Goal: Task Accomplishment & Management: Manage account settings

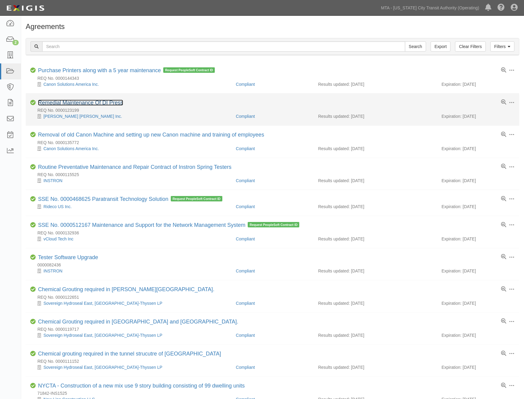
click at [100, 101] on link "Remedial Maintenance Of DI Press" at bounding box center [80, 103] width 85 height 6
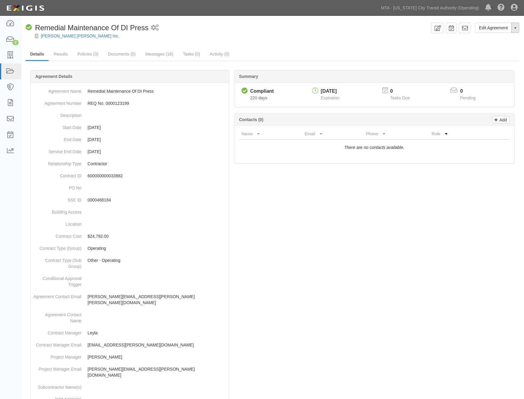
click at [517, 30] on button "Toggle Agreement Dropdown" at bounding box center [516, 28] width 8 height 10
click at [500, 47] on link "Archive Agreement" at bounding box center [496, 47] width 48 height 8
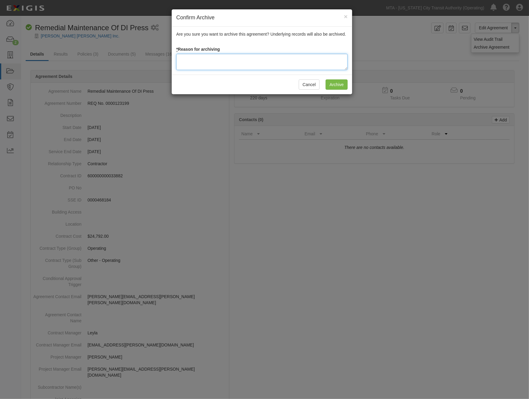
click at [197, 67] on textarea at bounding box center [261, 62] width 171 height 16
type textarea "Completed"
click at [336, 86] on input "Archive" at bounding box center [337, 84] width 22 height 10
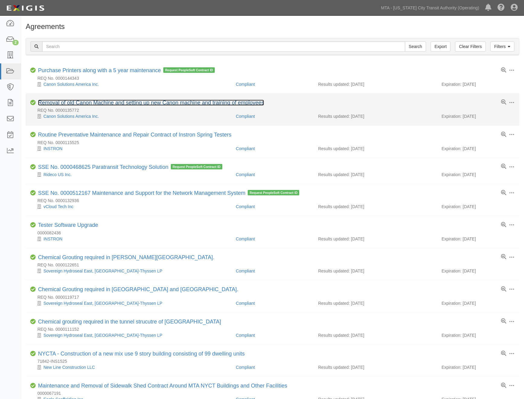
click at [125, 104] on link "Removal of old Canon Machine and setting up new Canon machine and training of e…" at bounding box center [151, 103] width 226 height 6
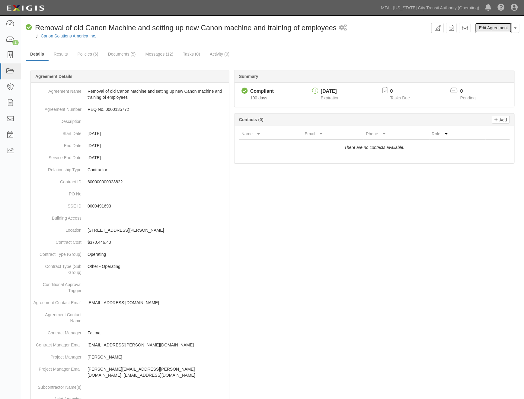
click at [497, 29] on link "Edit Agreement" at bounding box center [493, 28] width 37 height 10
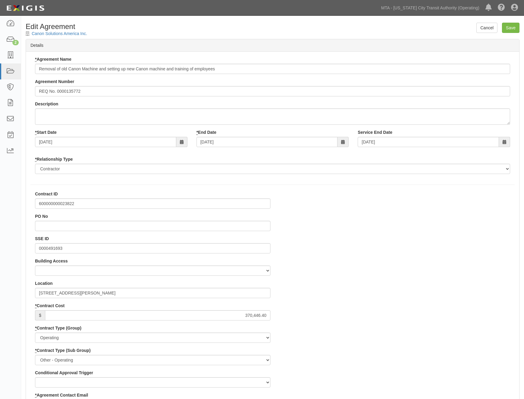
select select
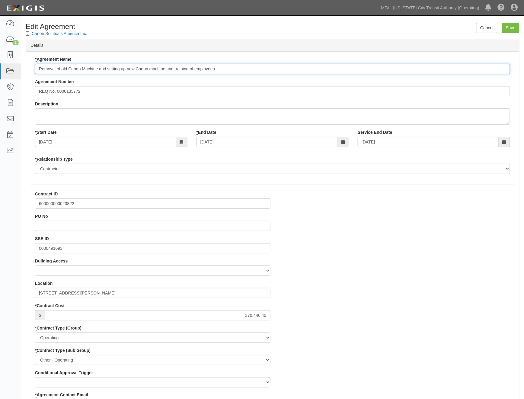
click at [38, 69] on input "Removal of old Canon Machine and setting up new Canon machine and training of e…" at bounding box center [272, 69] width 475 height 10
type input "600000000023822 Removal of old Canon Machine and setting up new Canon machine a…"
click at [513, 25] on input "Save" at bounding box center [511, 28] width 18 height 10
type input "370446.40"
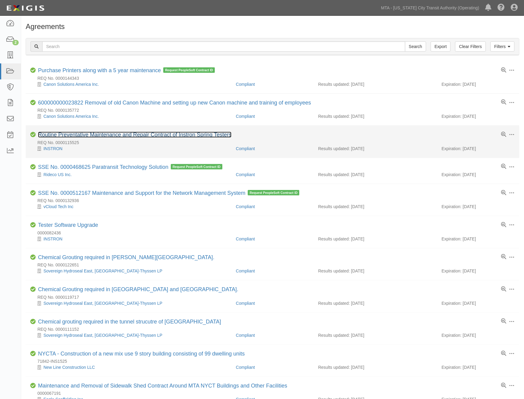
click at [104, 136] on link "Routine Preventative Maintenance and Repair Contract of Instron Spring Testers" at bounding box center [135, 135] width 194 height 6
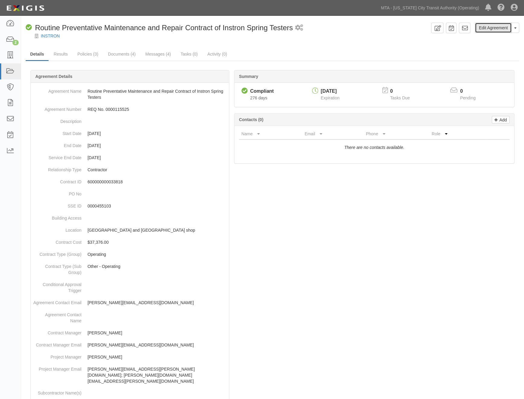
click at [490, 28] on link "Edit Agreement" at bounding box center [493, 28] width 37 height 10
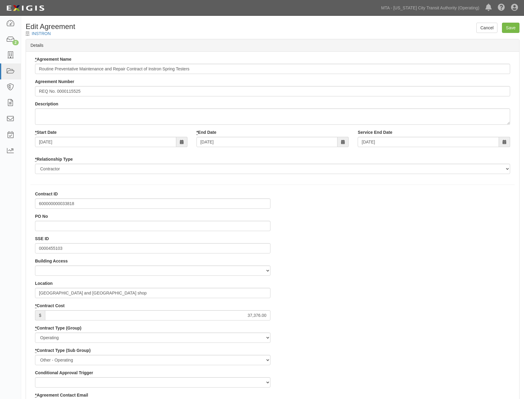
select select
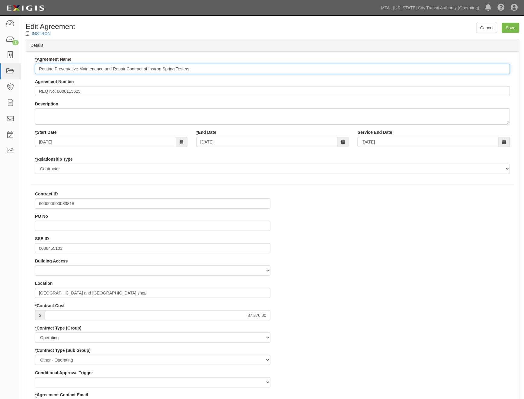
click at [38, 71] on input "Routine Preventative Maintenance and Repair Contract of Instron Spring Testers" at bounding box center [272, 69] width 475 height 10
type input "600000000033818 Routine Preventative Maintenance and Repair Contract of Instron…"
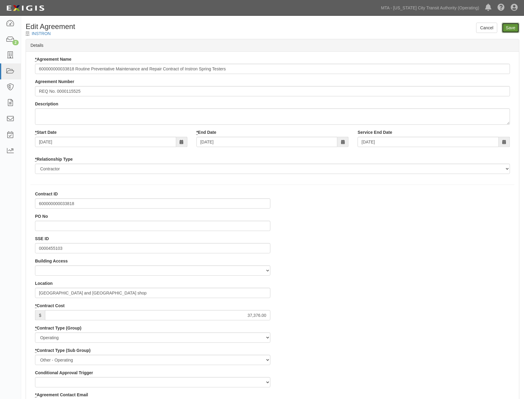
click at [510, 24] on input "Save" at bounding box center [511, 28] width 18 height 10
type input "37376.00"
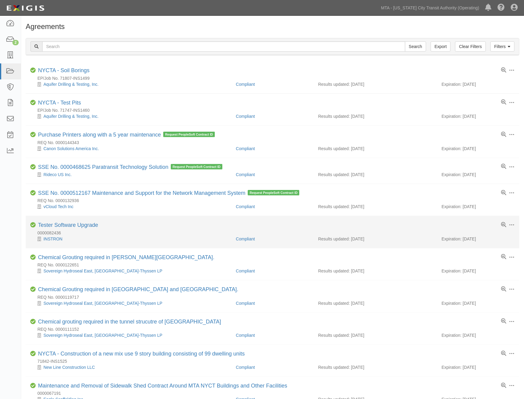
click at [84, 229] on div "Tester Software Upgrade" at bounding box center [68, 225] width 60 height 7
click at [85, 226] on link "Tester Software Upgrade" at bounding box center [68, 225] width 60 height 6
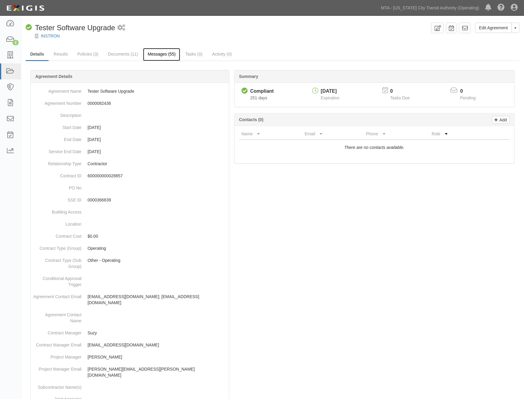
click at [164, 52] on link "Messages (55)" at bounding box center [161, 54] width 37 height 13
click at [104, 174] on p "600000000028857" at bounding box center [157, 176] width 139 height 6
copy p "600000000028857"
click at [517, 29] on button "Toggle Agreement Dropdown" at bounding box center [516, 28] width 8 height 10
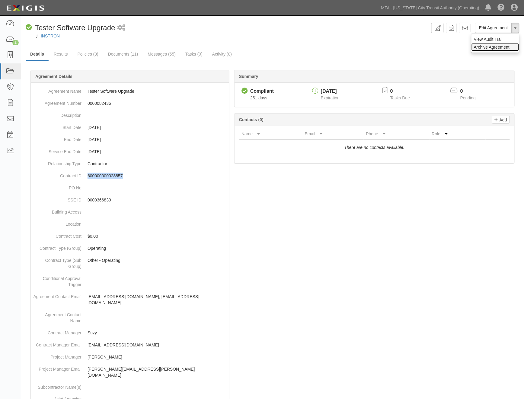
click at [487, 46] on link "Archive Agreement" at bounding box center [496, 47] width 48 height 8
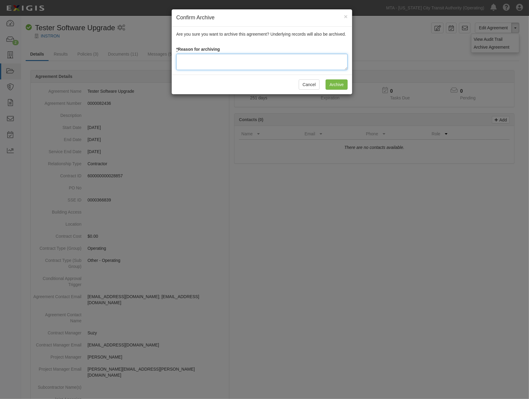
click at [198, 59] on textarea at bounding box center [261, 62] width 171 height 16
type textarea "completed 2023"
click at [331, 87] on input "Archive" at bounding box center [337, 84] width 22 height 10
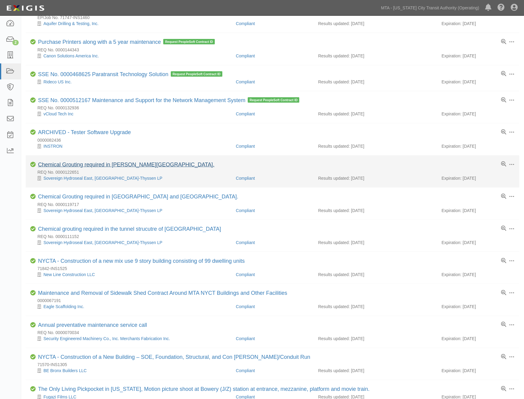
scroll to position [101, 0]
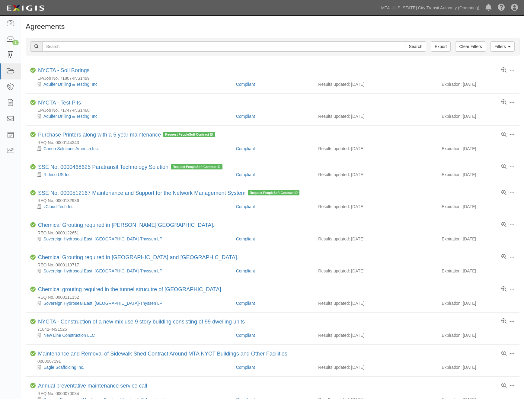
scroll to position [101, 0]
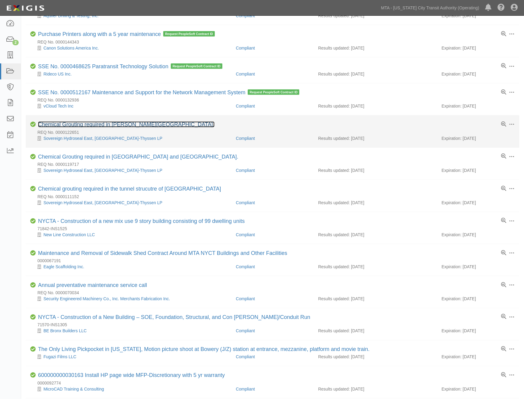
click at [99, 125] on link "Chemical Grouting required in [PERSON_NAME][GEOGRAPHIC_DATA]." at bounding box center [126, 124] width 177 height 6
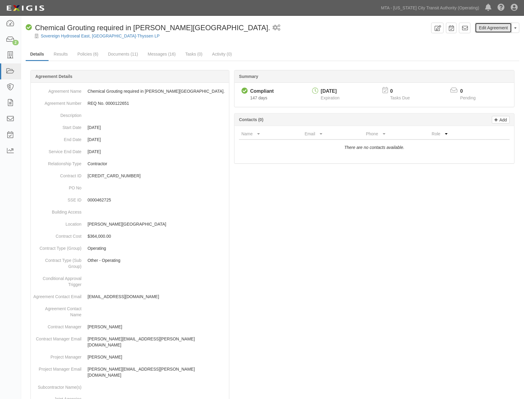
click at [497, 25] on link "Edit Agreement" at bounding box center [493, 28] width 37 height 10
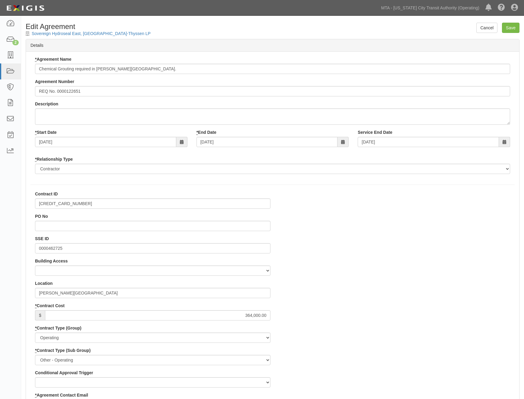
select select
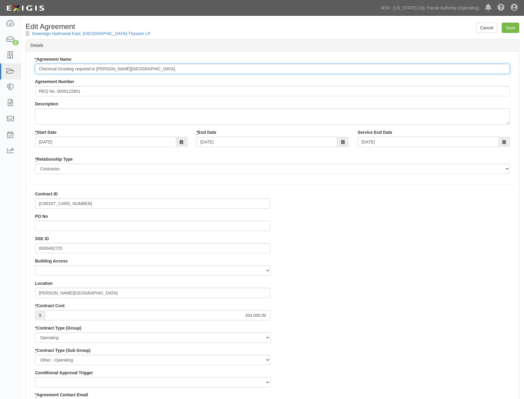
click at [38, 67] on input "Chemical Grouting required in [PERSON_NAME][GEOGRAPHIC_DATA]." at bounding box center [272, 69] width 475 height 10
type input "[CREDIT_CARD_NUMBER] Chemical Grouting required in [PERSON_NAME][GEOGRAPHIC_DAT…"
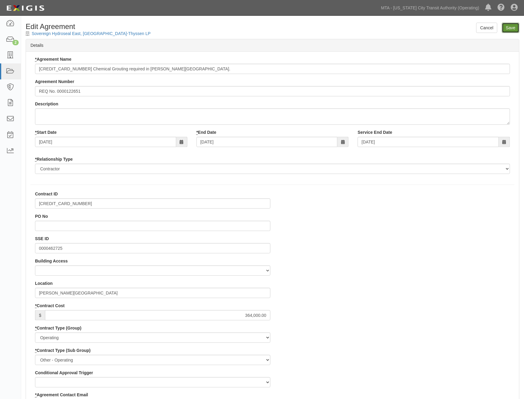
click at [506, 26] on input "Save" at bounding box center [511, 28] width 18 height 10
type input "364000.00"
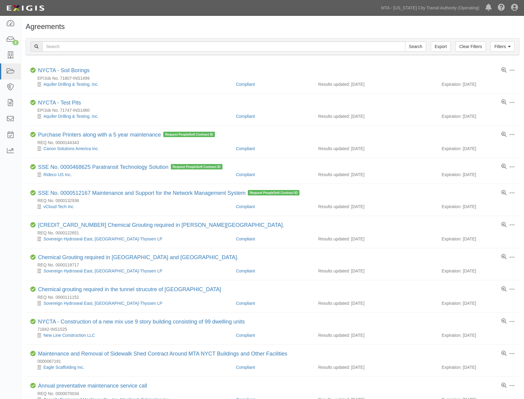
scroll to position [101, 0]
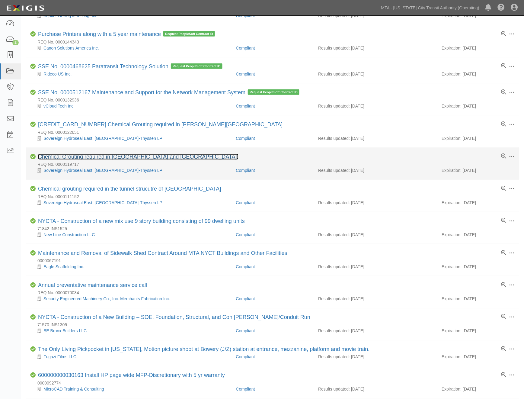
click at [88, 158] on link "Chemical Grouting required in [GEOGRAPHIC_DATA] and [GEOGRAPHIC_DATA]." at bounding box center [138, 157] width 200 height 6
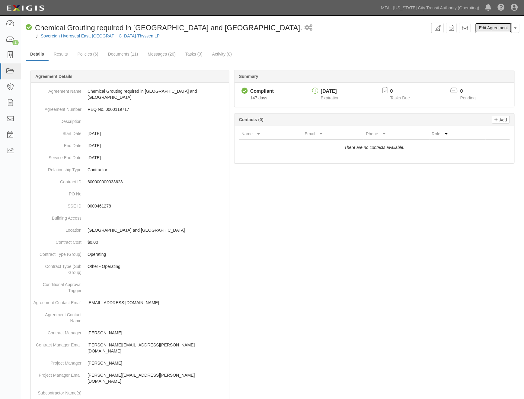
click at [497, 31] on link "Edit Agreement" at bounding box center [493, 28] width 37 height 10
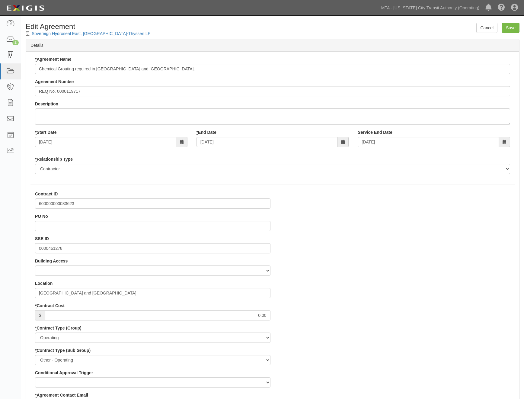
select select
click at [514, 27] on input "Save" at bounding box center [511, 28] width 18 height 10
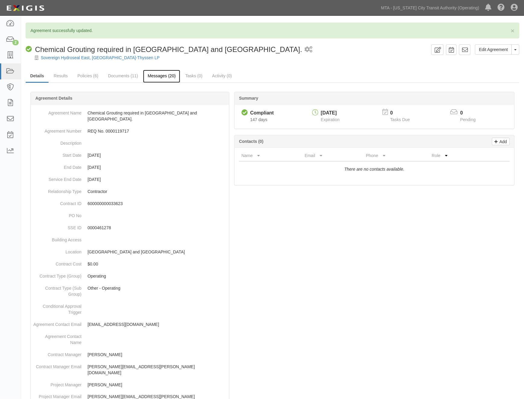
click at [162, 74] on link "Messages (20)" at bounding box center [161, 76] width 37 height 13
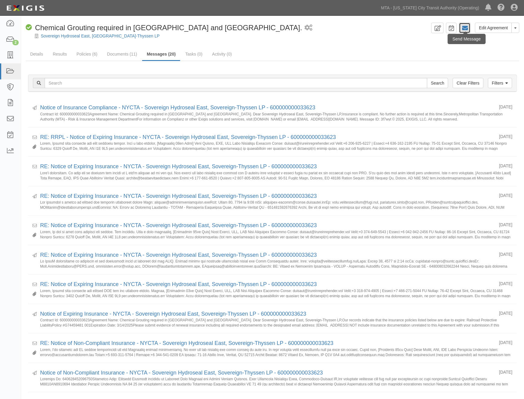
click at [463, 27] on icon at bounding box center [465, 28] width 6 height 6
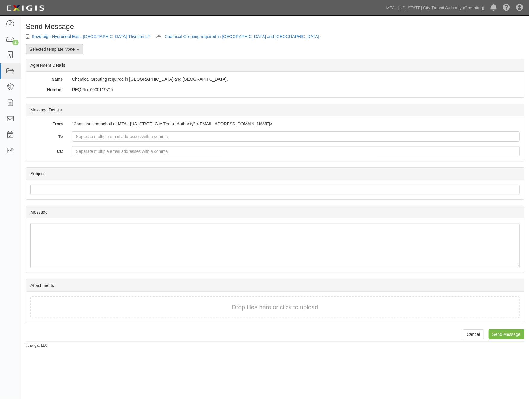
click at [49, 49] on link "Selected template: None" at bounding box center [55, 49] width 58 height 10
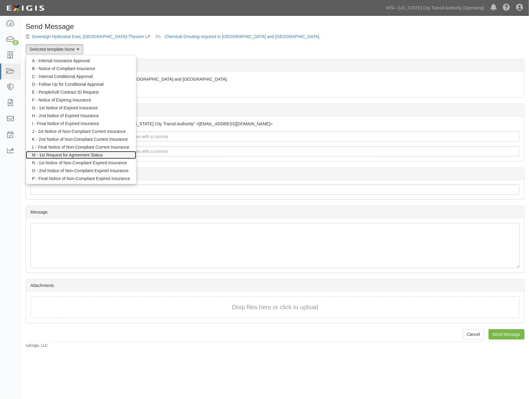
click at [52, 152] on link "M - 1st Request for Agreement Status" at bounding box center [81, 155] width 110 height 8
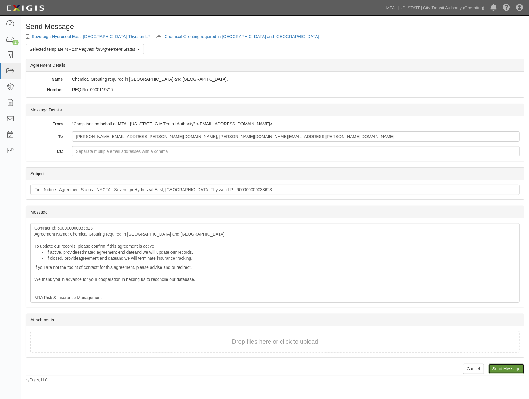
click at [500, 366] on input "Send Message" at bounding box center [507, 368] width 36 height 10
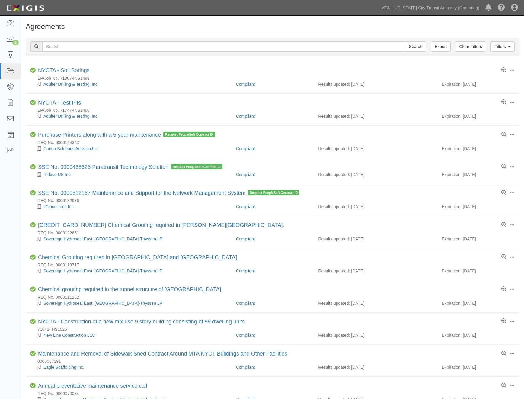
scroll to position [101, 0]
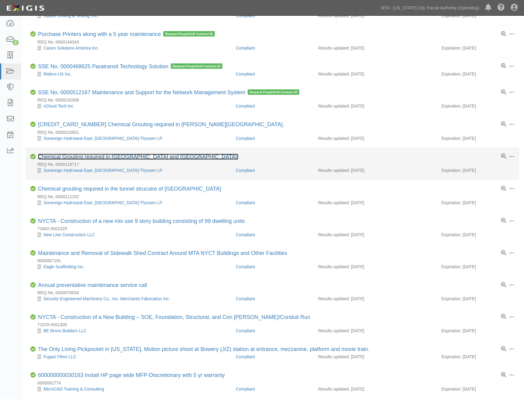
click at [109, 156] on link "Chemical Grouting required in [GEOGRAPHIC_DATA] and [GEOGRAPHIC_DATA]." at bounding box center [138, 157] width 200 height 6
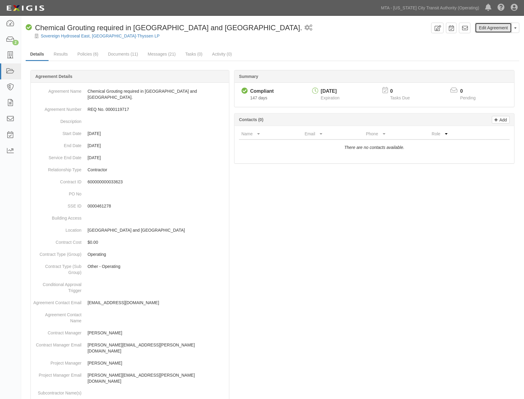
click at [487, 26] on link "Edit Agreement" at bounding box center [493, 28] width 37 height 10
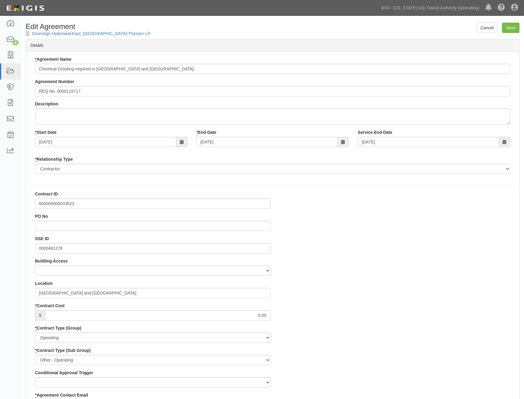
select select
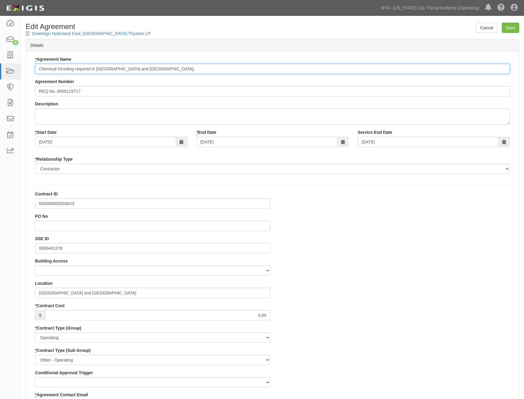
click at [38, 69] on input "Chemical Grouting required in Prospect Park Station and Bergen Street Station." at bounding box center [272, 69] width 475 height 10
type input "600000000033623 Chemical Grouting required in Prospect Park Station and Bergen …"
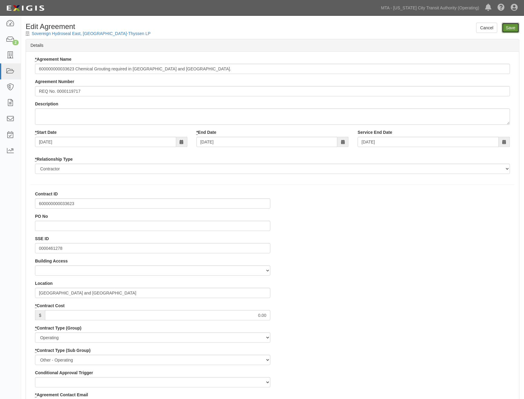
click at [506, 30] on input "Save" at bounding box center [511, 28] width 18 height 10
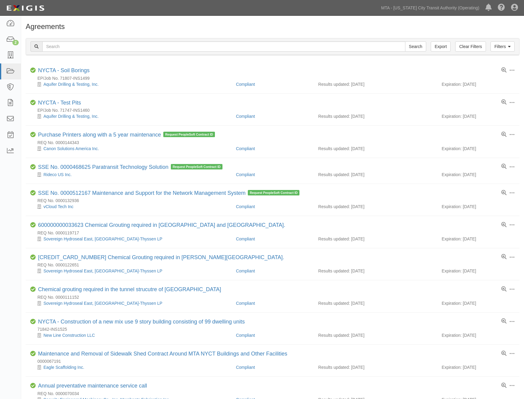
scroll to position [101, 0]
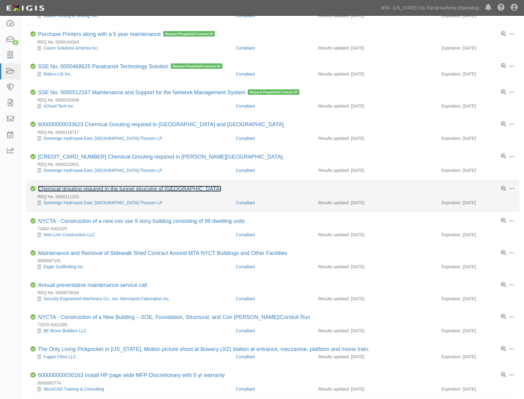
click at [117, 190] on link "Chemical grouting required in the tunnel strucutre of [GEOGRAPHIC_DATA]" at bounding box center [129, 189] width 183 height 6
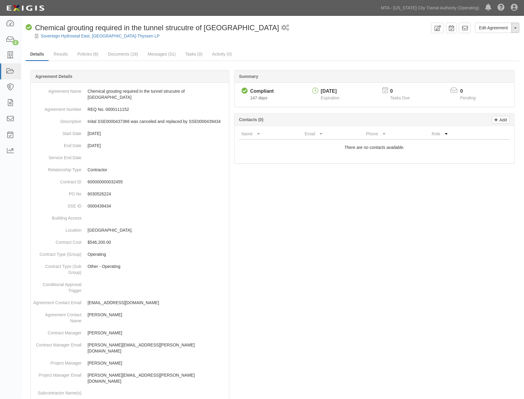
click at [514, 29] on button "Toggle Agreement Dropdown" at bounding box center [516, 28] width 8 height 10
click at [488, 44] on link "Archive Agreement" at bounding box center [496, 47] width 48 height 8
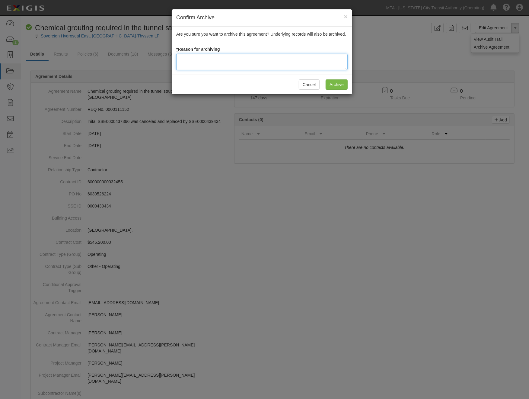
click at [198, 59] on textarea at bounding box center [261, 62] width 171 height 16
type textarea "completed2023"
click at [337, 81] on input "Archive" at bounding box center [337, 84] width 22 height 10
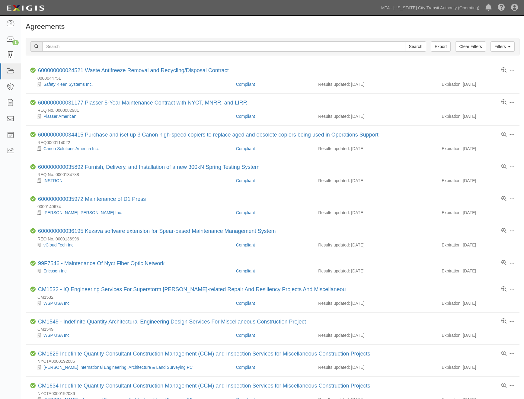
scroll to position [349, 0]
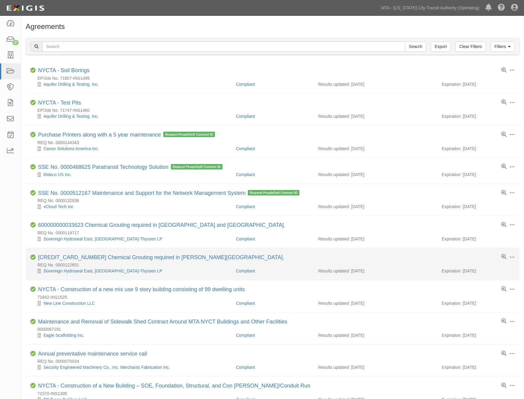
scroll to position [101, 0]
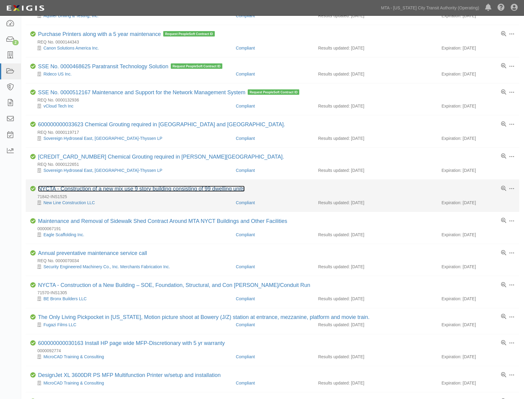
click at [108, 189] on link "NYCTA - Construction of a new mix use 9 story building consisting of 99 dwellin…" at bounding box center [141, 189] width 207 height 6
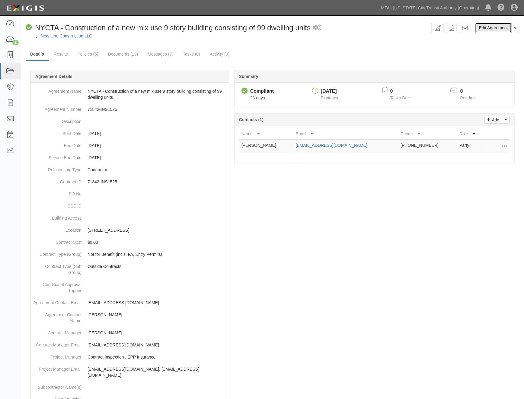
click at [506, 26] on link "Edit Agreement" at bounding box center [493, 28] width 37 height 10
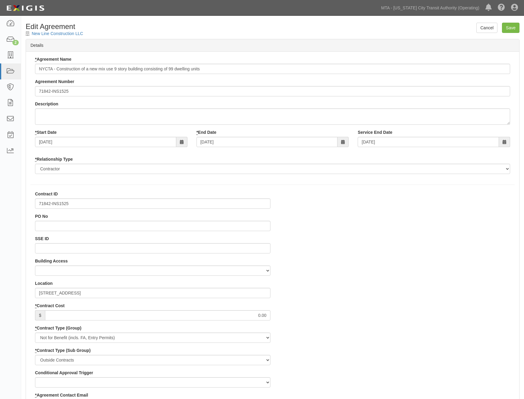
select select
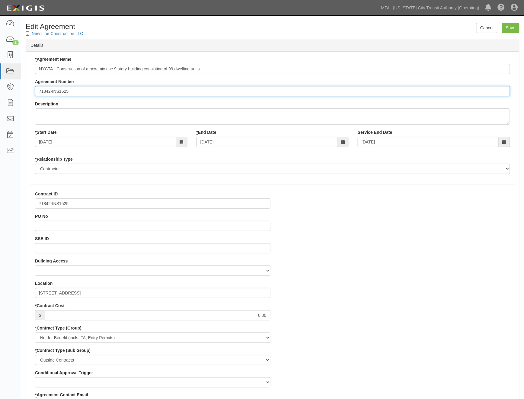
click at [37, 91] on input "71842-INS1525" at bounding box center [272, 91] width 475 height 10
paste input "600000000028857"
drag, startPoint x: 60, startPoint y: 91, endPoint x: 37, endPoint y: 92, distance: 23.0
click at [37, 92] on input "EP/Job No. 71842-INS1525" at bounding box center [272, 91] width 475 height 10
type input "EP/Job No. 71842-INS1525"
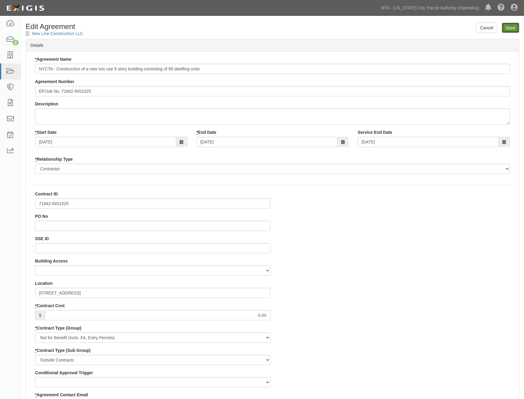
click at [511, 27] on input "Save" at bounding box center [511, 28] width 18 height 10
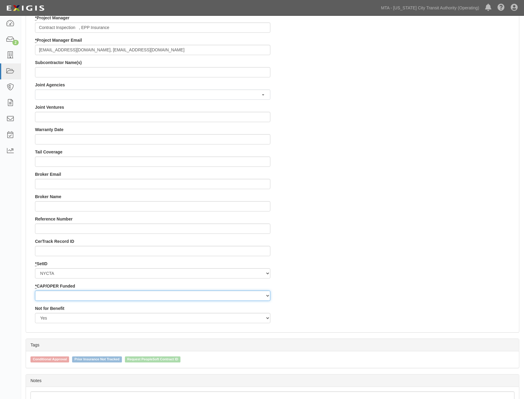
scroll to position [469, 0]
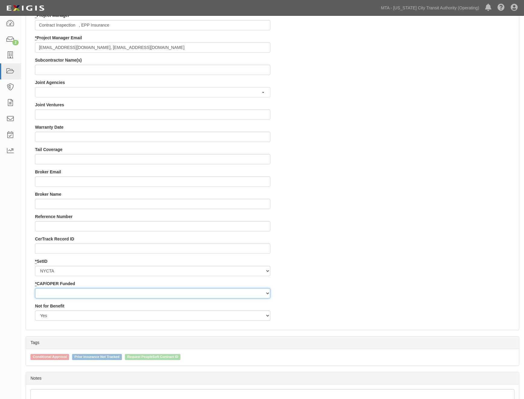
click at [43, 291] on select "Capital Operating" at bounding box center [152, 293] width 235 height 10
select select "439"
click at [35, 288] on select "Capital Operating" at bounding box center [152, 293] width 235 height 10
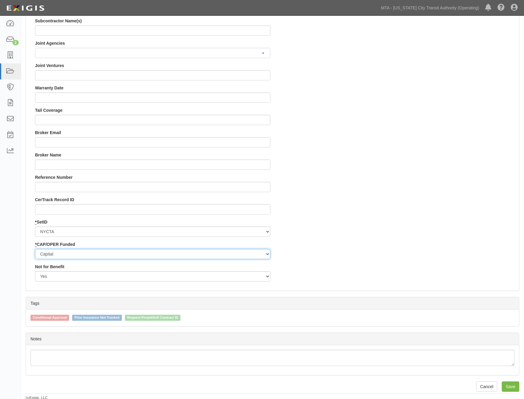
scroll to position [510, 0]
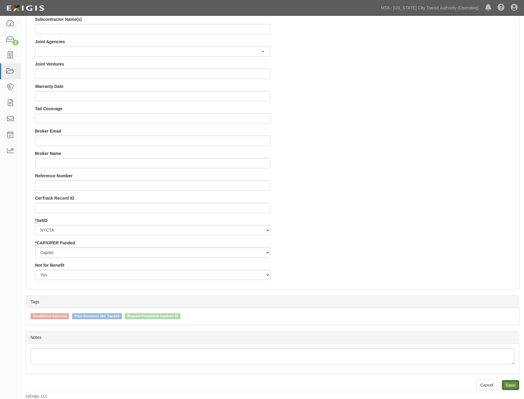
click at [511, 384] on input "Save" at bounding box center [511, 385] width 18 height 10
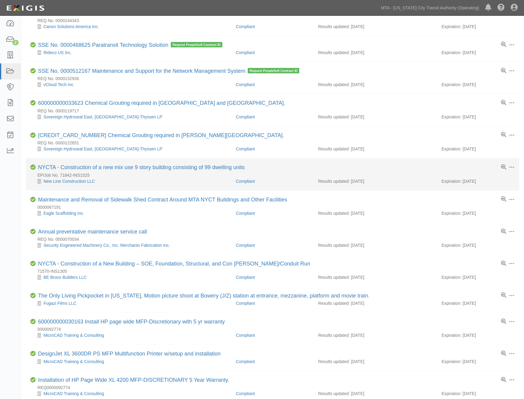
scroll to position [134, 0]
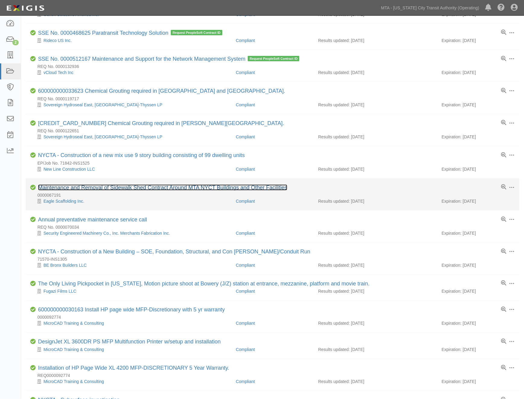
click at [143, 188] on link "Maintenance and Removal of Sidewalk Shed Contract Around MTA NYCT Buildings and…" at bounding box center [162, 187] width 249 height 6
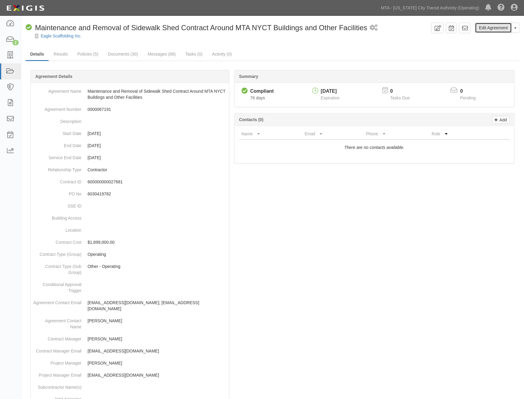
click at [491, 26] on link "Edit Agreement" at bounding box center [493, 28] width 37 height 10
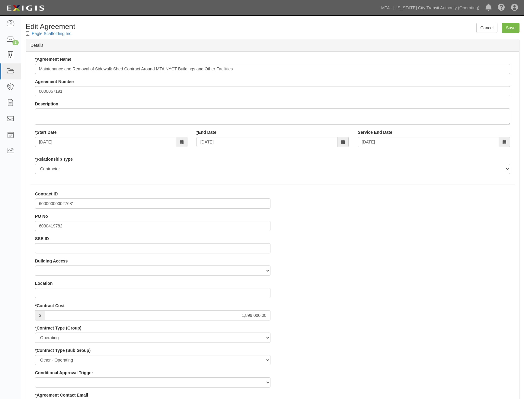
select select
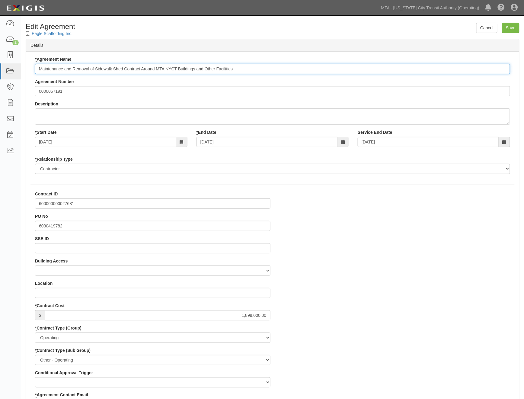
click at [40, 69] on input "Maintenance and Removal of Sidewalk Shed Contract Around MTA NYCT Buildings and…" at bounding box center [272, 69] width 475 height 10
type input "600000000029681 Maintenance and Removal of Sidewalk Shed Contract Around MTA NY…"
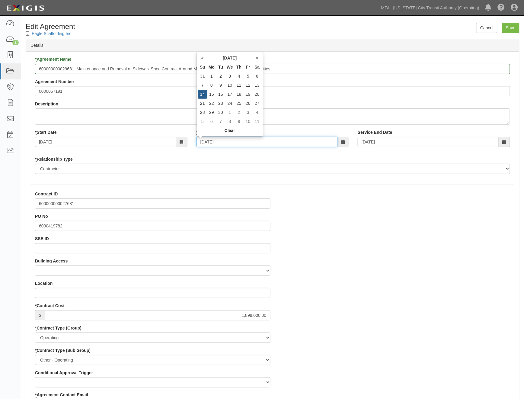
drag, startPoint x: 239, startPoint y: 142, endPoint x: 179, endPoint y: 143, distance: 59.5
click at [179, 143] on div "* Start Date 04/15/2021 * End Date 04/14/2024 Service End Date 04/14/2024" at bounding box center [272, 140] width 484 height 22
type input "0"
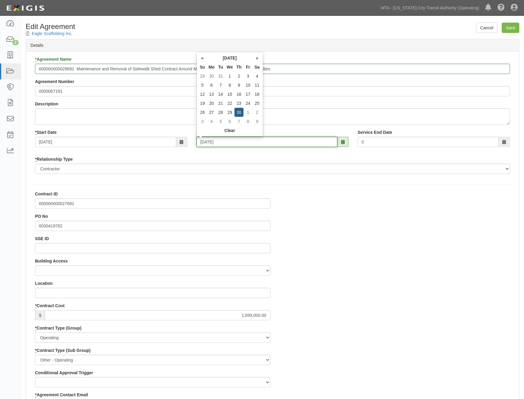
type input "09/30/2027"
click at [511, 26] on input "Save" at bounding box center [511, 28] width 18 height 10
type input "1899000.00"
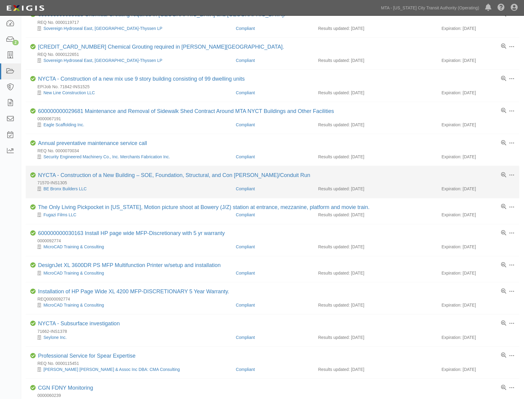
scroll to position [235, 0]
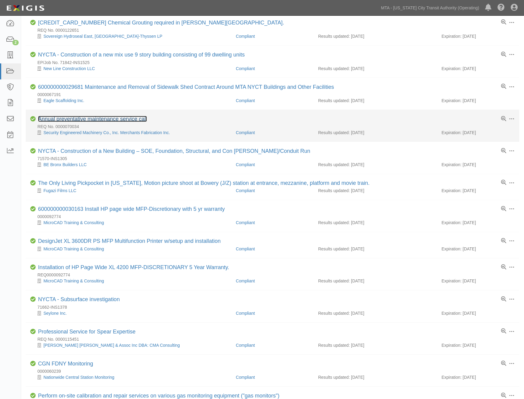
click at [101, 121] on link "Annual preventative maintenance service call" at bounding box center [92, 119] width 109 height 6
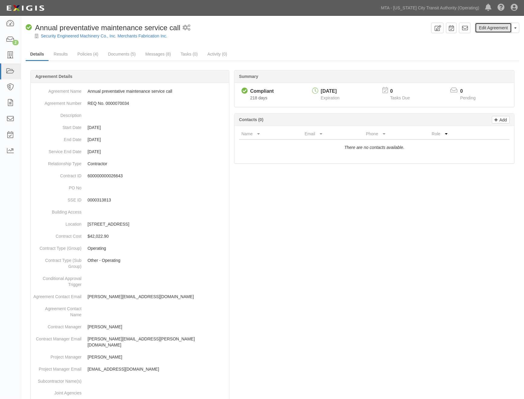
click at [489, 27] on link "Edit Agreement" at bounding box center [493, 28] width 37 height 10
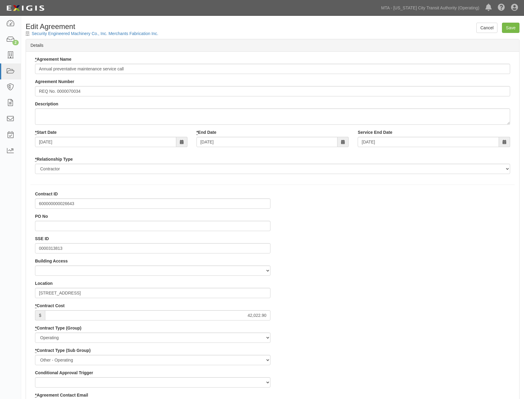
select select
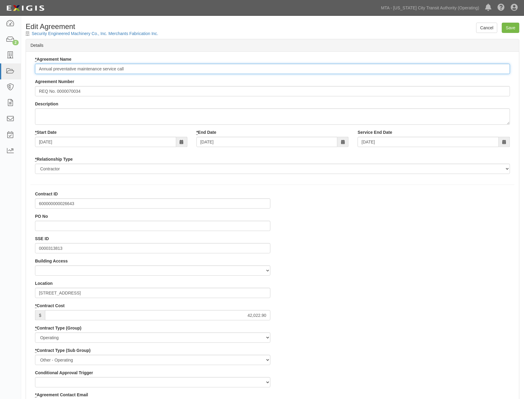
click at [37, 68] on input "Annual preventative maintenance service call" at bounding box center [272, 69] width 475 height 10
type input "600000000026643 Annual preventative maintenance service call"
click at [514, 29] on input "Save" at bounding box center [511, 28] width 18 height 10
type input "42022.90"
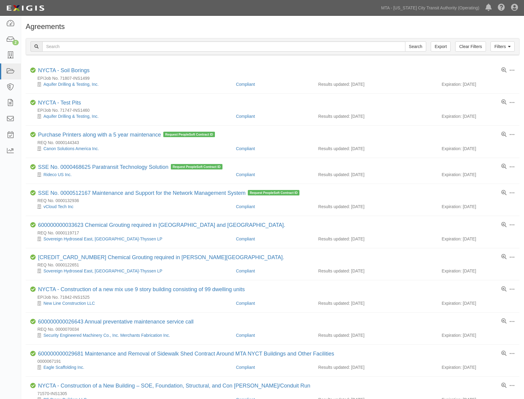
scroll to position [234, 0]
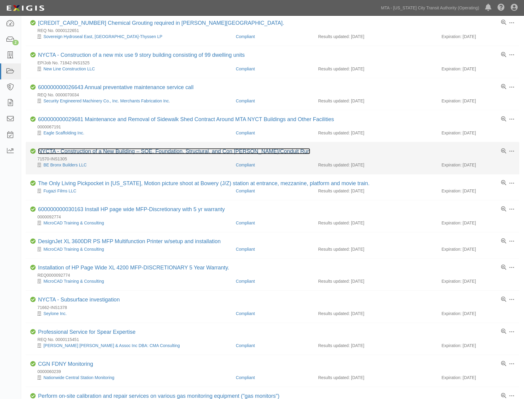
click at [92, 152] on link "NYCTA - Construction of a New Building – SOE, Foundation, Structural, and Con […" at bounding box center [174, 151] width 272 height 6
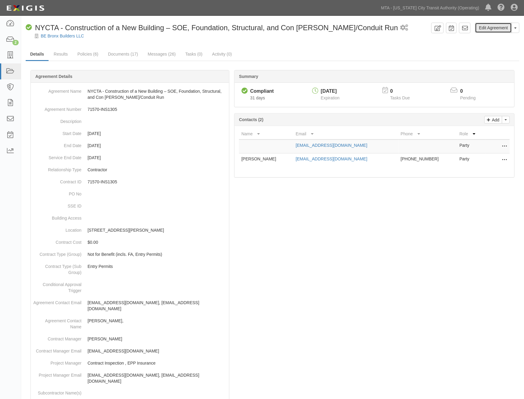
click at [488, 27] on link "Edit Agreement" at bounding box center [493, 28] width 37 height 10
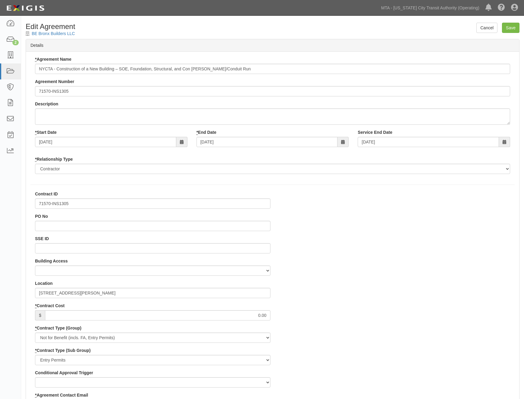
select select
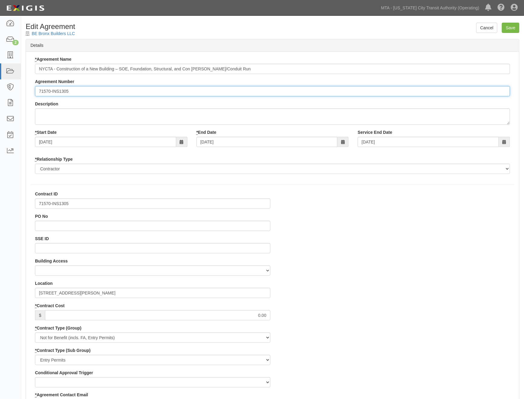
click at [39, 92] on input "71570-INS1305" at bounding box center [272, 91] width 475 height 10
drag, startPoint x: 59, startPoint y: 91, endPoint x: 37, endPoint y: 91, distance: 22.0
click at [37, 91] on input "EP/Job No. 71570-INS1305" at bounding box center [272, 91] width 475 height 10
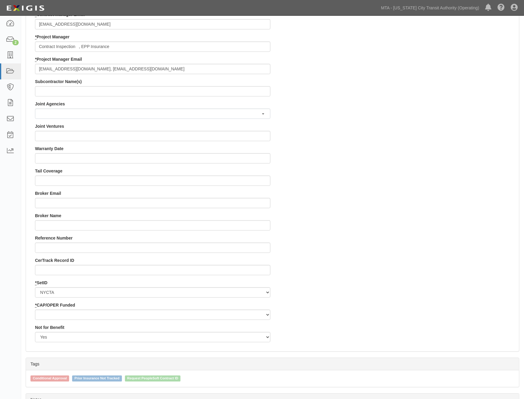
scroll to position [510, 0]
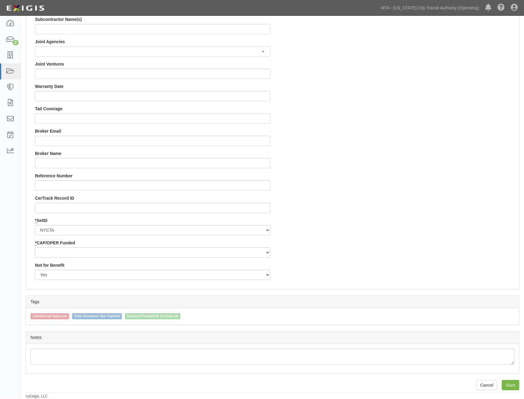
type input "EP/Job No. 71570-INS1305"
click at [78, 248] on select "Capital Operating" at bounding box center [152, 252] width 235 height 10
select select "439"
click at [35, 247] on select "Capital Operating" at bounding box center [152, 252] width 235 height 10
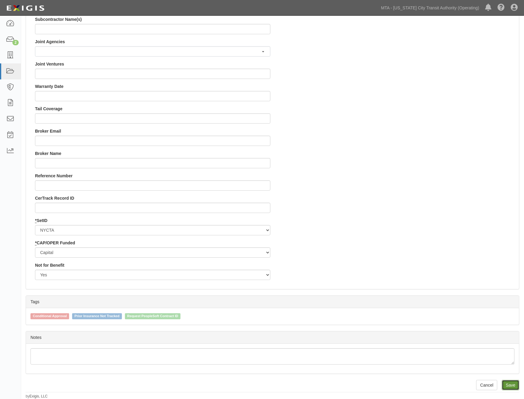
click at [510, 384] on input "Save" at bounding box center [511, 385] width 18 height 10
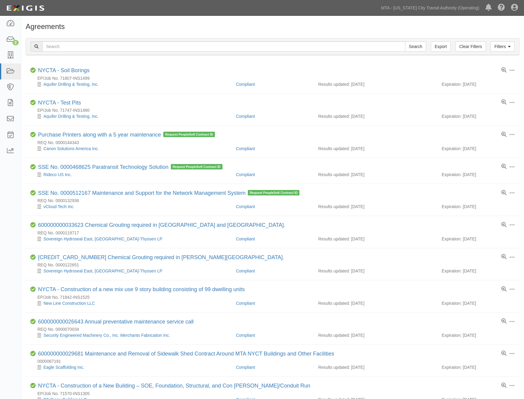
scroll to position [234, 0]
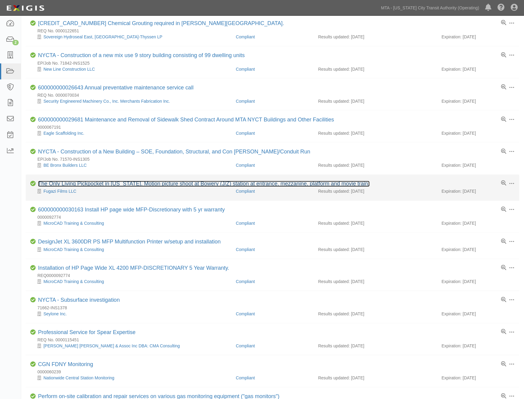
click at [128, 187] on link "The Only Living Pickpocket in [US_STATE], Motion picture shoot at Bowery (J/Z) …" at bounding box center [204, 184] width 332 height 6
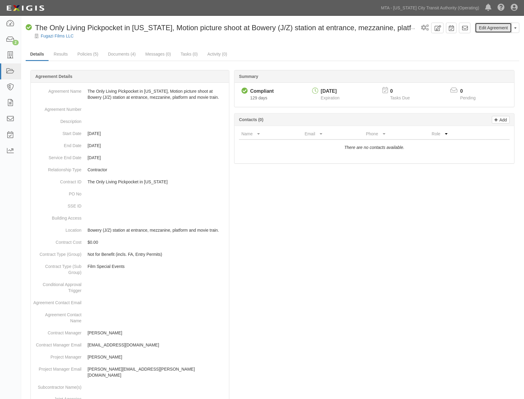
click at [501, 27] on link "Edit Agreement" at bounding box center [493, 28] width 37 height 10
click at [122, 53] on link "Documents (4)" at bounding box center [122, 54] width 37 height 13
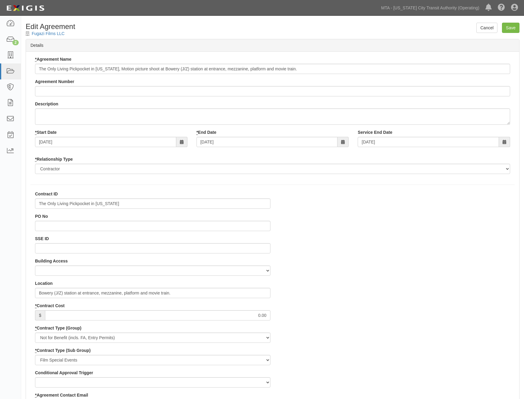
select select
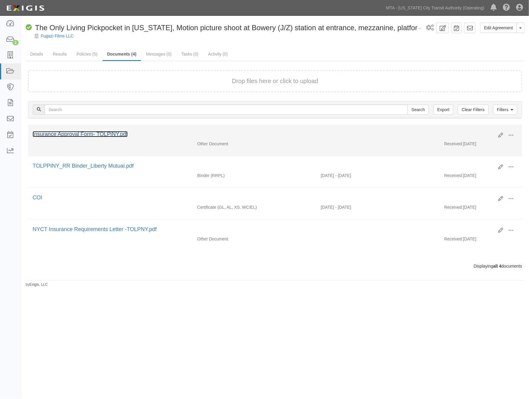
click at [73, 132] on link "Insurance Approval Form- TOLPiNY.pdf" at bounding box center [80, 134] width 95 height 6
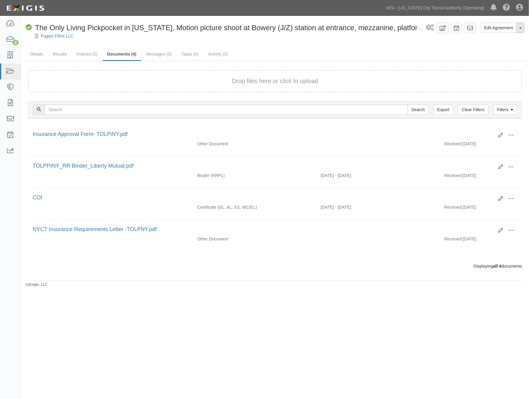
click at [518, 28] on button "Toggle Agreement Dropdown" at bounding box center [521, 28] width 8 height 10
click at [485, 46] on link "Archive Agreement" at bounding box center [501, 47] width 48 height 8
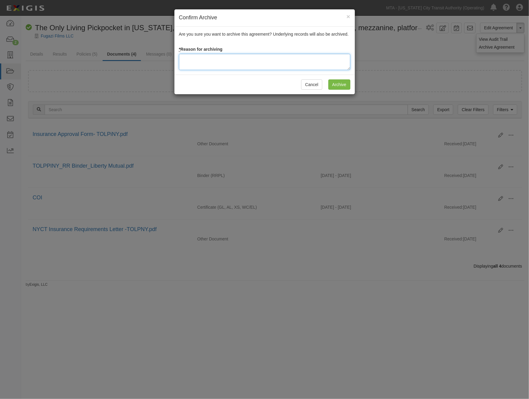
click at [204, 60] on textarea at bounding box center [264, 62] width 171 height 16
type textarea "Film completed"
drag, startPoint x: 332, startPoint y: 87, endPoint x: 334, endPoint y: 91, distance: 4.7
click at [332, 88] on input "Archive" at bounding box center [339, 84] width 22 height 10
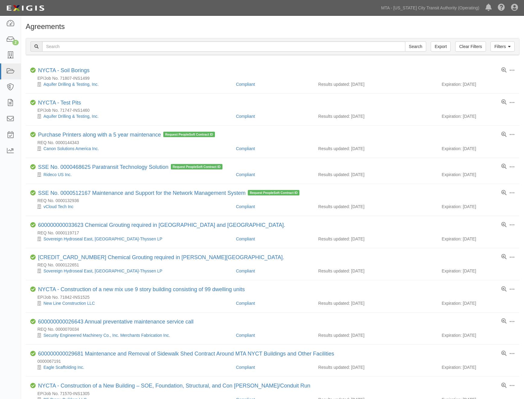
scroll to position [234, 0]
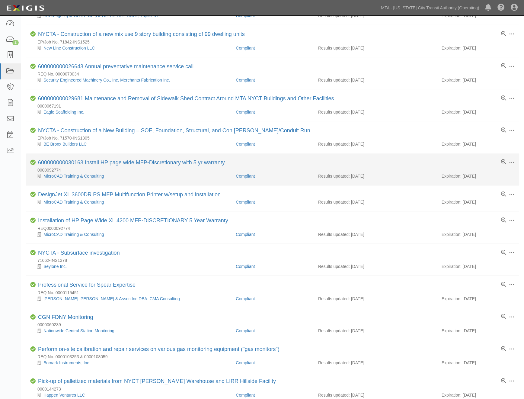
scroll to position [267, 0]
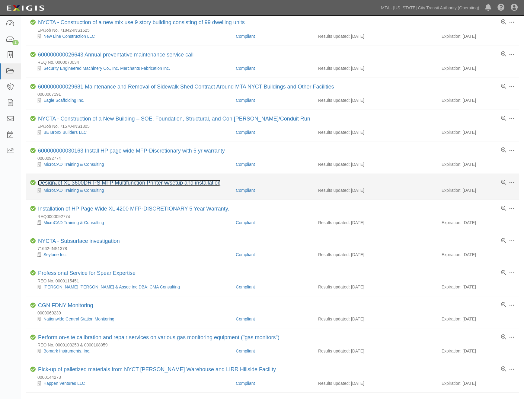
click at [126, 185] on link "DesignJet XL 3600DR PS MFP Multifunction Printer w/setup and installation" at bounding box center [129, 183] width 183 height 6
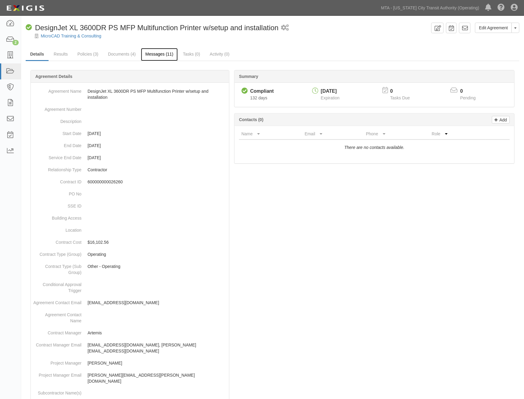
click at [162, 56] on link "Messages (11)" at bounding box center [159, 54] width 37 height 13
click at [503, 27] on link "Edit Agreement" at bounding box center [493, 28] width 37 height 10
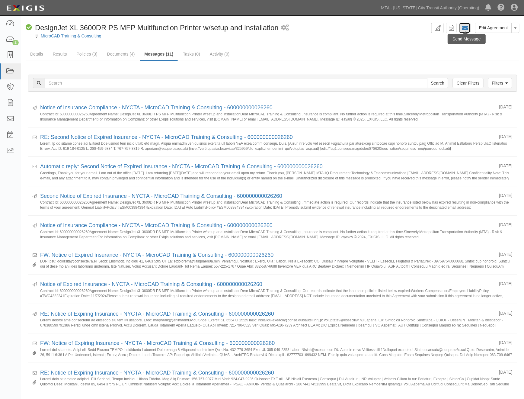
click at [465, 27] on icon at bounding box center [465, 28] width 6 height 6
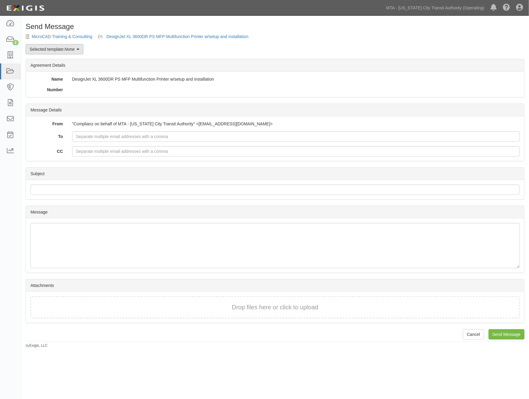
click at [46, 48] on link "Selected template: None" at bounding box center [55, 49] width 58 height 10
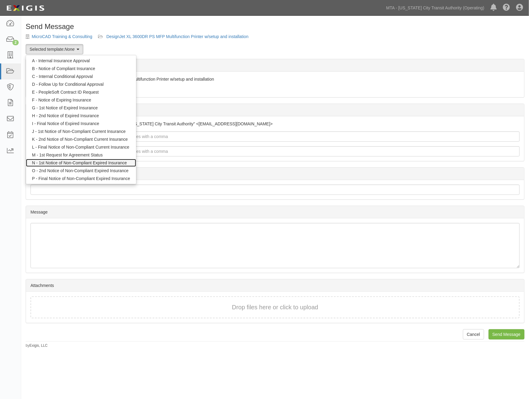
click at [55, 162] on link "N - 1st Notice of Non-Compliant Expired Insurance" at bounding box center [81, 163] width 110 height 8
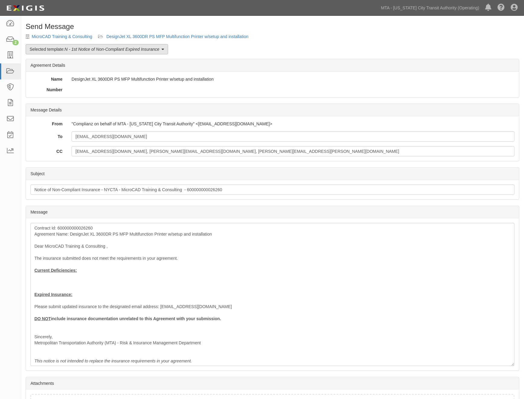
click at [53, 50] on link "Selected template: N - 1st Notice of Non-Compliant Expired Insurance" at bounding box center [97, 49] width 142 height 10
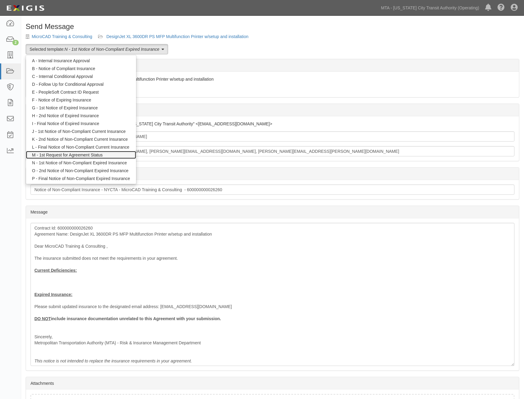
click at [49, 156] on link "M - 1st Request for Agreement Status" at bounding box center [81, 155] width 110 height 8
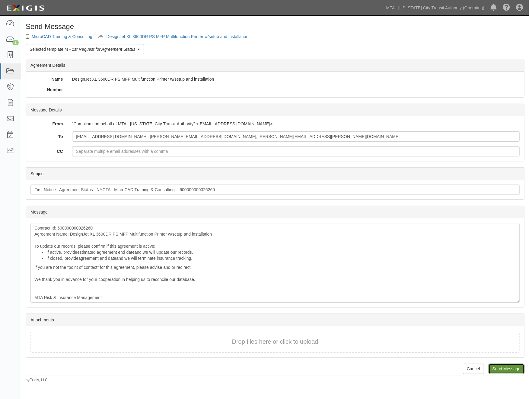
drag, startPoint x: 511, startPoint y: 366, endPoint x: 297, endPoint y: 25, distance: 403.5
click at [511, 367] on input "Send Message" at bounding box center [507, 368] width 36 height 10
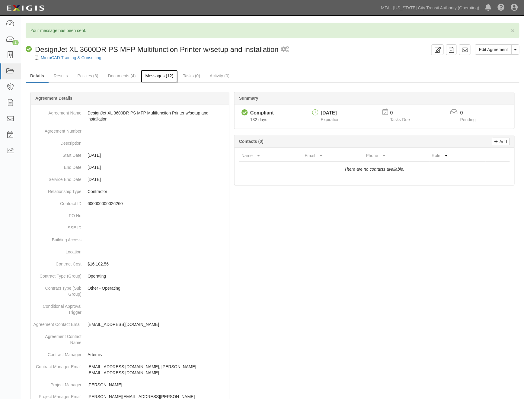
click at [163, 75] on link "Messages (12)" at bounding box center [159, 76] width 37 height 13
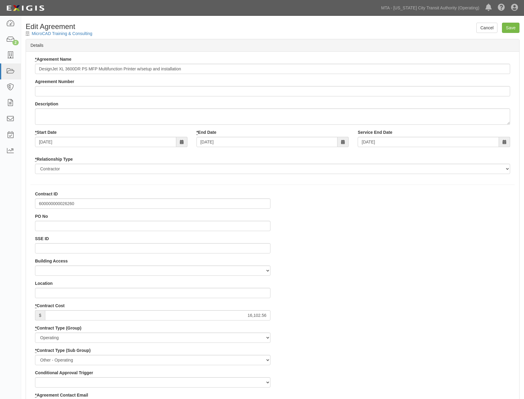
select select
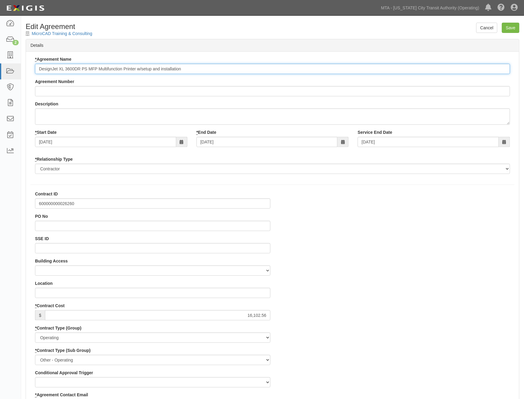
click at [37, 68] on input "DesignJet XL 3600DR PS MFP Multifunction Printer w/setup and installation" at bounding box center [272, 69] width 475 height 10
type input "600000000026260 DesignJet XL 3600DR PS MFP Multifunction Printer w/setup and in…"
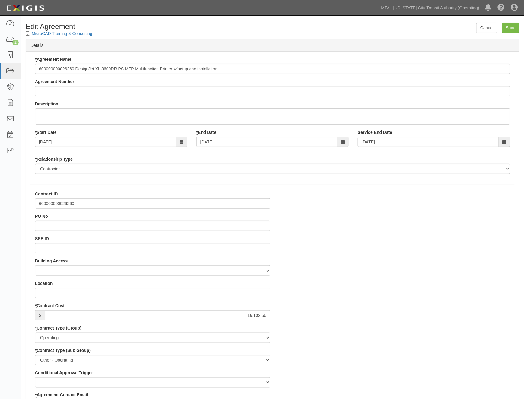
click at [522, 29] on div "Cancel Save Edit Agreement MicroCAD Training & Consulting" at bounding box center [272, 31] width 503 height 16
click at [518, 29] on input "Save" at bounding box center [511, 28] width 18 height 10
type input "16102.56"
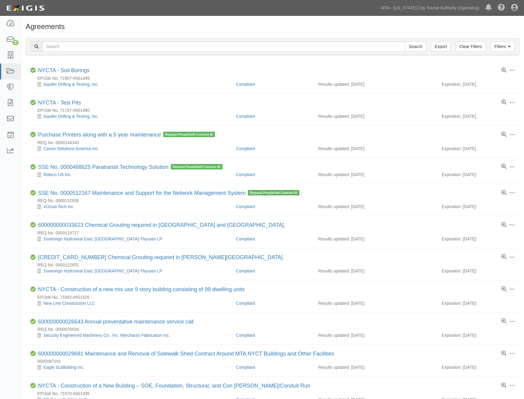
scroll to position [267, 0]
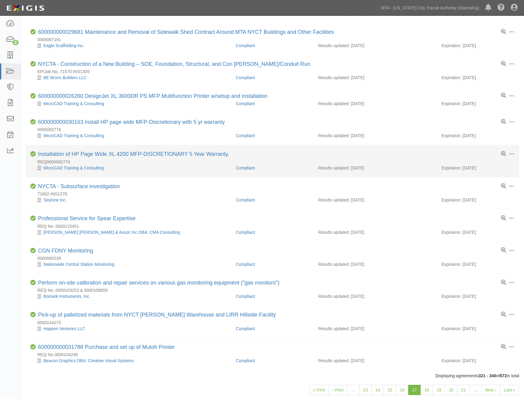
scroll to position [334, 0]
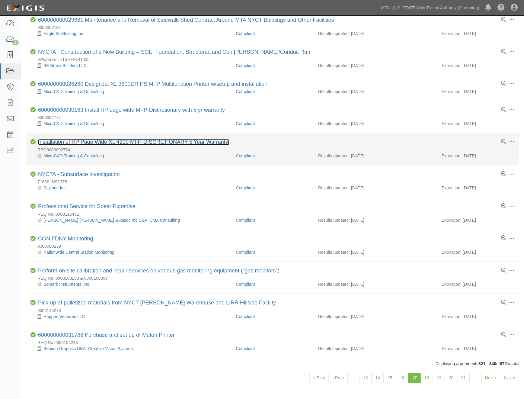
click at [131, 145] on link "Installation of HP Page Wide XL 4200 MFP-DISCRETIONARY 5 Year Warranty." at bounding box center [133, 142] width 191 height 6
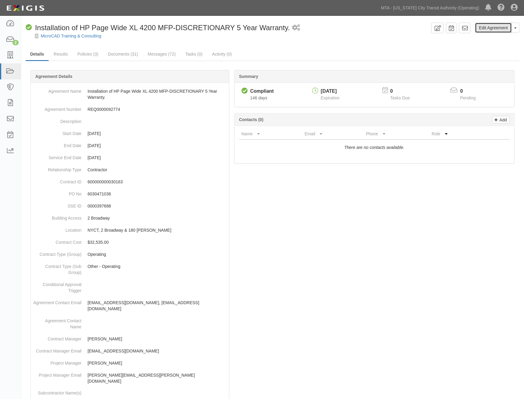
click at [488, 28] on link "Edit Agreement" at bounding box center [493, 28] width 37 height 10
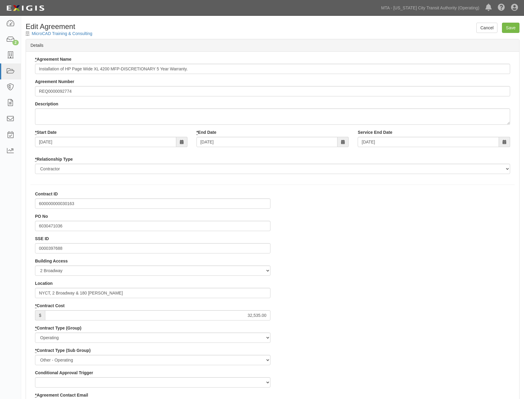
select select
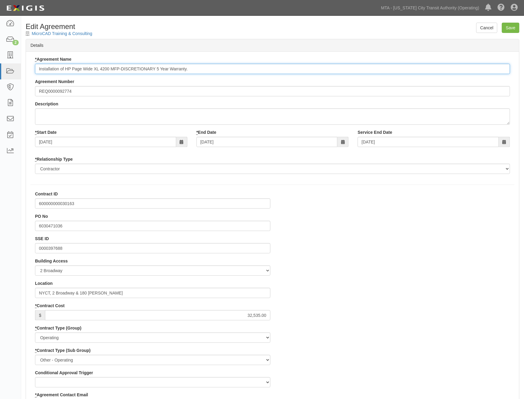
click at [37, 68] on input "Installation of HP Page Wide XL 4200 MFP-DISCRETIONARY 5 Year Warranty." at bounding box center [272, 69] width 475 height 10
type input "600000000030163 Installation of HP Page Wide XL 4200 MFP-DISCRETIONARY 5 Year W…"
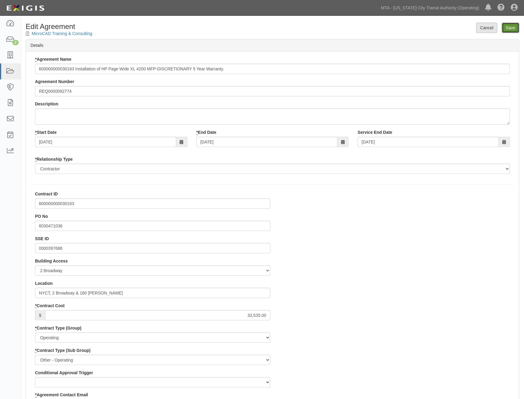
drag, startPoint x: 512, startPoint y: 26, endPoint x: 487, endPoint y: 26, distance: 25.1
click at [511, 26] on input "Save" at bounding box center [511, 28] width 18 height 10
type input "32535.00"
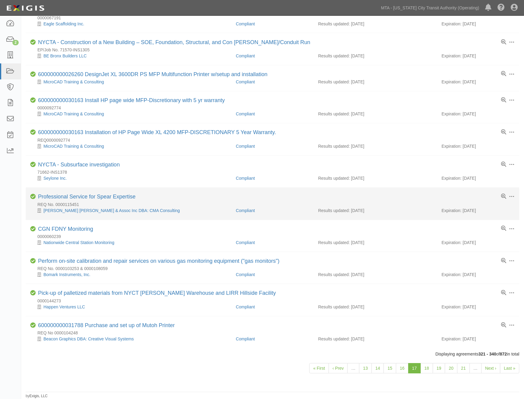
scroll to position [349, 0]
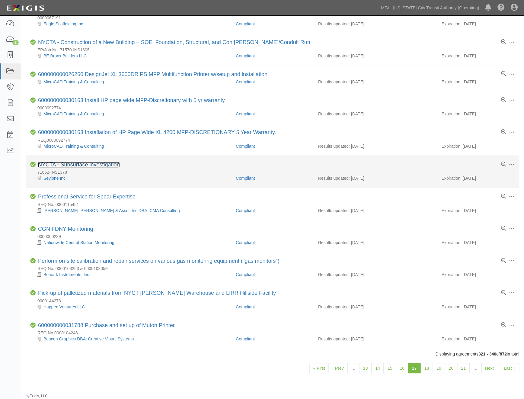
click at [84, 162] on link "NYCTA - Subsurface investigation" at bounding box center [79, 165] width 82 height 6
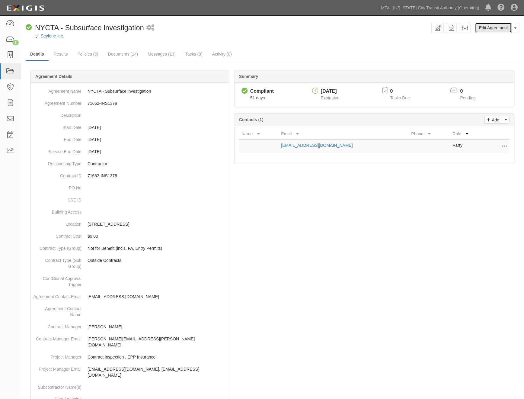
click at [488, 26] on link "Edit Agreement" at bounding box center [493, 28] width 37 height 10
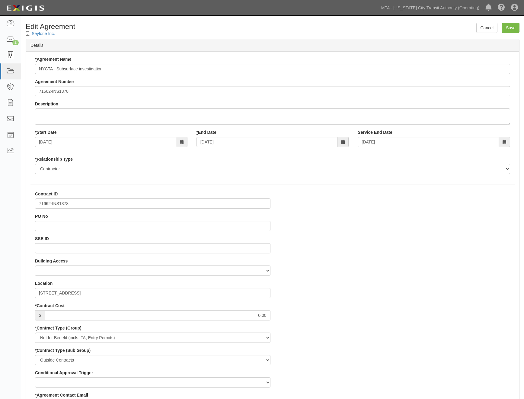
select select
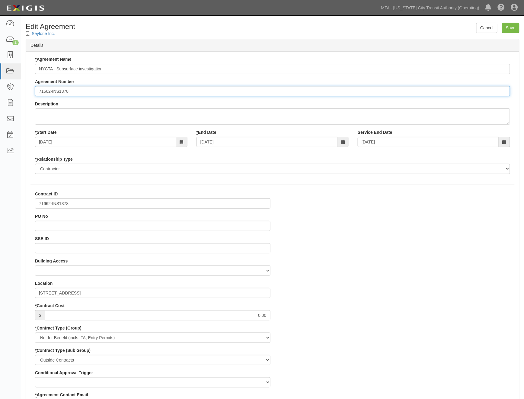
click at [38, 92] on input "71662-INS1378" at bounding box center [272, 91] width 475 height 10
paste input "EP/Job No"
drag, startPoint x: 61, startPoint y: 93, endPoint x: 30, endPoint y: 92, distance: 31.1
click at [30, 92] on div "* Agreement Name NYCTA - Subsurface investigation Agreement Number EP/Job No. 7…" at bounding box center [272, 117] width 493 height 122
type input "EP/Job No. 71662-INS1378"
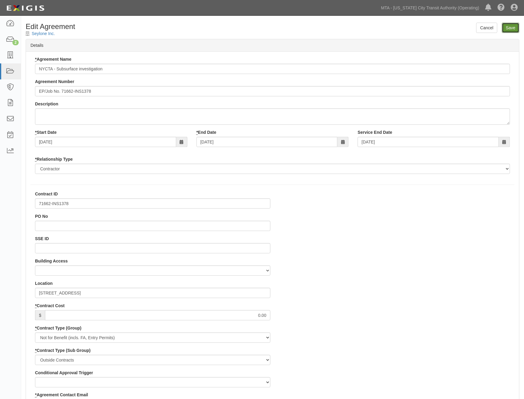
click at [512, 26] on input "Save" at bounding box center [511, 28] width 18 height 10
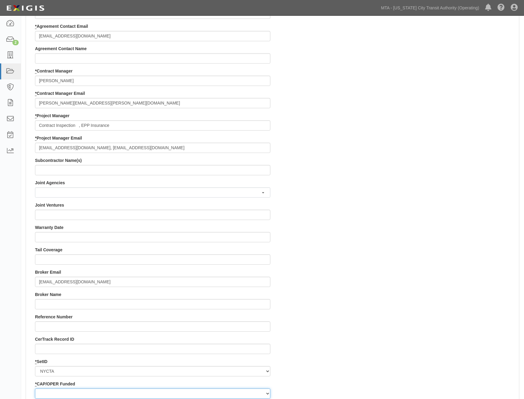
click at [47, 395] on select "Capital Operating" at bounding box center [152, 394] width 235 height 10
select select "439"
click at [35, 389] on select "Capital Operating" at bounding box center [152, 394] width 235 height 10
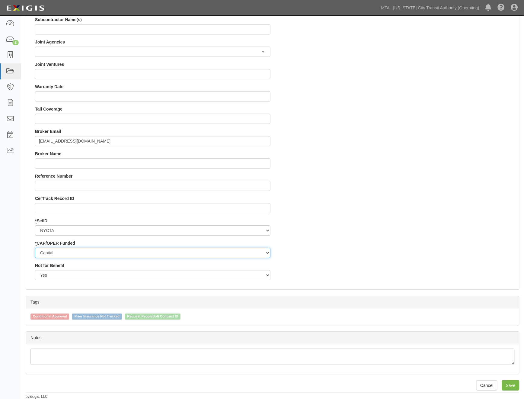
scroll to position [510, 0]
click at [507, 386] on input "Save" at bounding box center [511, 385] width 18 height 10
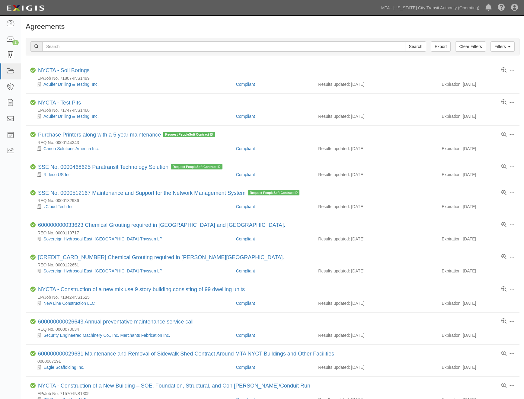
scroll to position [349, 0]
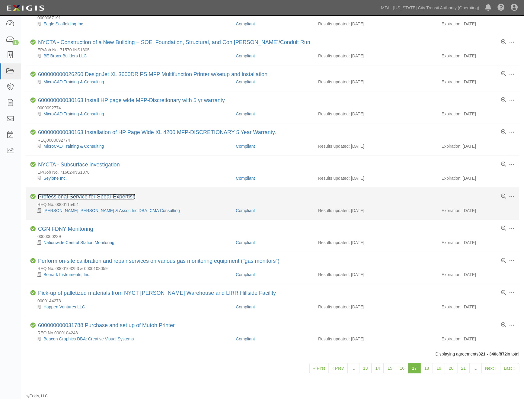
click at [131, 195] on link "Professional Service for Spear Expertise" at bounding box center [87, 197] width 98 height 6
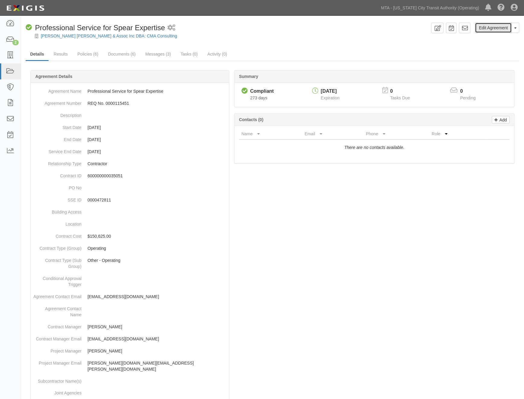
click at [499, 27] on link "Edit Agreement" at bounding box center [493, 28] width 37 height 10
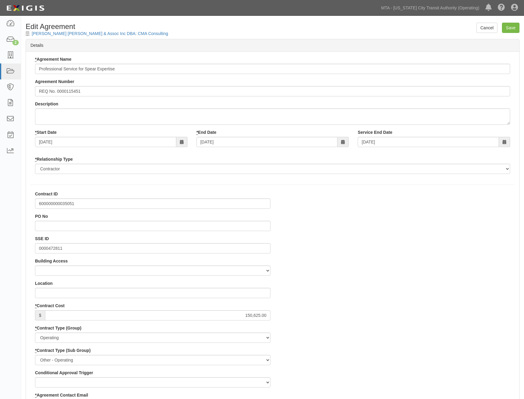
select select
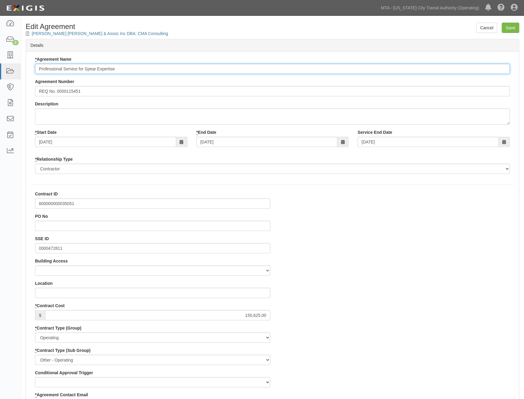
click at [35, 68] on input "Professional Service for Spear Expertise" at bounding box center [272, 69] width 475 height 10
type input "600000000035051 Professional Service for Spear Expertise"
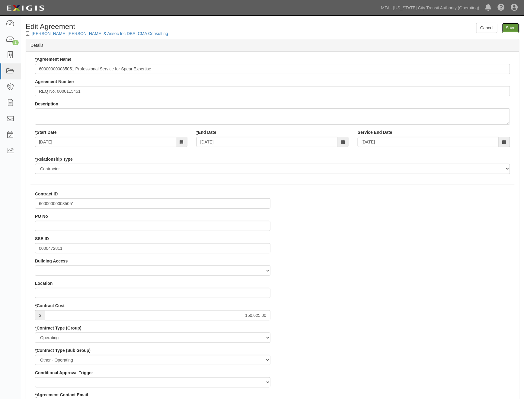
click at [516, 25] on input "Save" at bounding box center [511, 28] width 18 height 10
type input "150625.00"
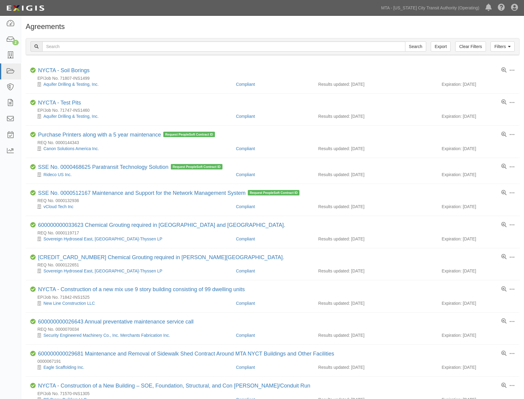
scroll to position [349, 0]
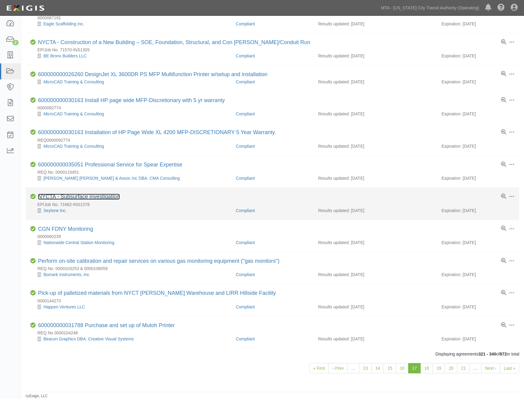
drag, startPoint x: 114, startPoint y: 195, endPoint x: 121, endPoint y: 195, distance: 7.3
click at [114, 195] on link "NYCTA - Subsurface investigation" at bounding box center [79, 197] width 82 height 6
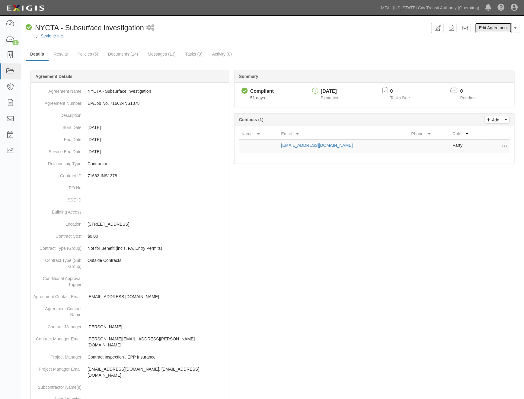
click at [499, 24] on link "Edit Agreement" at bounding box center [493, 28] width 37 height 10
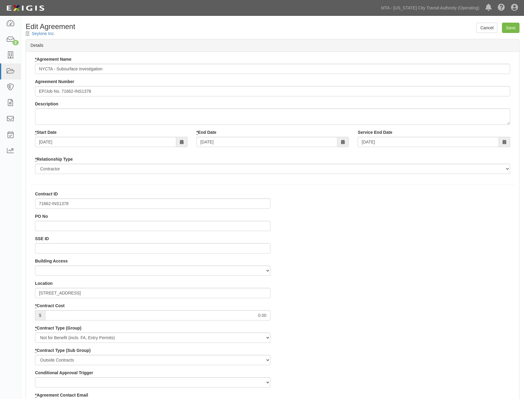
select select
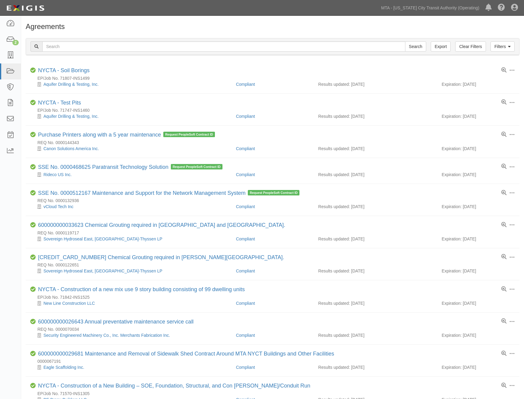
scroll to position [349, 0]
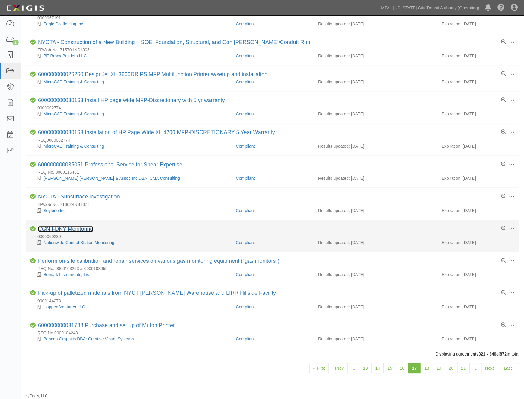
click at [89, 228] on link "CGN FDNY Monitoring" at bounding box center [65, 229] width 55 height 6
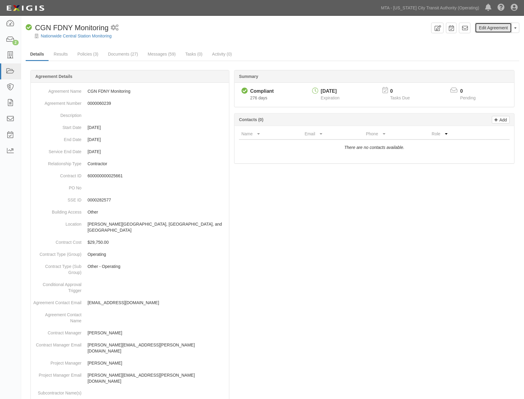
click at [490, 27] on link "Edit Agreement" at bounding box center [493, 28] width 37 height 10
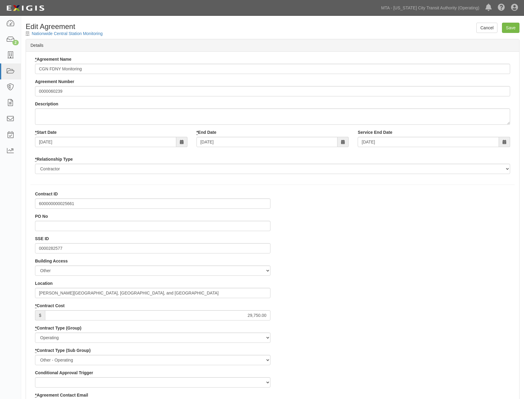
select select
drag, startPoint x: 221, startPoint y: 143, endPoint x: 143, endPoint y: 143, distance: 78.2
click at [143, 143] on div "* Start Date [DATE] * End Date [DATE] Service End Date [DATE]" at bounding box center [272, 140] width 484 height 22
type input "0"
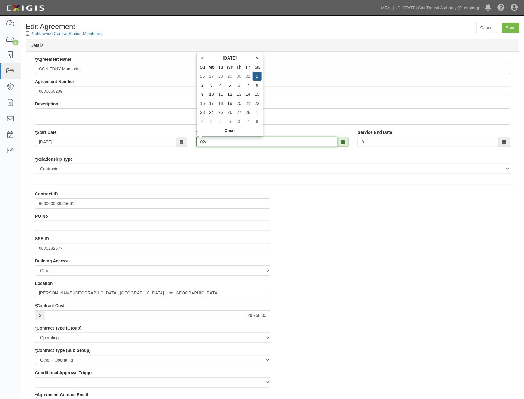
type input "02/0"
type input "[DATE]"
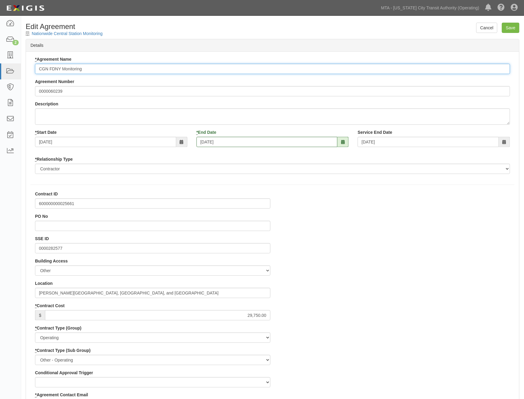
click at [38, 69] on input "CGN FDNY Monitoring" at bounding box center [272, 69] width 475 height 10
type input "600000000025661 CGN FDNY Monitoring"
click at [510, 25] on input "Save" at bounding box center [511, 28] width 18 height 10
type input "29750.00"
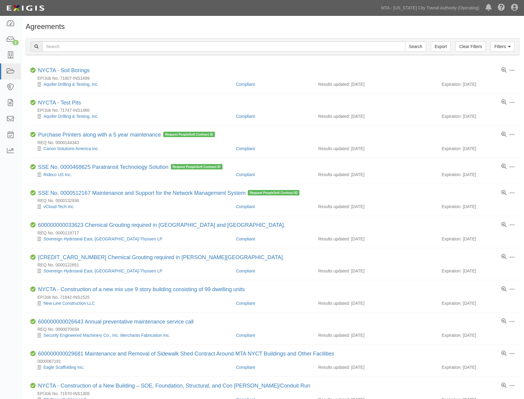
scroll to position [349, 0]
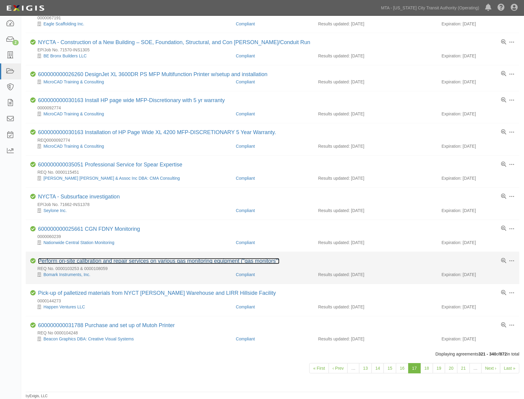
click at [104, 258] on link "Perform on-site calibration and repair services on various gas monitoring equip…" at bounding box center [159, 261] width 242 height 6
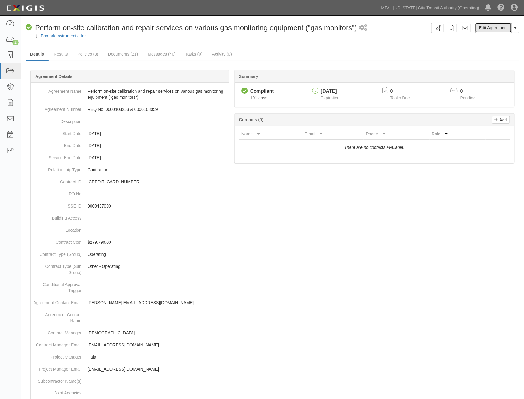
click at [494, 25] on link "Edit Agreement" at bounding box center [493, 28] width 37 height 10
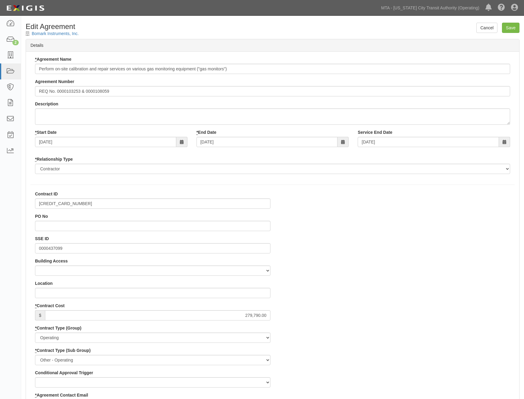
select select
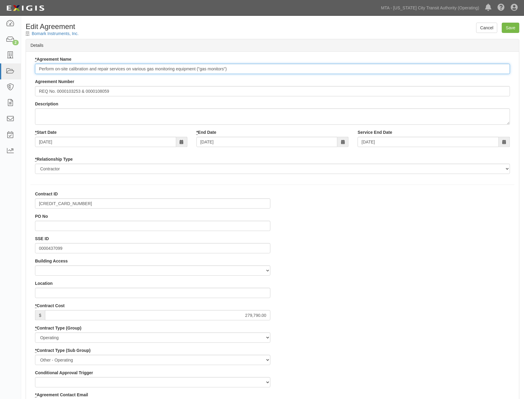
click at [38, 70] on input "Perform on-site calibration and repair services on various gas monitoring equip…" at bounding box center [272, 69] width 475 height 10
type input "600000000033294 Perform on-site calibration and repair services on various gas …"
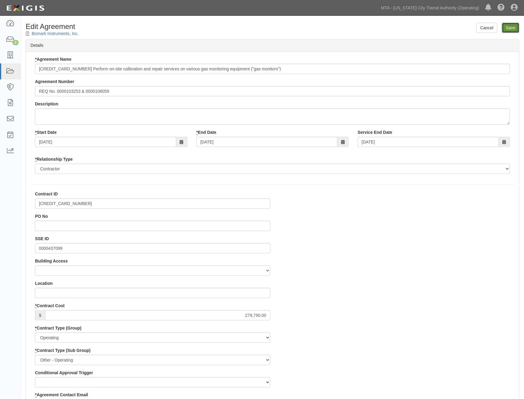
click at [515, 28] on input "Save" at bounding box center [511, 28] width 18 height 10
type input "279790.00"
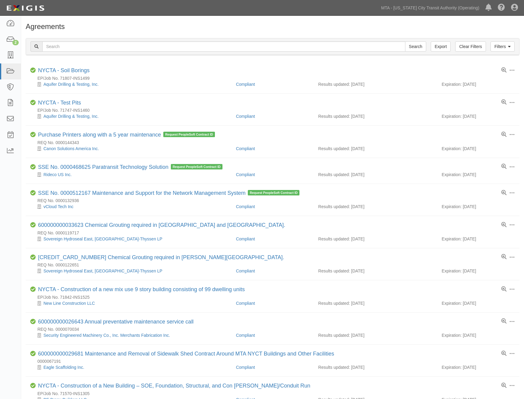
scroll to position [349, 0]
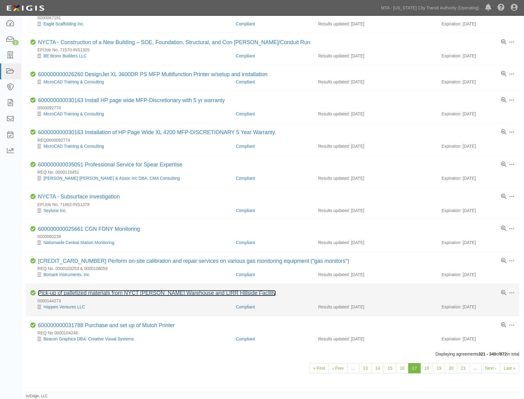
click at [137, 290] on link "Pick-up of palletized materials from NYCT Tiffany Warehouse and LIRR Hillside F…" at bounding box center [157, 293] width 238 height 6
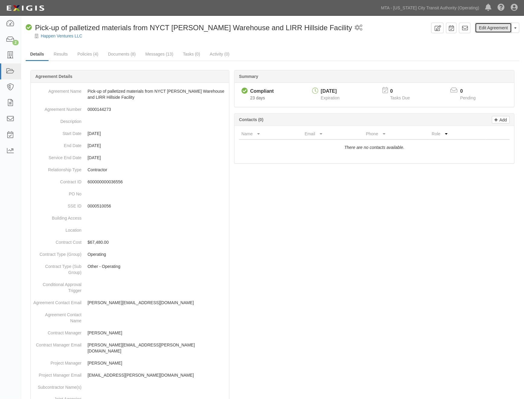
click at [496, 29] on link "Edit Agreement" at bounding box center [493, 28] width 37 height 10
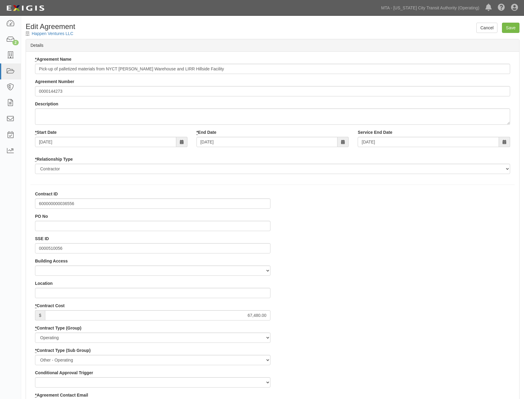
select select
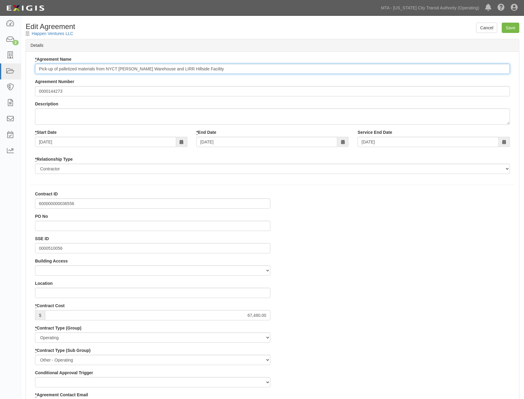
click at [37, 70] on input "Pick-up of palletized materials from NYCT Tiffany Warehouse and LIRR Hillside F…" at bounding box center [272, 69] width 475 height 10
type input "600000000036556 Pick-up of palletized materials from NYCT [PERSON_NAME] Warehou…"
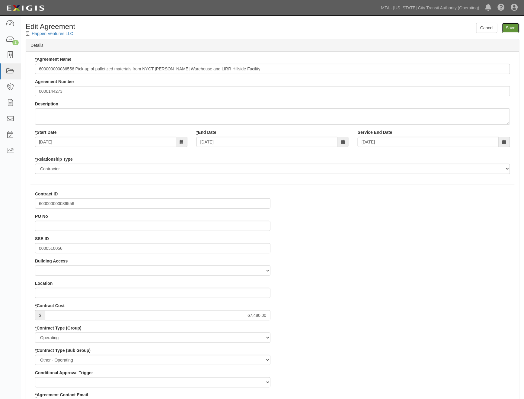
click at [511, 28] on input "Save" at bounding box center [511, 28] width 18 height 10
type input "67480.00"
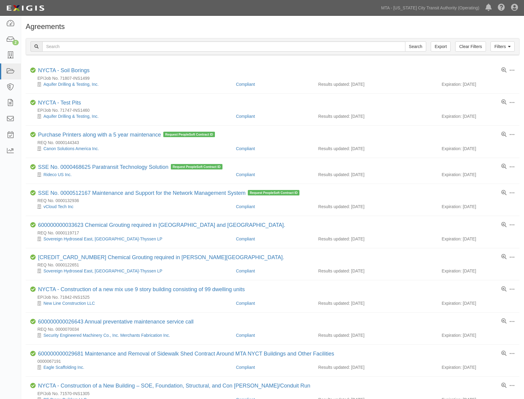
scroll to position [349, 0]
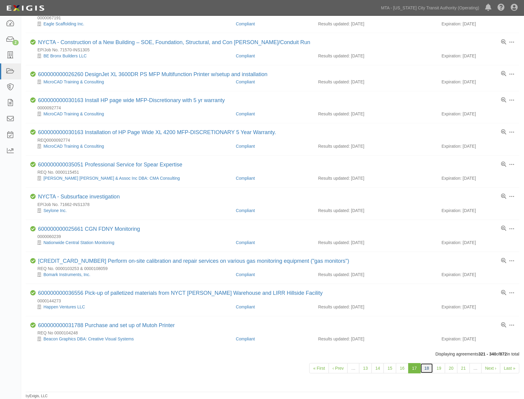
click at [429, 367] on link "18" at bounding box center [427, 368] width 13 height 10
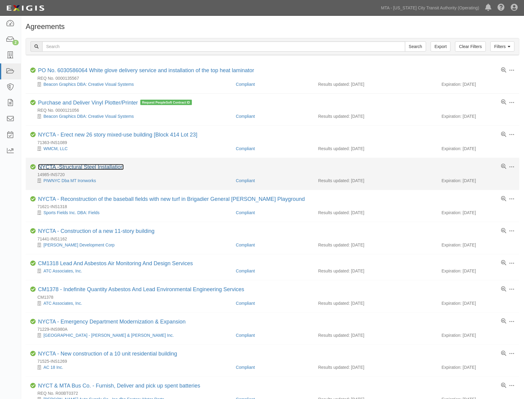
click at [83, 167] on link "NYCTA -Structural Steel Installation" at bounding box center [81, 167] width 86 height 6
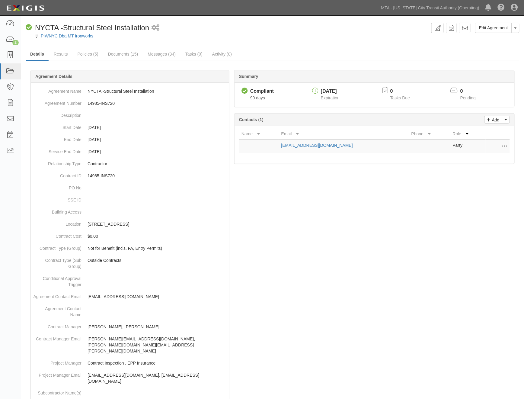
click at [494, 20] on div "Edit Agreement Toggle Agreement Dropdown View Audit Trail Archive Agreement Sen…" at bounding box center [272, 310] width 503 height 585
click at [494, 23] on link "Edit Agreement" at bounding box center [493, 28] width 37 height 10
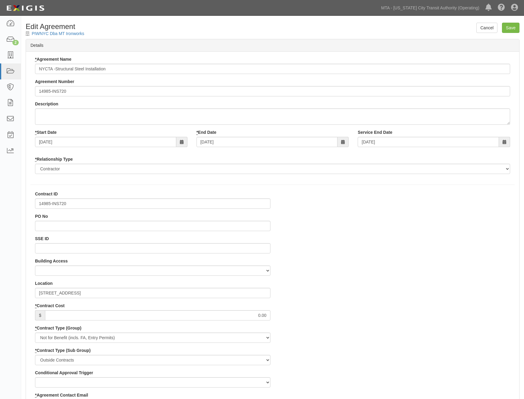
select select
click at [38, 85] on div "Agreement Number 14985-INS720" at bounding box center [272, 87] width 475 height 18
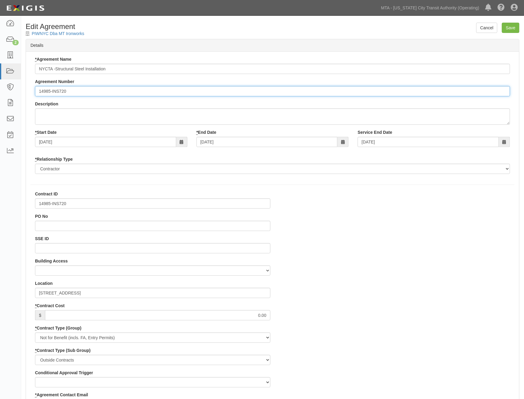
click at [39, 88] on input "14985-INS720" at bounding box center [272, 91] width 475 height 10
paste input "EP/Job No."
type input "EP/Job No. 14985-INS720"
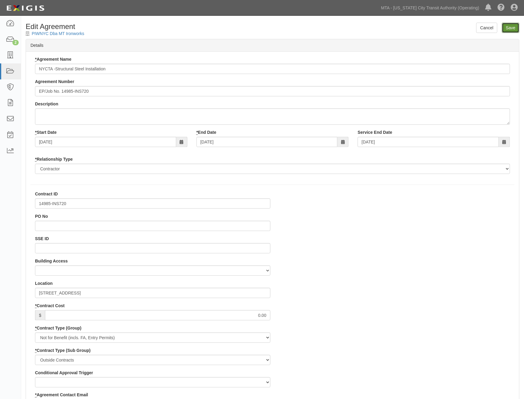
click at [510, 29] on input "Save" at bounding box center [511, 28] width 18 height 10
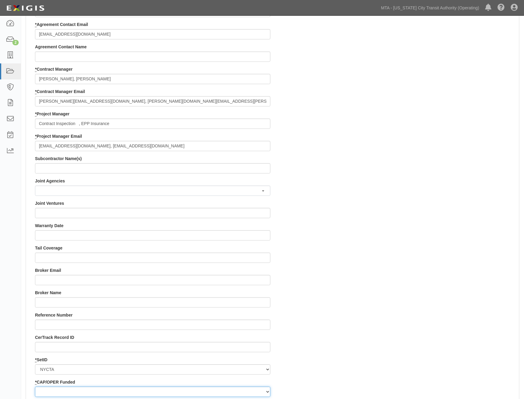
scroll to position [510, 0]
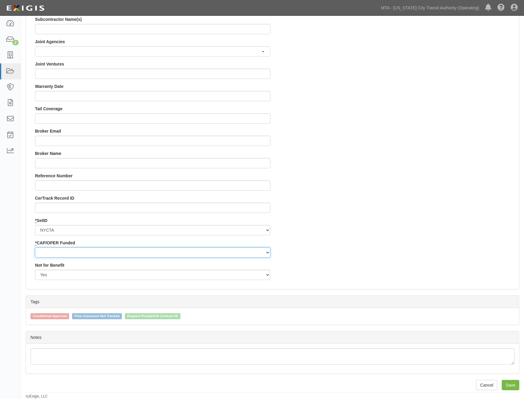
click at [64, 254] on select "Capital Operating" at bounding box center [152, 252] width 235 height 10
select select "439"
click at [35, 247] on select "Capital Operating" at bounding box center [152, 252] width 235 height 10
click at [508, 384] on input "Save" at bounding box center [511, 385] width 18 height 10
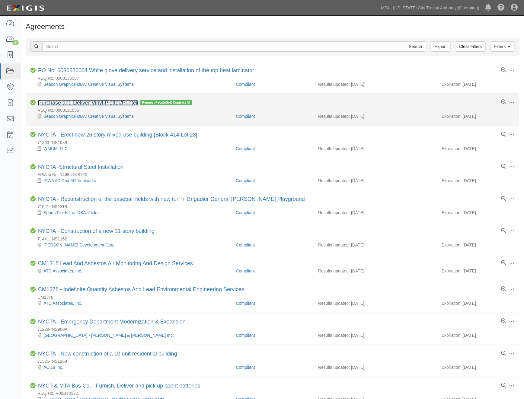
click at [121, 100] on link "Purchase and Deliver Vinyl Plotter/Printer" at bounding box center [88, 103] width 100 height 6
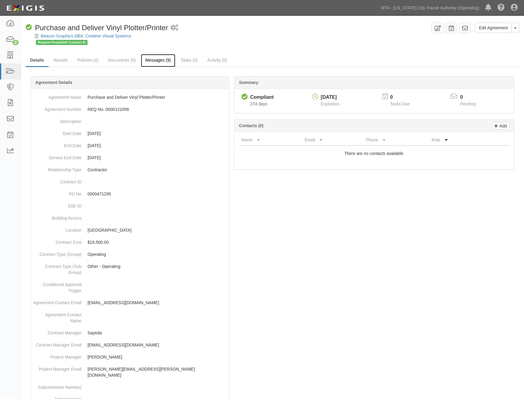
click at [155, 57] on link "Messages (9)" at bounding box center [158, 60] width 35 height 13
click at [517, 28] on span "button" at bounding box center [515, 27] width 2 height 1
click at [490, 46] on link "Archive Agreement" at bounding box center [496, 47] width 48 height 8
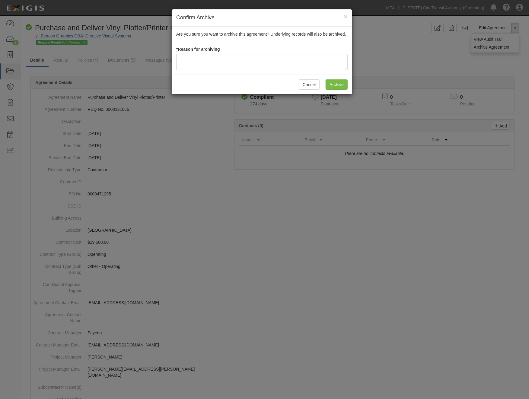
click at [392, 260] on div "Confirm Archive × Are you sure you want to archive this agreement? Underlying r…" at bounding box center [264, 199] width 529 height 399
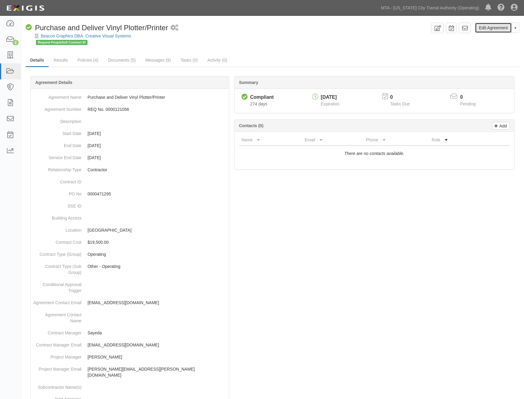
click at [491, 29] on link "Edit Agreement" at bounding box center [493, 28] width 37 height 10
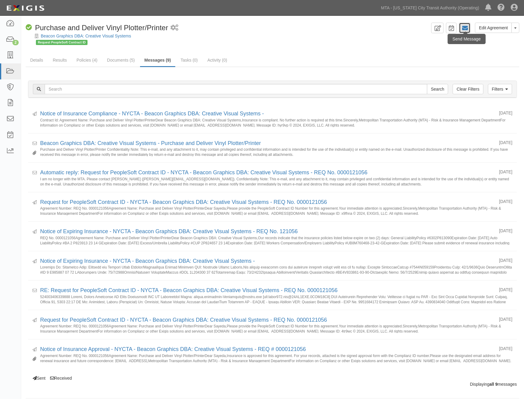
click at [465, 25] on icon at bounding box center [465, 28] width 6 height 6
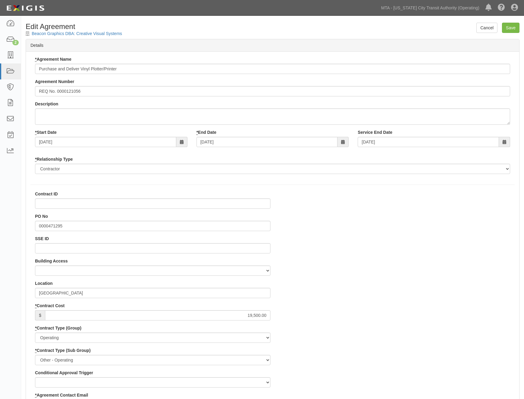
select select
drag, startPoint x: 230, startPoint y: 141, endPoint x: 177, endPoint y: 142, distance: 52.8
click at [177, 142] on div "* Start Date 09/26/2024 * End Date 09/26/2025 Service End Date 09/26/2025" at bounding box center [272, 140] width 484 height 22
type input "[DATE]"
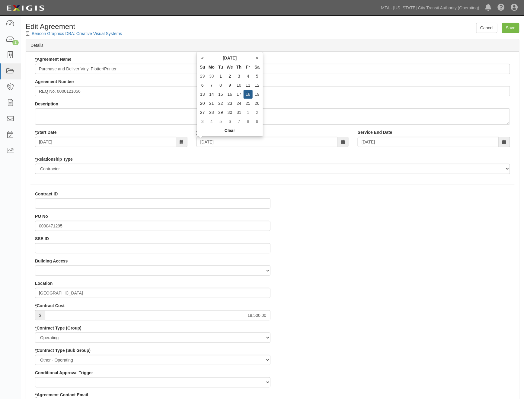
click at [514, 25] on input "Save" at bounding box center [511, 28] width 18 height 10
type input "19500.00"
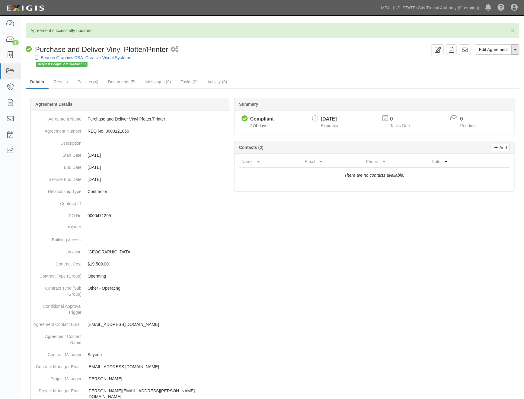
click at [514, 50] on button "Toggle Agreement Dropdown" at bounding box center [516, 49] width 8 height 10
click at [487, 70] on link "Archive Agreement" at bounding box center [496, 69] width 48 height 8
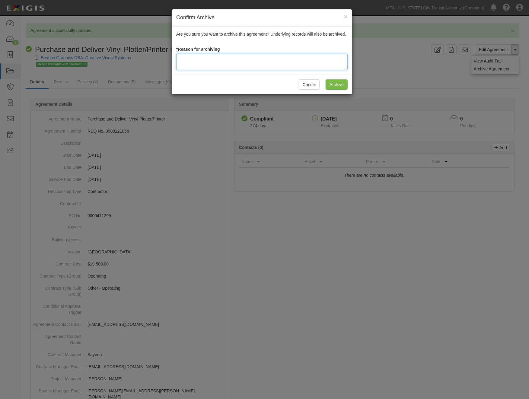
click at [180, 57] on textarea at bounding box center [261, 62] width 171 height 16
type textarea "Completed 2024"
click at [306, 85] on button "Cancel" at bounding box center [309, 84] width 21 height 10
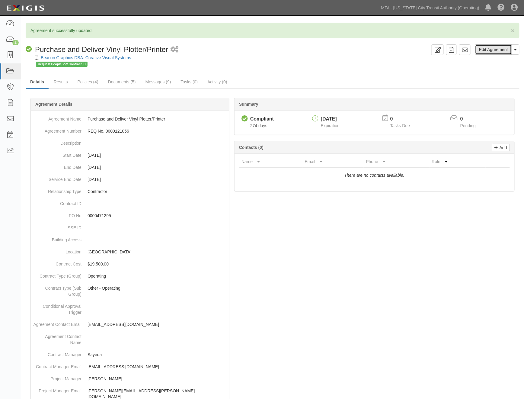
click at [480, 52] on link "Edit Agreement" at bounding box center [493, 49] width 37 height 10
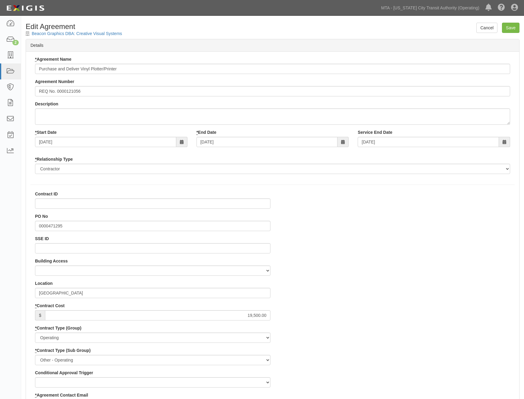
select select
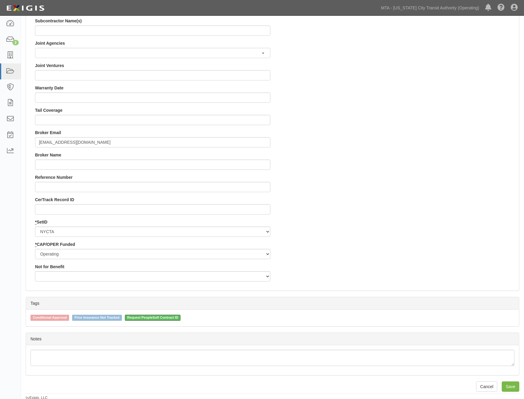
scroll to position [510, 0]
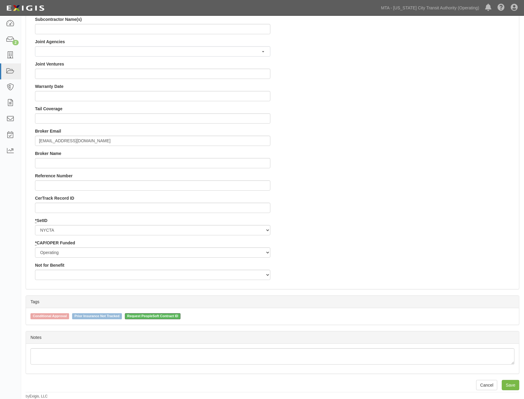
click at [152, 316] on span "Request PeopleSoft Contract ID" at bounding box center [153, 316] width 56 height 6
click at [123, 316] on input "Request PeopleSoft Contract ID" at bounding box center [121, 316] width 4 height 4
checkbox input "false"
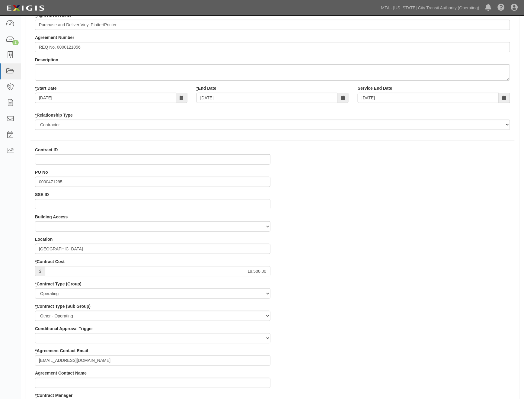
scroll to position [0, 0]
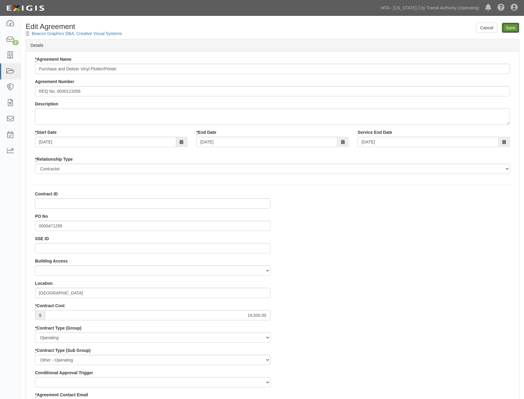
click at [517, 28] on input "Save" at bounding box center [511, 28] width 18 height 10
type input "19500.00"
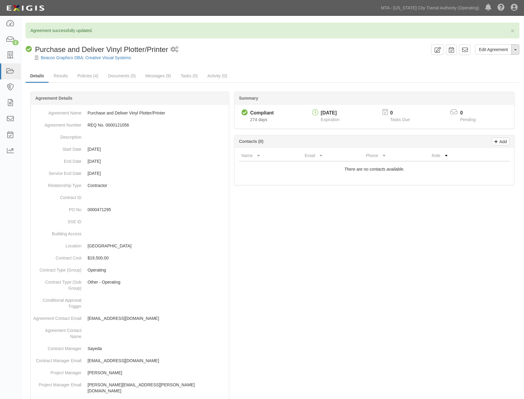
click at [515, 51] on button "Toggle Agreement Dropdown" at bounding box center [516, 49] width 8 height 10
click at [485, 68] on link "Archive Agreement" at bounding box center [496, 69] width 48 height 8
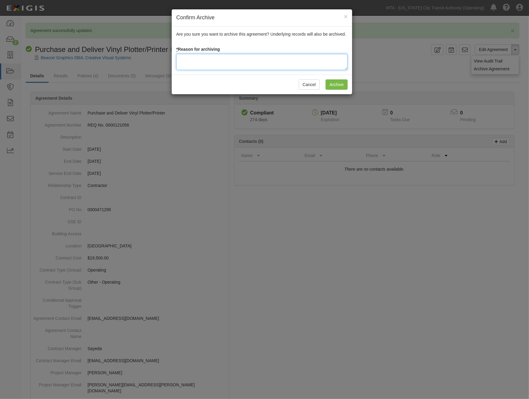
click at [193, 61] on textarea at bounding box center [261, 62] width 171 height 16
type textarea "Completed 2024"
click at [342, 85] on input "Archive" at bounding box center [337, 84] width 22 height 10
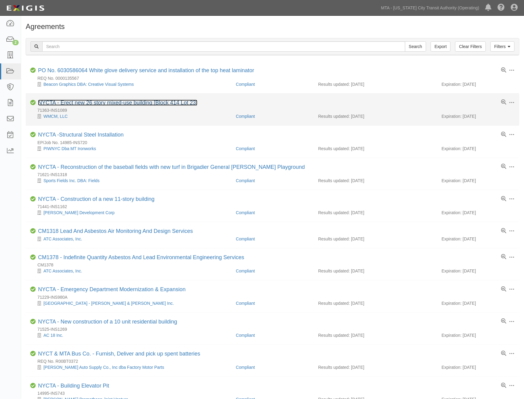
click at [114, 103] on link "NYCTA - Erect new 26 story mixed-use building [Block 414 Lot 23]" at bounding box center [117, 103] width 159 height 6
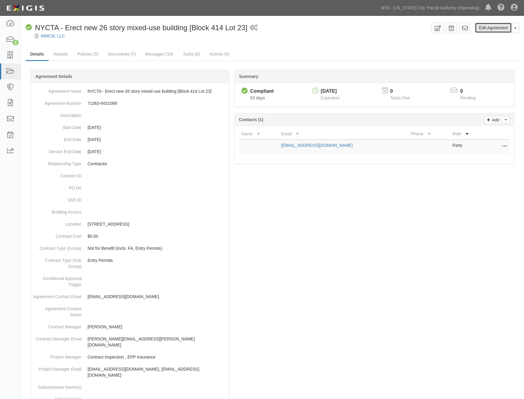
click at [491, 27] on link "Edit Agreement" at bounding box center [493, 28] width 37 height 10
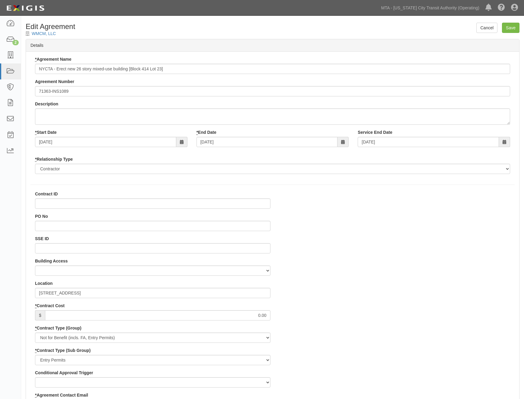
select select
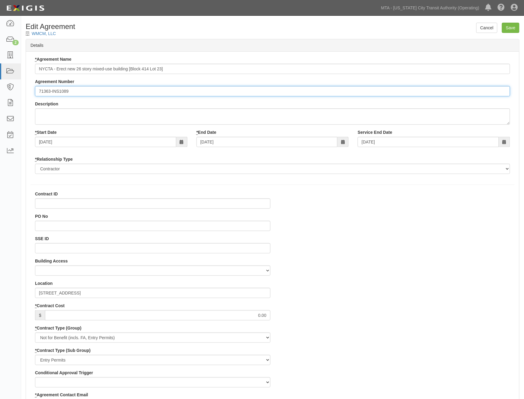
click at [39, 89] on input "71363-INS1089" at bounding box center [272, 91] width 475 height 10
type input "EP/Job No. 71363-INS1089"
click at [509, 24] on input "Save" at bounding box center [511, 28] width 18 height 10
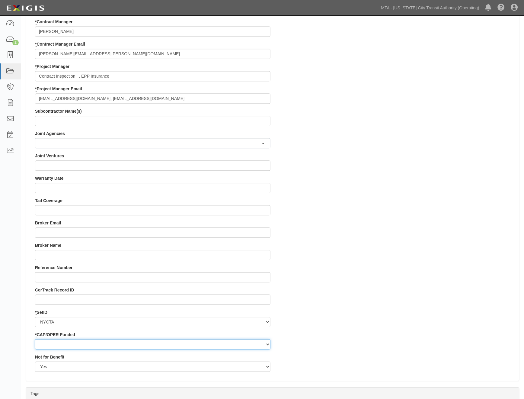
scroll to position [502, 0]
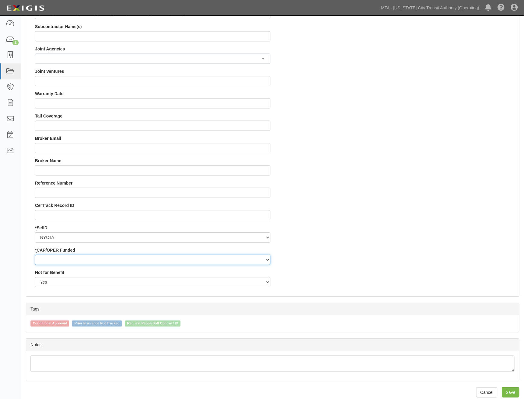
drag, startPoint x: 56, startPoint y: 258, endPoint x: 57, endPoint y: 262, distance: 3.9
click at [56, 258] on select "Capital Operating" at bounding box center [152, 259] width 235 height 10
select select "439"
click at [35, 254] on select "Capital Operating" at bounding box center [152, 259] width 235 height 10
click at [514, 390] on input "Save" at bounding box center [511, 392] width 18 height 10
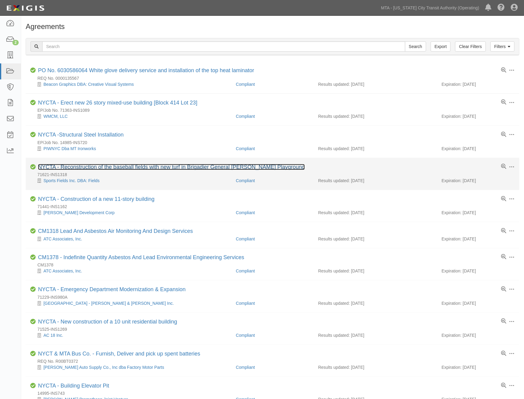
click at [109, 167] on link "NYCTA - Reconstruction of the baseball fields with new turf in Brigadier Genera…" at bounding box center [171, 167] width 267 height 6
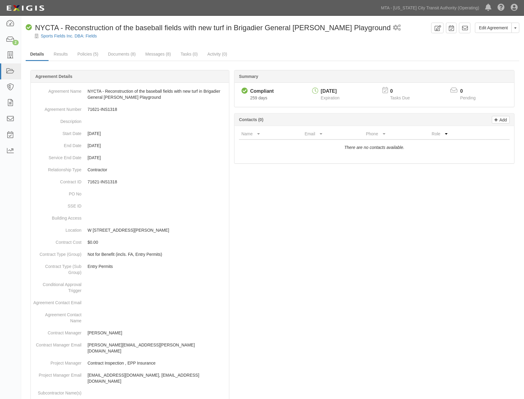
click at [488, 22] on div "Edit Agreement Toggle Agreement Dropdown View Audit Trail Archive Agreement Sen…" at bounding box center [272, 310] width 503 height 585
click at [488, 29] on link "Edit Agreement" at bounding box center [493, 28] width 37 height 10
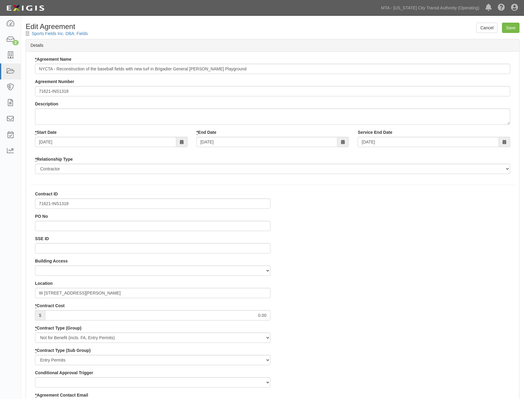
select select
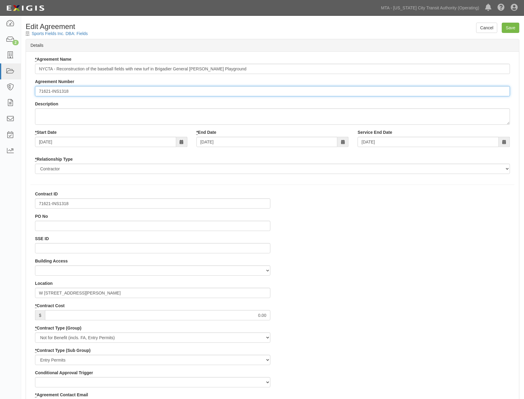
click at [37, 89] on input "71621-INS1318" at bounding box center [272, 91] width 475 height 10
type input "EP/Job No. 71621-INS1318"
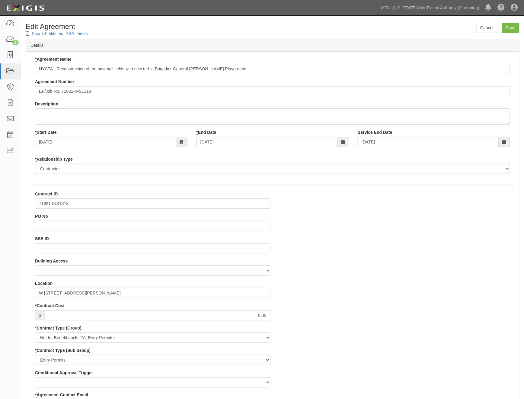
click at [511, 25] on input "Save" at bounding box center [511, 28] width 18 height 10
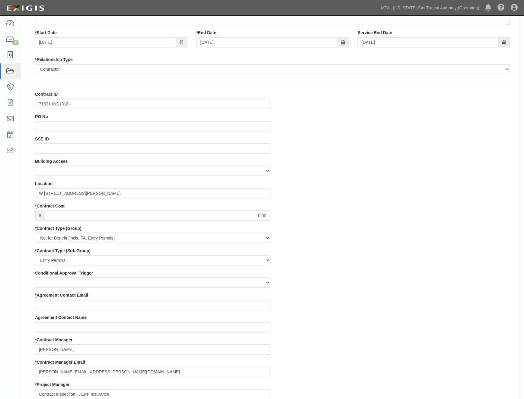
scroll to position [101, 0]
click at [60, 304] on input "* Agreement Contact Email" at bounding box center [152, 304] width 235 height 10
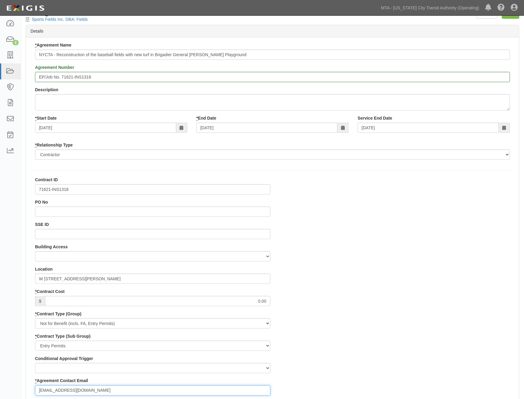
scroll to position [0, 0]
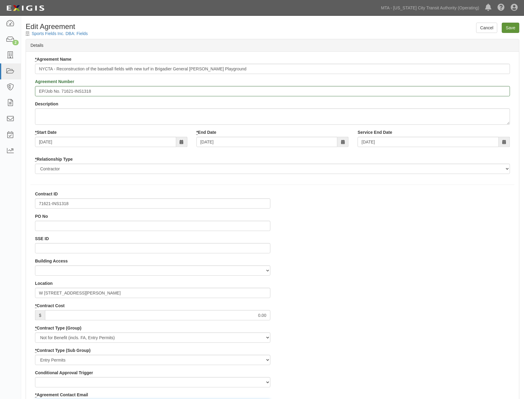
type input "rzeis@fields-inc.com"
click at [508, 27] on input "Save" at bounding box center [511, 28] width 18 height 10
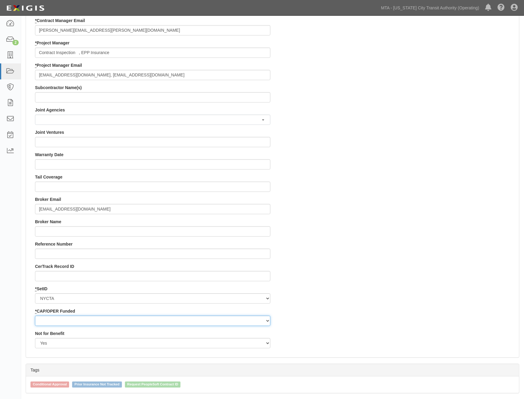
scroll to position [510, 0]
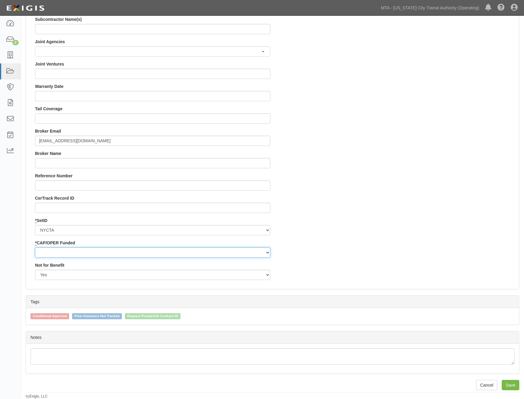
drag, startPoint x: 61, startPoint y: 248, endPoint x: 61, endPoint y: 255, distance: 6.3
click at [61, 248] on select "Capital Operating" at bounding box center [152, 252] width 235 height 10
select select "439"
click at [35, 247] on select "Capital Operating" at bounding box center [152, 252] width 235 height 10
click at [514, 383] on input "Save" at bounding box center [511, 385] width 18 height 10
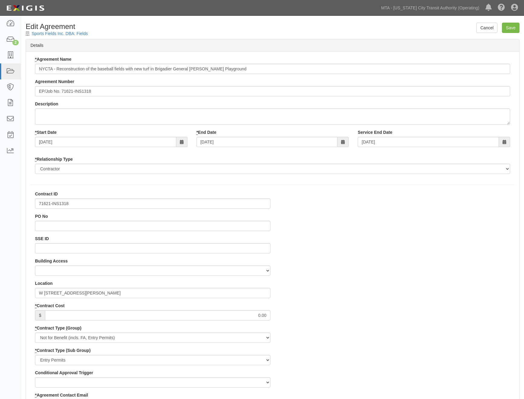
select select
click at [61, 34] on link "Sports Fields Inc. DBA: Fields" at bounding box center [60, 33] width 56 height 5
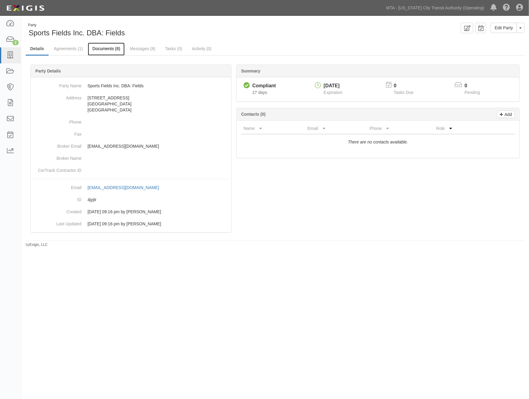
click at [112, 48] on link "Documents (8)" at bounding box center [106, 49] width 37 height 13
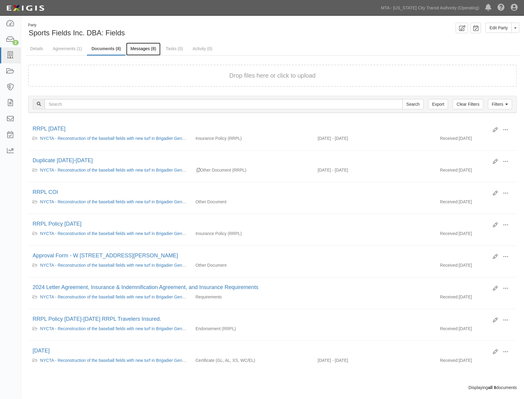
click at [142, 44] on link "Messages (8)" at bounding box center [143, 49] width 35 height 13
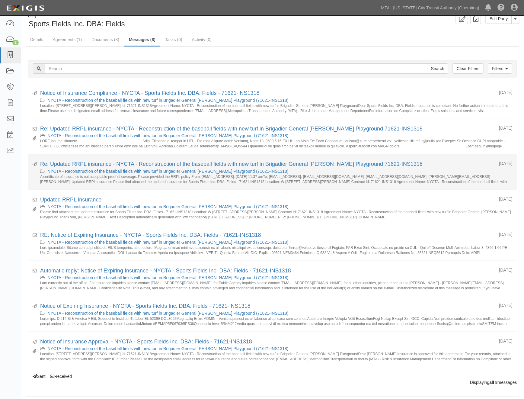
scroll to position [14, 0]
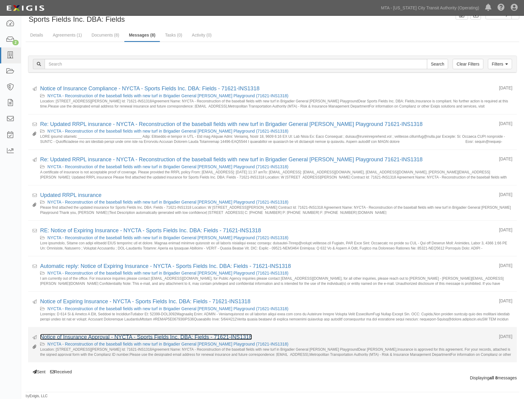
click at [124, 336] on link "Notice of Insurance Approval - NYCTA - Sports Fields Inc. DBA: Fields - 71621-I…" at bounding box center [146, 337] width 212 height 6
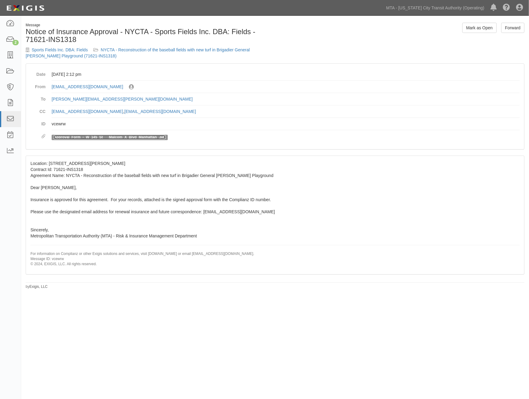
click at [112, 136] on link "Approval_Form_-_W_145_St___Malcom_X_Blvd_Manhattan_.pdf" at bounding box center [110, 137] width 112 height 4
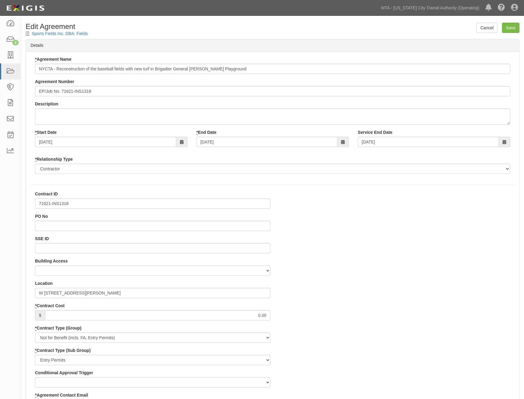
select select
select select "439"
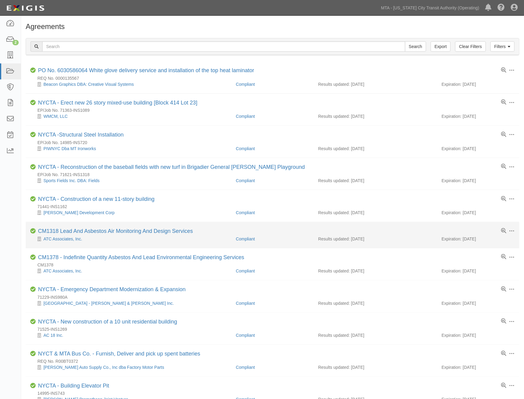
scroll to position [34, 0]
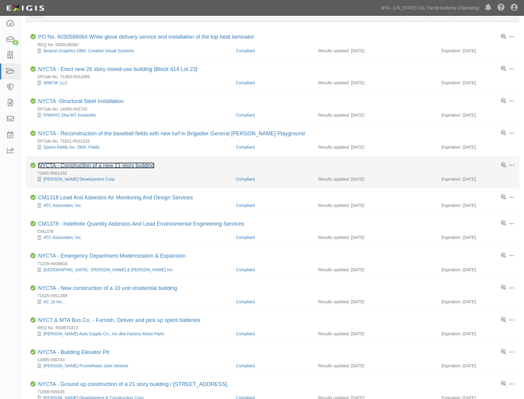
click at [105, 167] on link "NYCTA - Construction of a new 11-story building" at bounding box center [96, 165] width 117 height 6
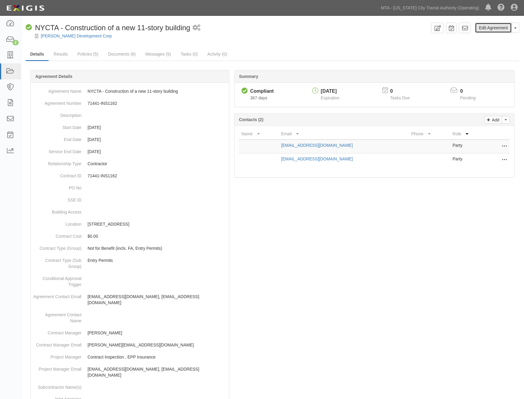
click at [495, 27] on link "Edit Agreement" at bounding box center [493, 28] width 37 height 10
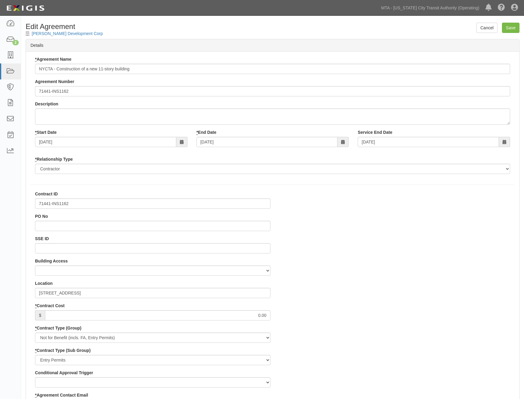
select select
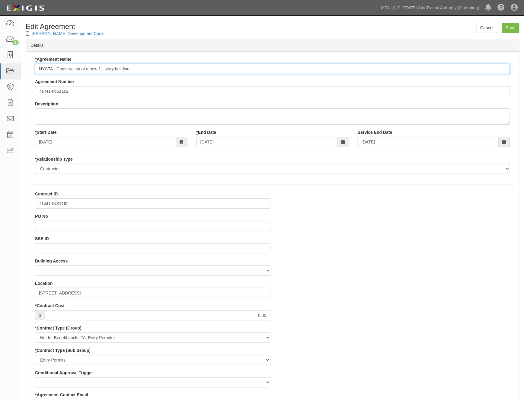
click at [38, 70] on input "NYCTA - Construction of a new 11-story building" at bounding box center [272, 69] width 475 height 10
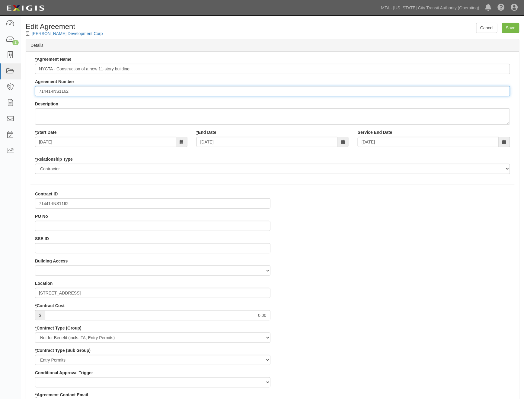
click at [39, 88] on input "71441-INS1162" at bounding box center [272, 91] width 475 height 10
paste input "600000000034740"
drag, startPoint x: 56, startPoint y: 90, endPoint x: 35, endPoint y: 91, distance: 21.5
click at [35, 91] on input "EP/Job No. 71441-INS1162" at bounding box center [272, 91] width 475 height 10
drag, startPoint x: 61, startPoint y: 90, endPoint x: 29, endPoint y: 91, distance: 31.7
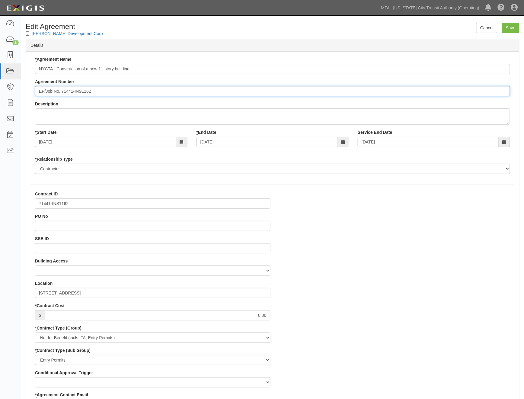
click at [29, 91] on div "* Agreement Name NYCTA - Construction of a new 11-story building Agreement Numb…" at bounding box center [272, 117] width 493 height 122
type input "EP/Job No. 71441-INS1162"
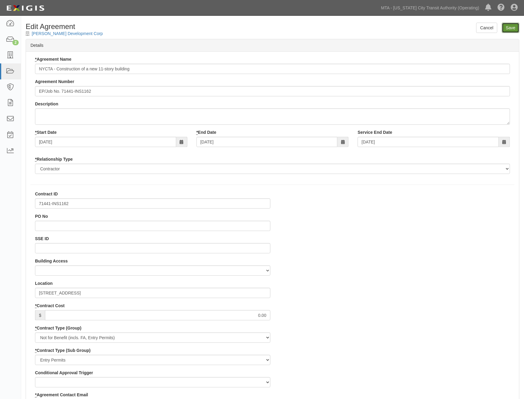
click at [515, 25] on input "Save" at bounding box center [511, 28] width 18 height 10
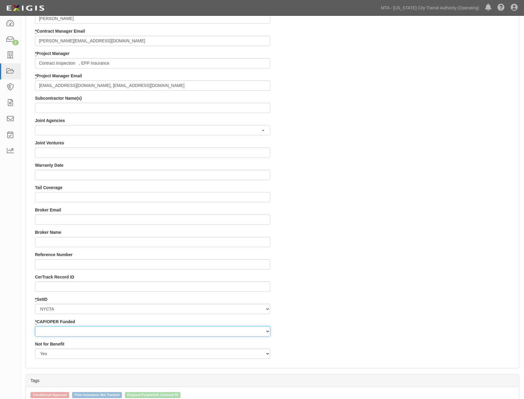
scroll to position [502, 0]
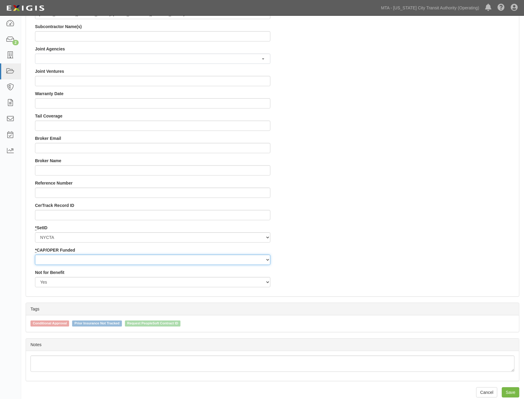
click at [74, 261] on select "Capital Operating" at bounding box center [152, 259] width 235 height 10
select select "439"
click at [35, 254] on select "Capital Operating" at bounding box center [152, 259] width 235 height 10
click at [512, 390] on input "Save" at bounding box center [511, 392] width 18 height 10
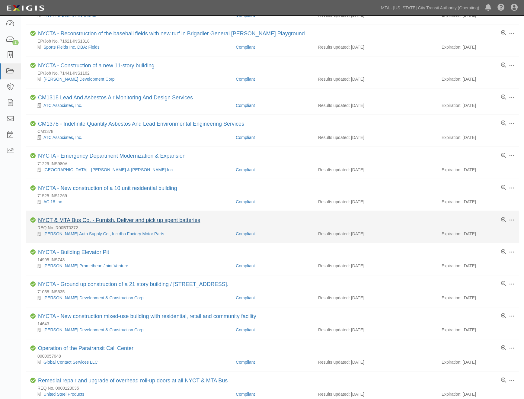
scroll to position [134, 0]
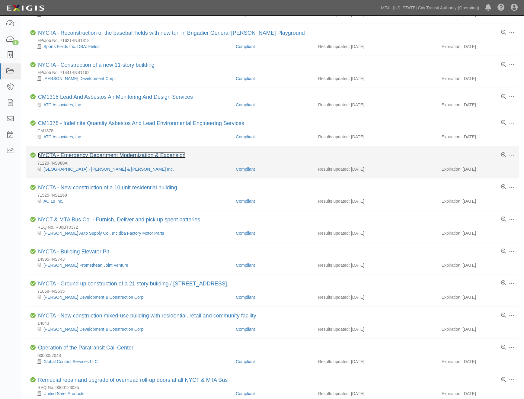
click at [111, 156] on link "NYCTA - Emergency Department Modernization & Expansion" at bounding box center [112, 155] width 148 height 6
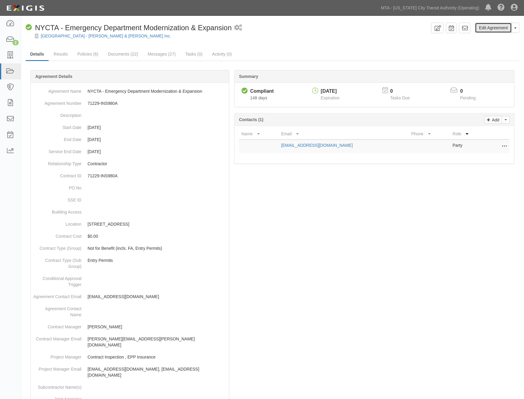
click at [488, 25] on link "Edit Agreement" at bounding box center [493, 28] width 37 height 10
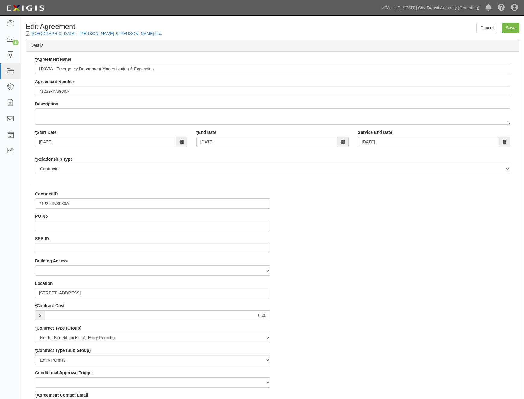
select select
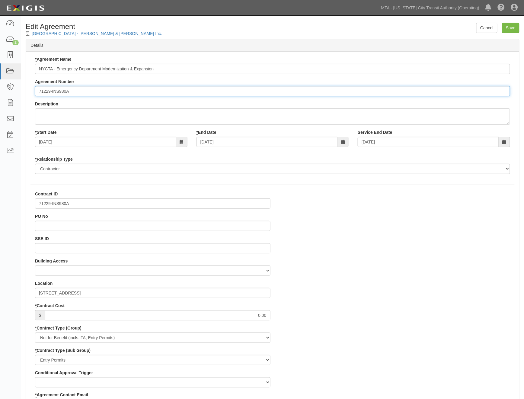
paste input "EP/Job No."
type input "EP/Job No. 71229-INS980A"
click at [511, 32] on input "Save" at bounding box center [511, 28] width 18 height 10
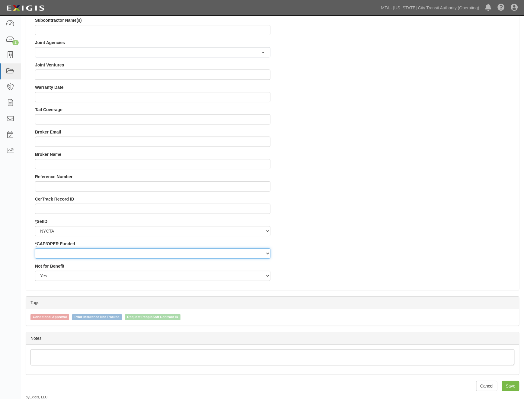
scroll to position [510, 0]
click at [53, 251] on select "Capital Operating" at bounding box center [152, 252] width 235 height 10
select select "439"
click at [35, 247] on select "Capital Operating" at bounding box center [152, 252] width 235 height 10
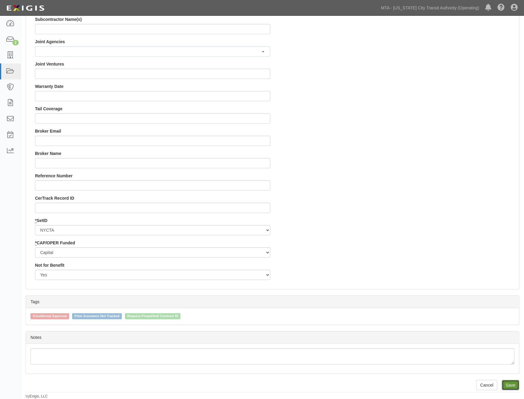
drag, startPoint x: 514, startPoint y: 384, endPoint x: 418, endPoint y: 255, distance: 160.2
click at [514, 384] on input "Save" at bounding box center [511, 385] width 18 height 10
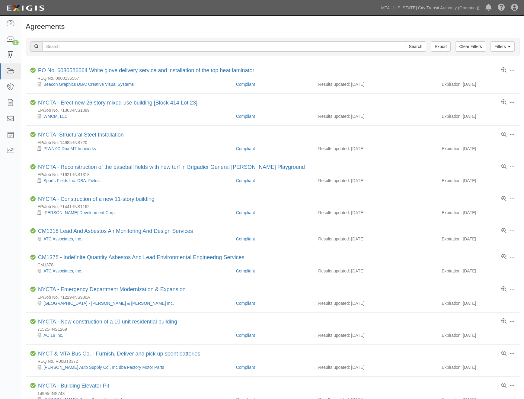
scroll to position [134, 0]
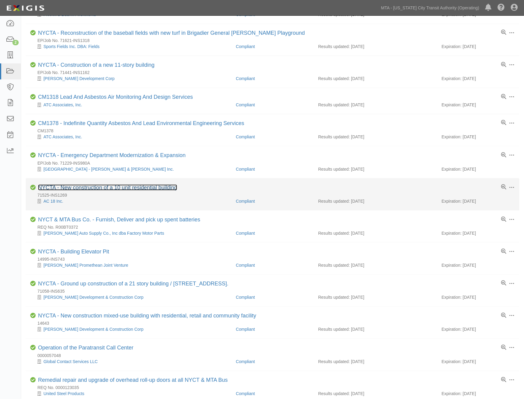
click at [113, 189] on link "NYCTA - New construction of a 10 unit residential building" at bounding box center [107, 187] width 139 height 6
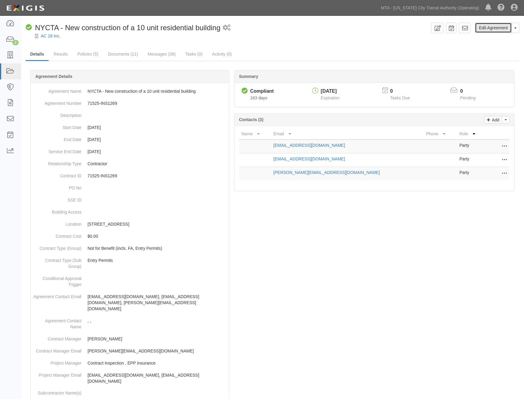
click at [501, 23] on link "Edit Agreement" at bounding box center [493, 28] width 37 height 10
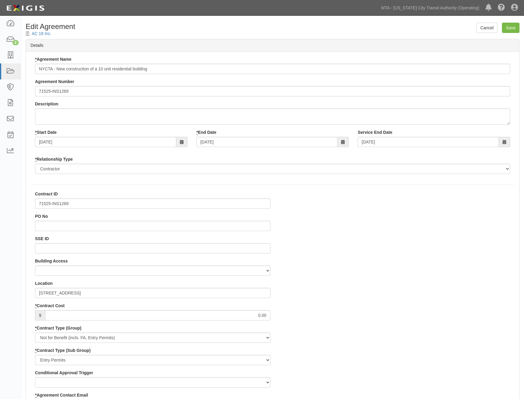
select select
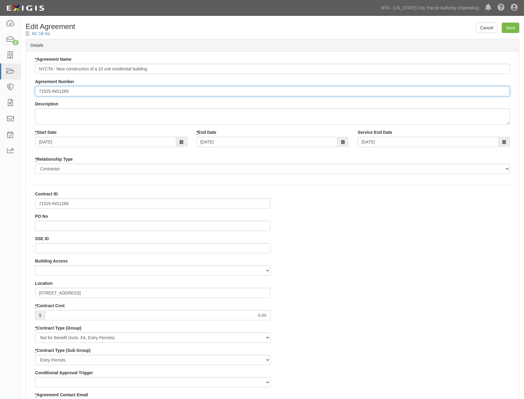
paste input "EP/Job No."
type input "EP/Job No. 71525-INS1269"
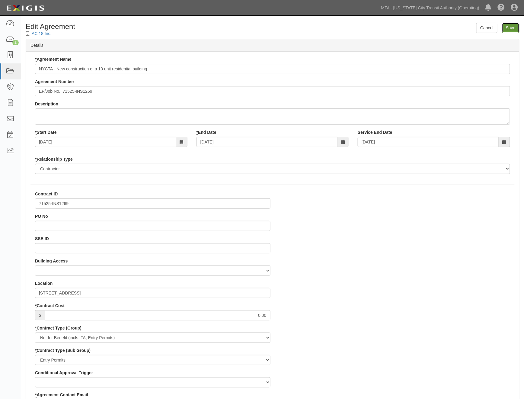
click at [515, 28] on input "Save" at bounding box center [511, 28] width 18 height 10
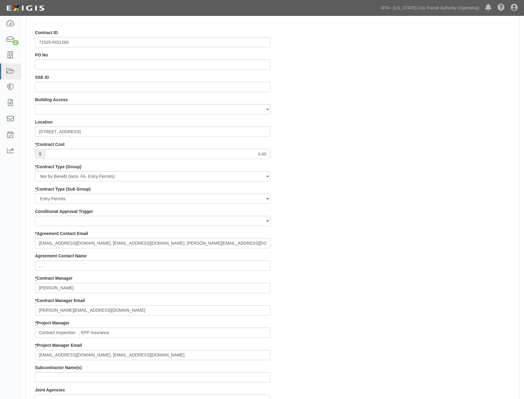
scroll to position [510, 0]
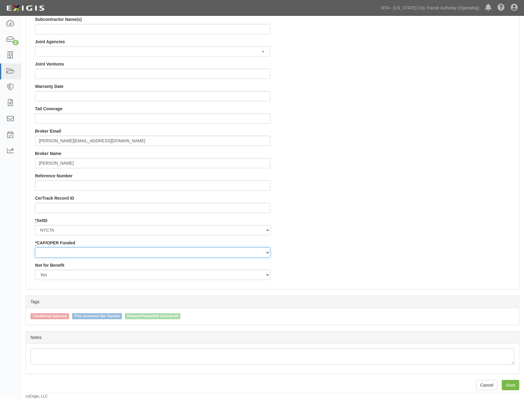
click at [79, 252] on select "Capital Operating" at bounding box center [152, 252] width 235 height 10
select select "439"
click at [35, 247] on select "Capital Operating" at bounding box center [152, 252] width 235 height 10
click at [513, 385] on input "Save" at bounding box center [511, 385] width 18 height 10
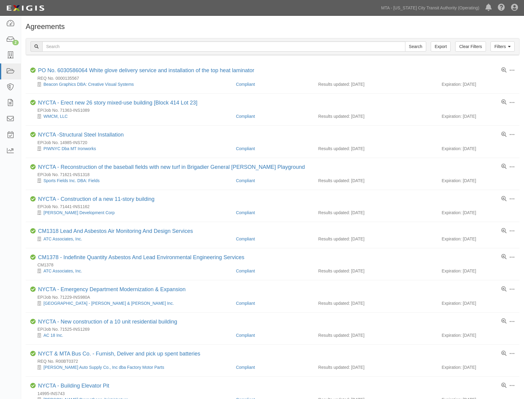
scroll to position [134, 0]
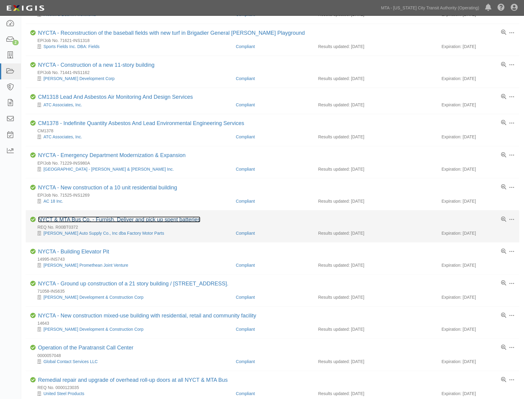
click at [143, 220] on link "NYCT & MTA Bus Co. - Furnish, Deliver and pick up spent batteries" at bounding box center [119, 219] width 162 height 6
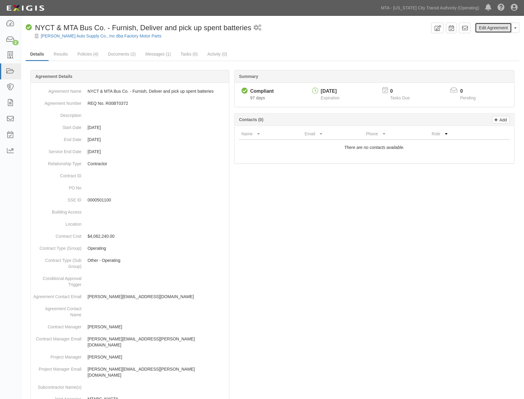
click at [489, 26] on link "Edit Agreement" at bounding box center [493, 28] width 37 height 10
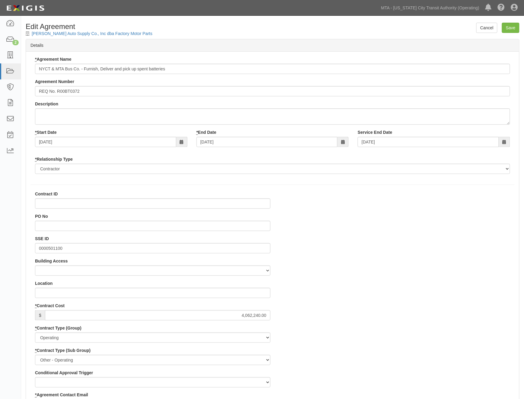
scroll to position [14, 2]
paste input "[CREDIT_CARD_NUMBER]"
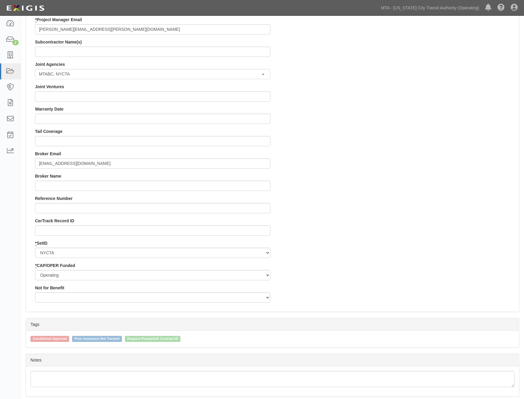
scroll to position [510, 0]
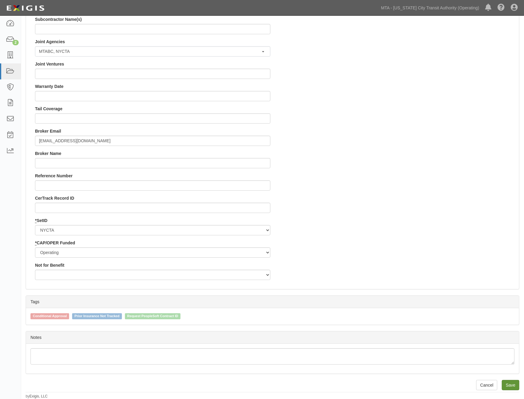
type input "[CREDIT_CARD_NUMBER]"
click at [509, 388] on input "Save" at bounding box center [511, 385] width 18 height 10
type input "4062240.00"
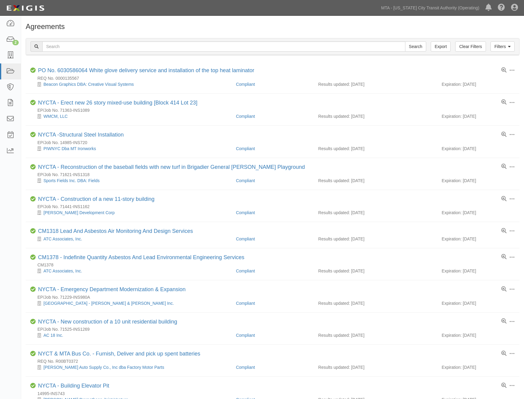
scroll to position [134, 0]
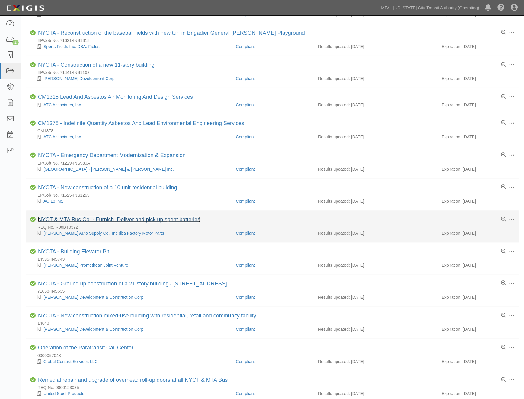
click at [138, 221] on link "NYCT & MTA Bus Co. - Furnish, Deliver and pick up spent batteries" at bounding box center [119, 219] width 162 height 6
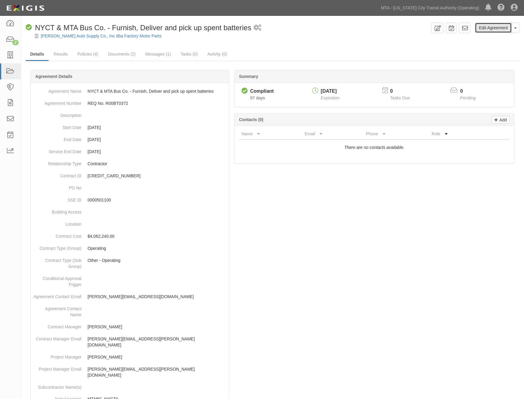
click at [492, 27] on link "Edit Agreement" at bounding box center [493, 28] width 37 height 10
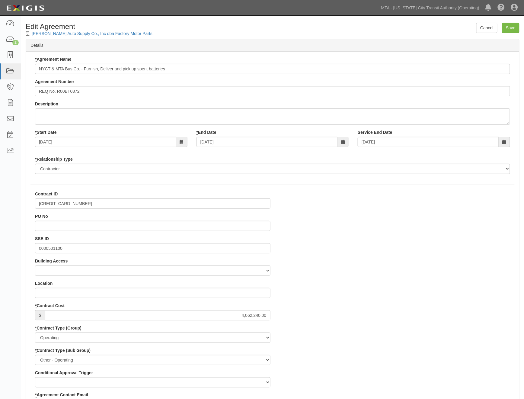
scroll to position [14, 2]
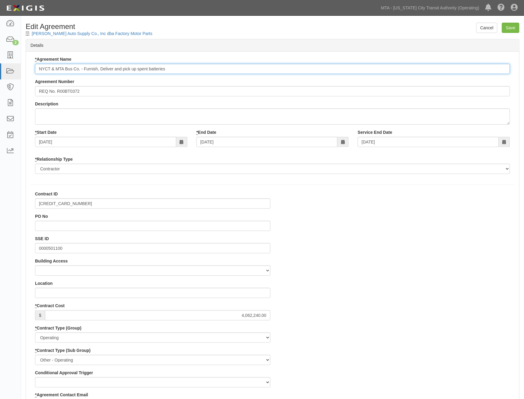
drag, startPoint x: 38, startPoint y: 67, endPoint x: 78, endPoint y: 70, distance: 40.3
click at [78, 70] on input "NYCT & MTA Bus Co. - Furnish, Deliver and pick up spent batteries" at bounding box center [272, 69] width 475 height 10
paste input "600000000036552"
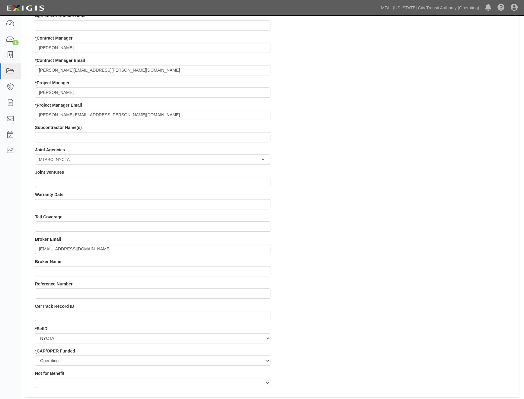
scroll to position [510, 0]
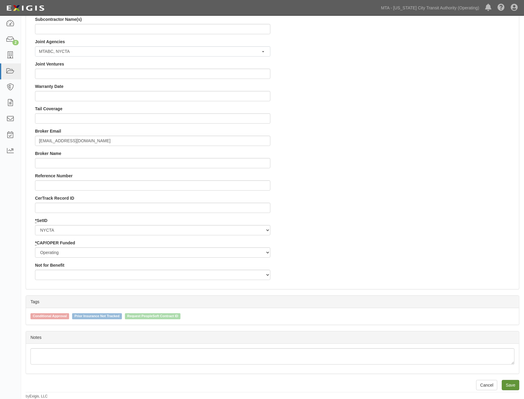
type input "600000000036552. - Furnish, Deliver and pick up spent batteries"
click at [508, 385] on input "Save" at bounding box center [511, 385] width 18 height 10
type input "4062240.00"
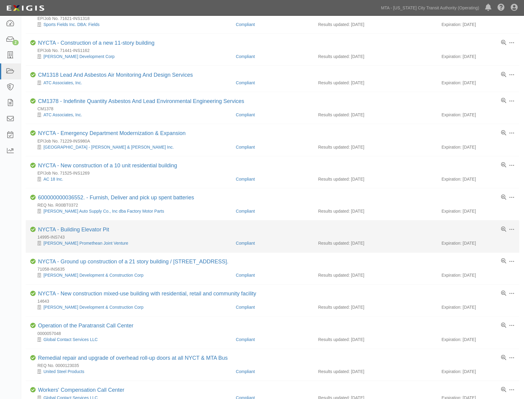
scroll to position [168, 0]
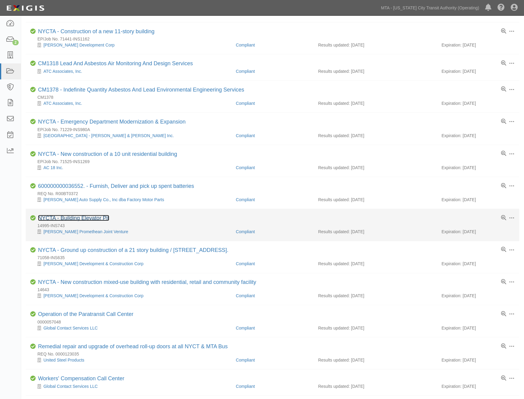
click at [98, 219] on link "NYCTA - Building Elevator Pit" at bounding box center [73, 218] width 71 height 6
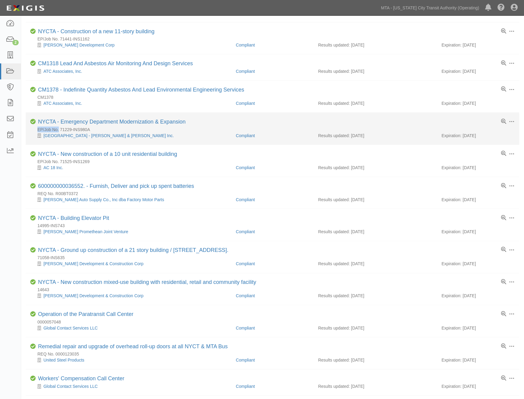
drag, startPoint x: 34, startPoint y: 130, endPoint x: 59, endPoint y: 130, distance: 24.8
click at [59, 130] on div "EP/Job No. 71229-INS980A" at bounding box center [274, 129] width 489 height 6
copy div "EP/Job No."
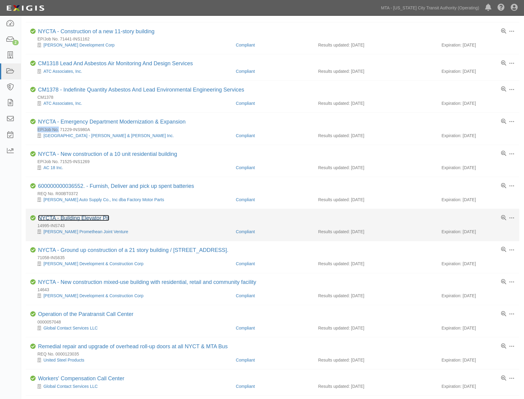
click at [64, 221] on link "NYCTA - Building Elevator Pit" at bounding box center [73, 218] width 71 height 6
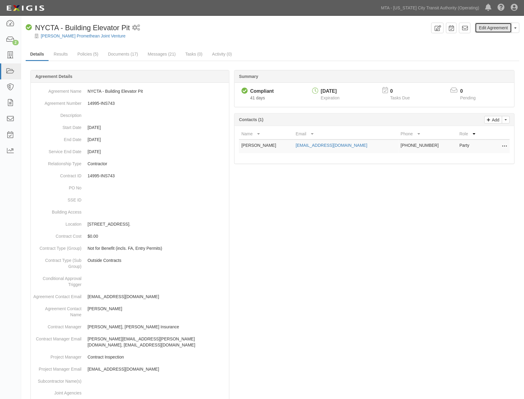
click at [502, 30] on link "Edit Agreement" at bounding box center [493, 28] width 37 height 10
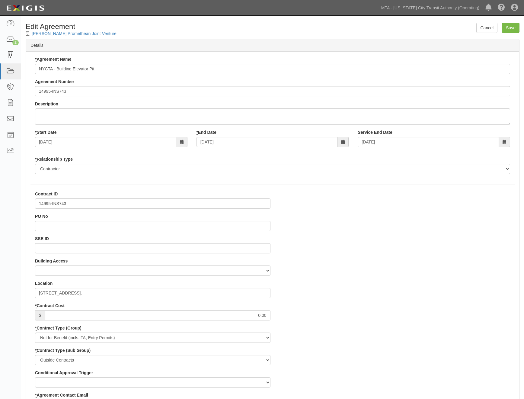
select select
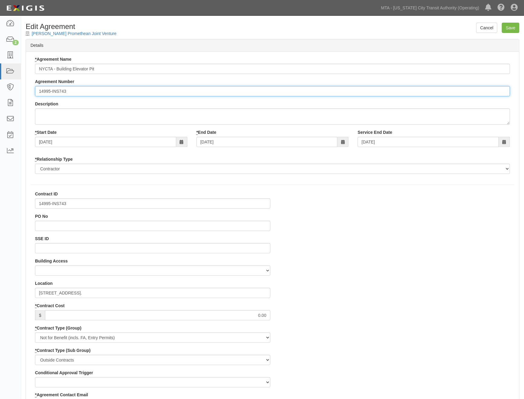
click at [37, 91] on input "14995-INS743" at bounding box center [272, 91] width 475 height 10
paste input "EP/Job No."
type input "EP/Job No. 14995-INS743"
click at [508, 26] on input "Save" at bounding box center [511, 28] width 18 height 10
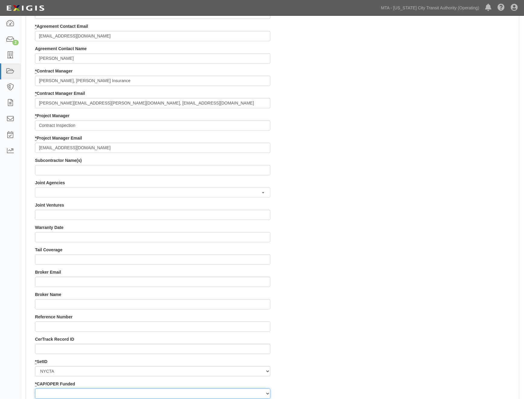
scroll to position [510, 0]
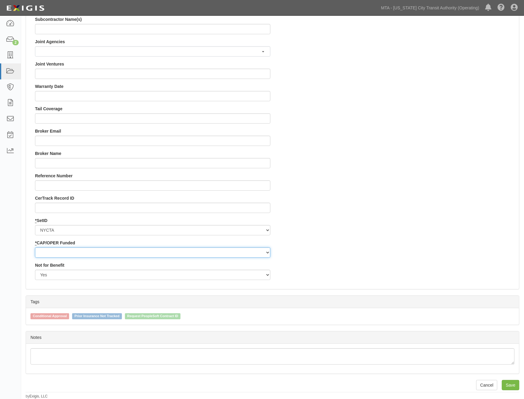
click at [70, 251] on select "Capital Operating" at bounding box center [152, 252] width 235 height 10
select select "439"
click at [35, 247] on select "Capital Operating" at bounding box center [152, 252] width 235 height 10
click at [517, 383] on input "Save" at bounding box center [511, 385] width 18 height 10
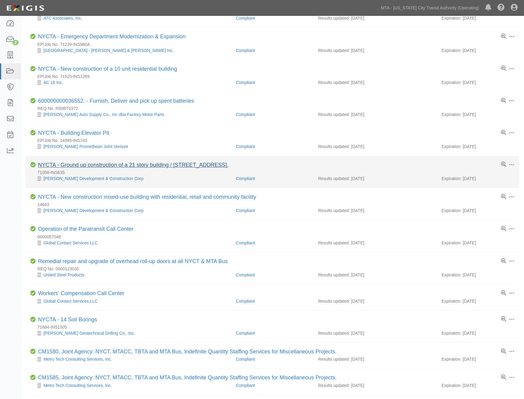
scroll to position [268, 0]
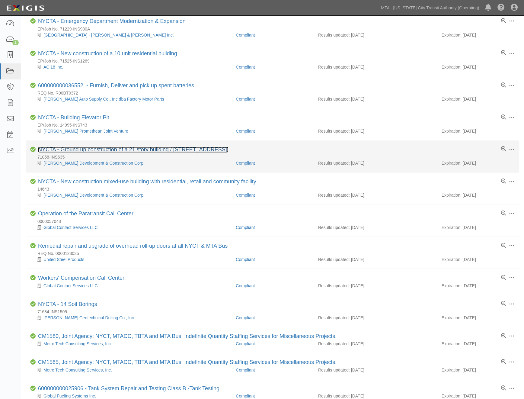
click at [74, 153] on link "NYCTA - Ground up construction of a 21 story building / [STREET_ADDRESS]." at bounding box center [133, 150] width 190 height 6
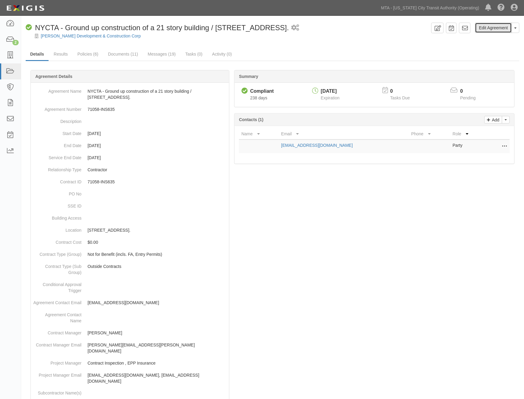
click at [484, 30] on link "Edit Agreement" at bounding box center [493, 28] width 37 height 10
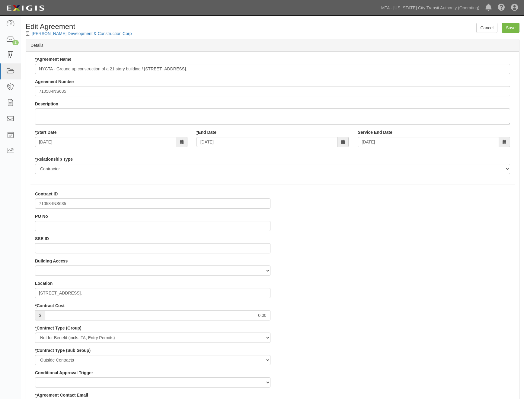
select select
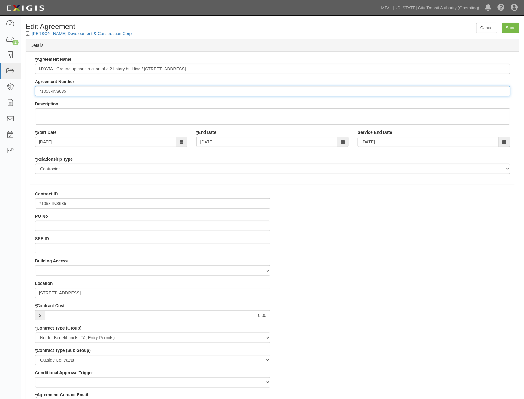
click at [40, 90] on input "71058-INS635" at bounding box center [272, 91] width 475 height 10
paste input "EP/Job No."
type input "EP/Job No. 71058-INS635"
click at [520, 26] on div "Cancel Save Edit Agreement Rybak Development & Construction Corp" at bounding box center [272, 31] width 503 height 16
click at [514, 30] on input "Save" at bounding box center [511, 28] width 18 height 10
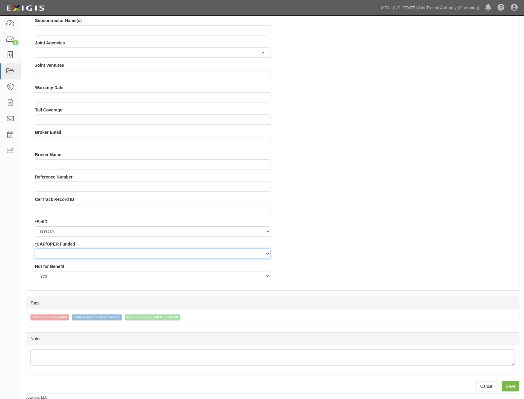
scroll to position [510, 0]
click at [56, 251] on select "Capital Operating" at bounding box center [152, 252] width 235 height 10
click at [50, 248] on select "Capital Operating" at bounding box center [152, 252] width 235 height 10
select select "439"
click at [35, 247] on select "Capital Operating" at bounding box center [152, 252] width 235 height 10
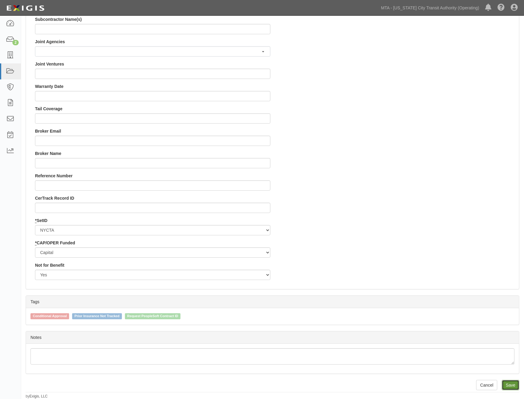
click at [506, 386] on input "Save" at bounding box center [511, 385] width 18 height 10
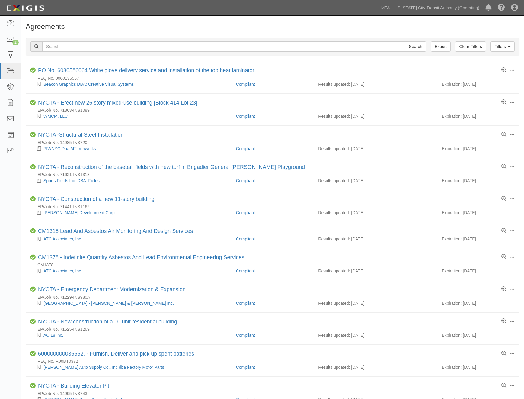
scroll to position [268, 0]
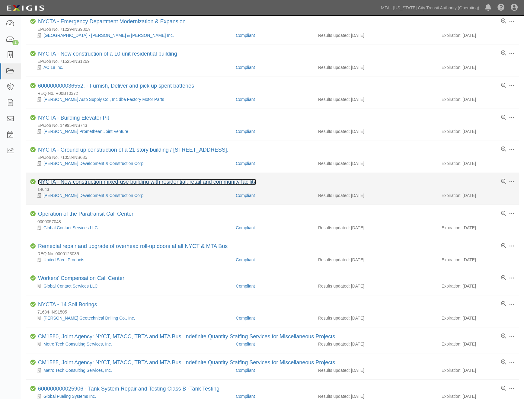
click at [91, 185] on link "NYCTA - New construction mixed-use building with residential, retail and commun…" at bounding box center [147, 182] width 218 height 6
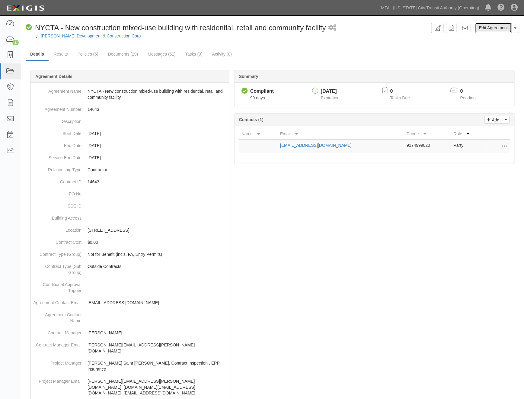
click at [491, 29] on link "Edit Agreement" at bounding box center [493, 28] width 37 height 10
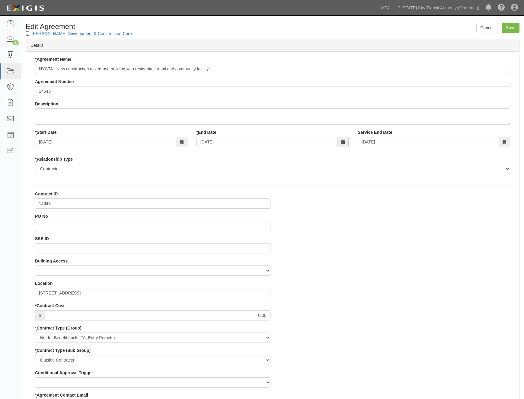
select select
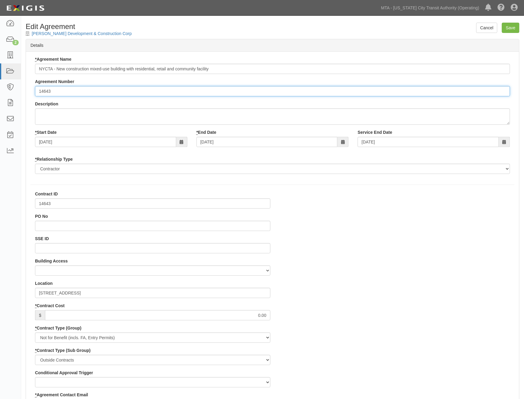
click at [40, 90] on input "14643" at bounding box center [272, 91] width 475 height 10
paste input "EP/Job No."
type input "EP/Job No. 14643"
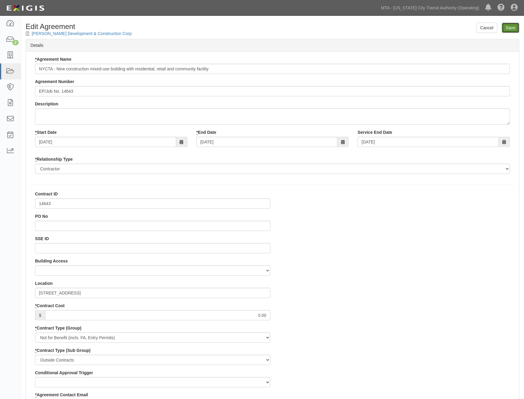
click at [510, 28] on input "Save" at bounding box center [511, 28] width 18 height 10
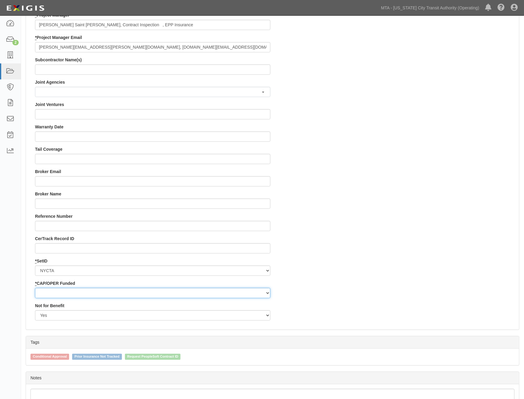
scroll to position [510, 0]
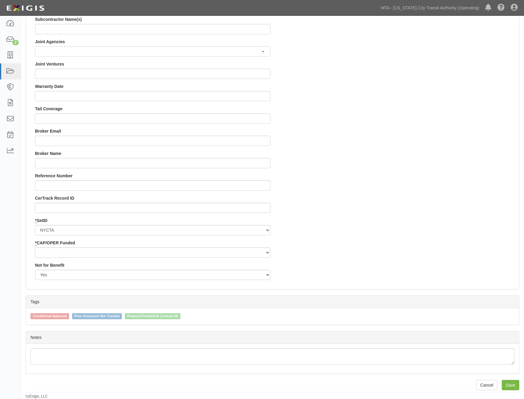
click at [59, 246] on div "* CAP/OPER Funded Capital Operating" at bounding box center [152, 249] width 235 height 18
click at [58, 251] on select "Capital Operating" at bounding box center [152, 252] width 235 height 10
select select "439"
click at [35, 247] on select "Capital Operating" at bounding box center [152, 252] width 235 height 10
click at [512, 383] on input "Save" at bounding box center [511, 385] width 18 height 10
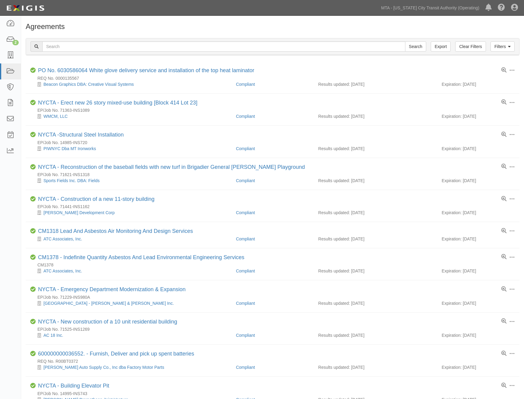
scroll to position [267, 0]
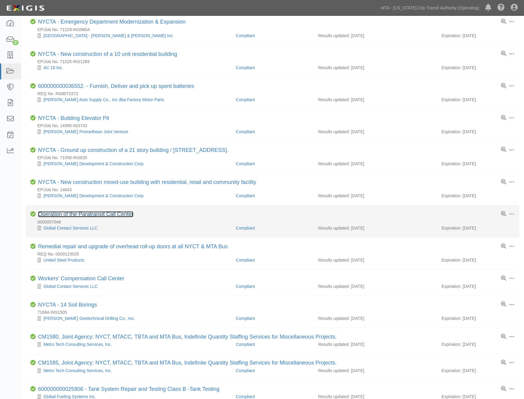
click at [125, 217] on link "Operation of the Paratransit Call Center" at bounding box center [85, 214] width 95 height 6
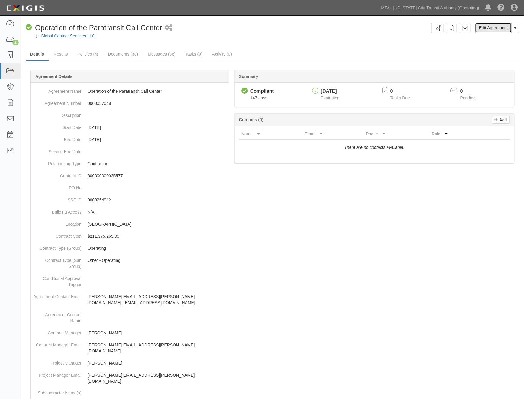
click at [491, 27] on link "Edit Agreement" at bounding box center [493, 28] width 37 height 10
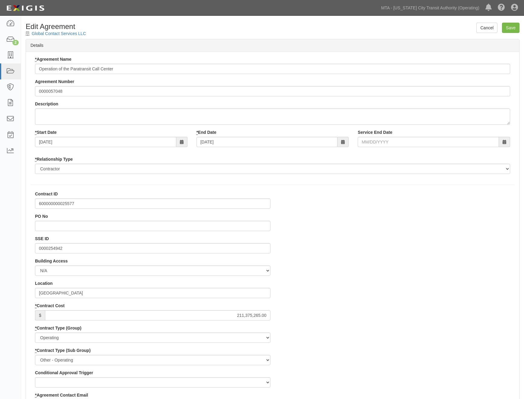
select select
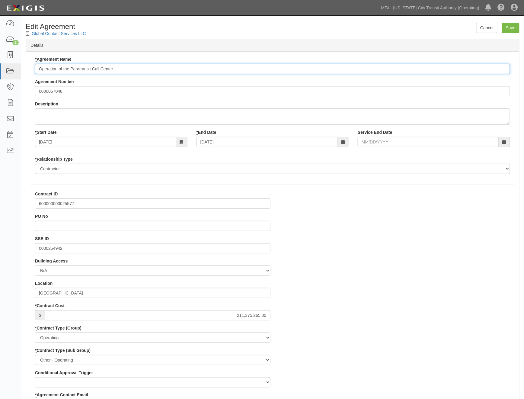
click at [40, 66] on input "Operation of the Paratransit Call Center" at bounding box center [272, 69] width 475 height 10
type input "600000000025557 Operation of the Paratransit Call Center"
drag, startPoint x: 517, startPoint y: 28, endPoint x: 421, endPoint y: 28, distance: 96.3
click at [517, 28] on input "Save" at bounding box center [511, 28] width 18 height 10
type input "211375265.00"
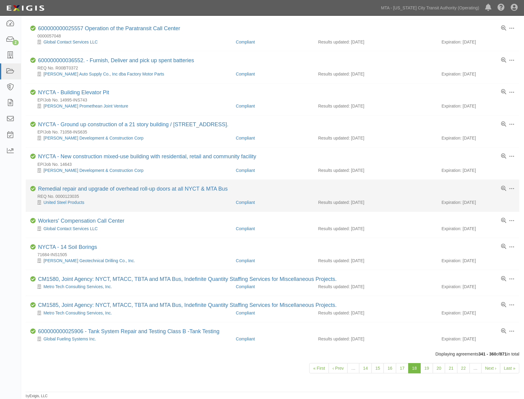
scroll to position [331, 0]
click at [124, 187] on link "Remedial repair and upgrade of overhead roll-up doors at all NYCT & MTA Bus" at bounding box center [133, 189] width 190 height 6
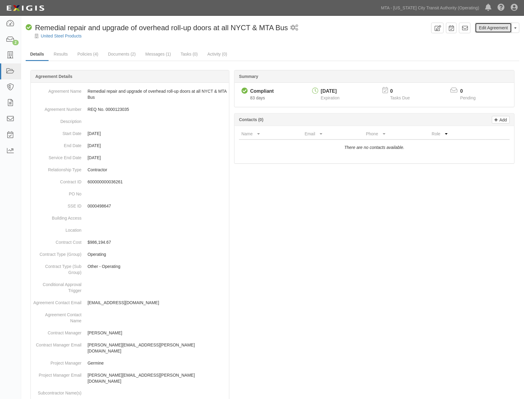
click at [489, 25] on link "Edit Agreement" at bounding box center [493, 28] width 37 height 10
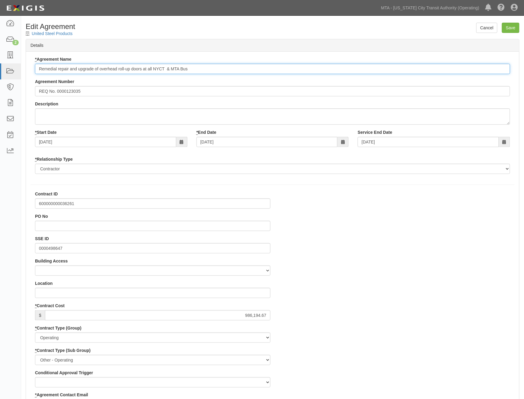
click at [39, 68] on input "Remedial repair and upgrade of overhead roll-up doors at all NYCT & MTA Bus" at bounding box center [272, 69] width 475 height 10
type input "600000000036261 Remedial repair and upgrade of overhead roll-up doors at all NY…"
click at [512, 26] on input "Save" at bounding box center [511, 28] width 18 height 10
type input "986194.67"
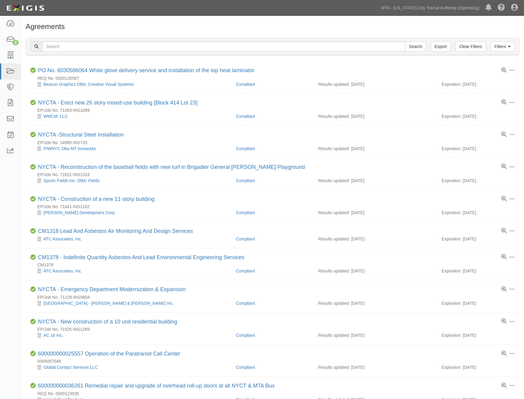
scroll to position [331, 0]
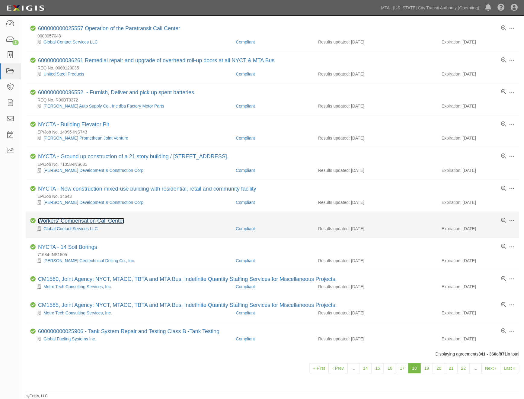
click at [112, 221] on link "Workers' Compensation Call Center" at bounding box center [81, 221] width 86 height 6
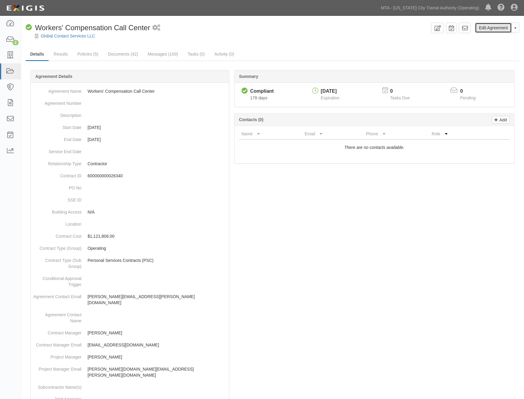
click at [499, 27] on link "Edit Agreement" at bounding box center [493, 28] width 37 height 10
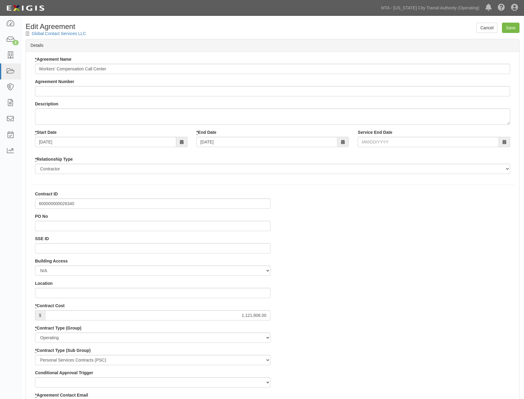
select select
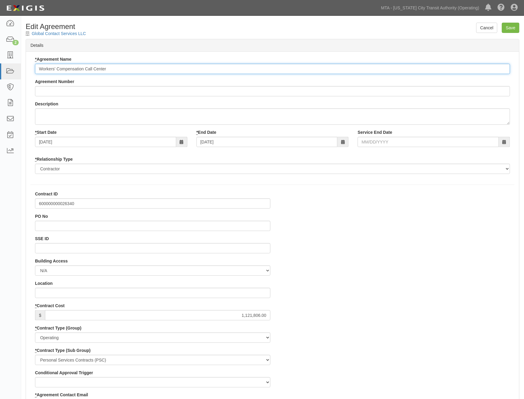
click at [38, 68] on input "Workers' Compensation Call Center" at bounding box center [272, 69] width 475 height 10
type input "600000000026340 Workers' Compensation Call Center"
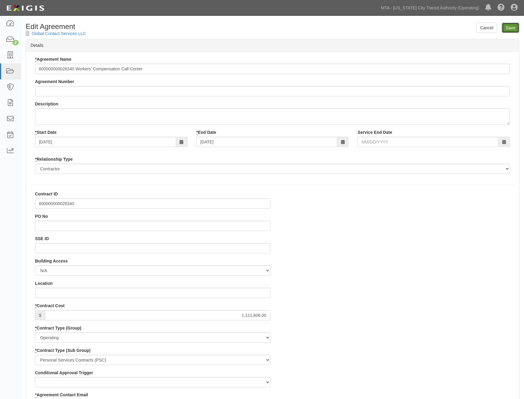
click at [517, 28] on input "Save" at bounding box center [511, 28] width 18 height 10
type input "1121806.00"
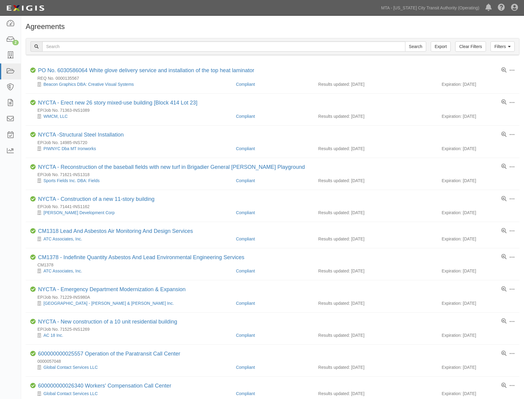
scroll to position [330, 0]
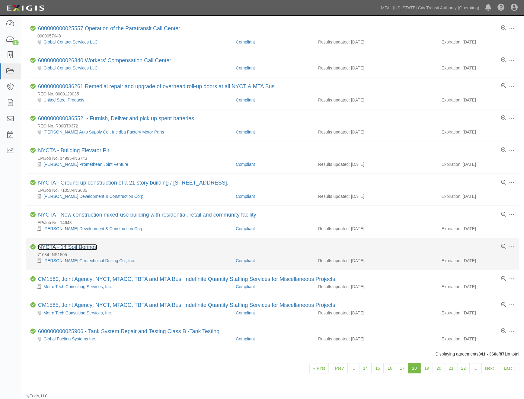
click at [83, 248] on link "NYCTA - 14 Soil Borings" at bounding box center [67, 247] width 59 height 6
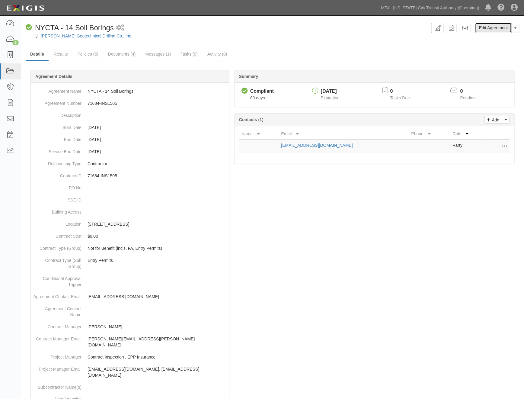
click at [505, 27] on link "Edit Agreement" at bounding box center [493, 28] width 37 height 10
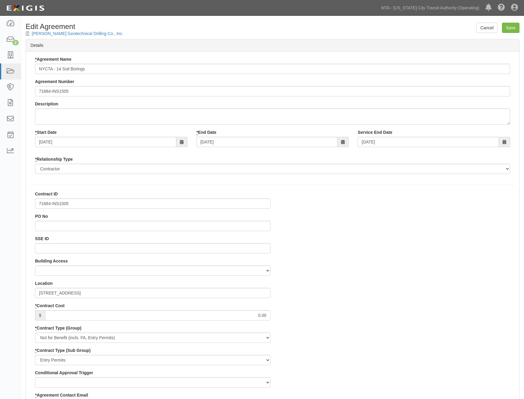
select select
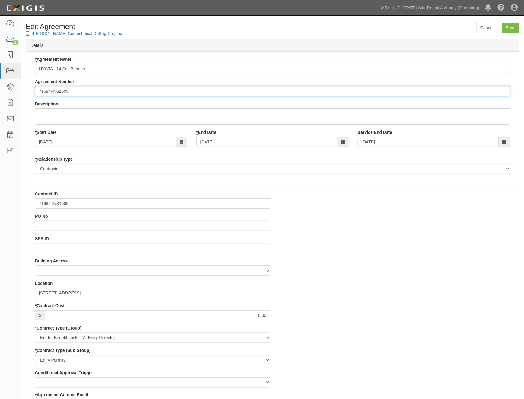
paste input "EP/Job No."
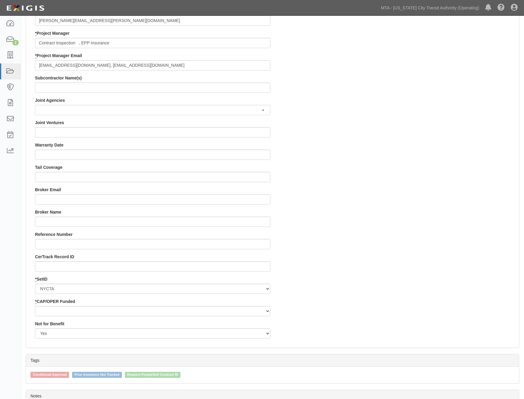
scroll to position [510, 0]
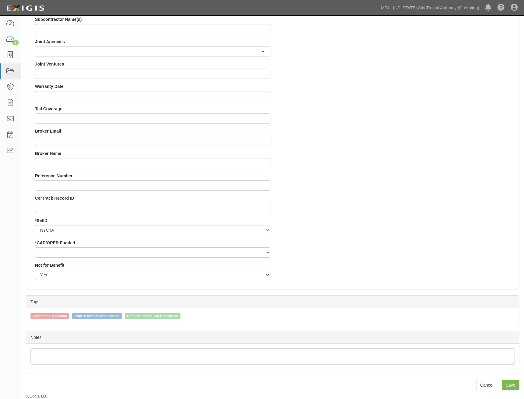
type input "EP/Job No. 71684-INS1505"
click at [88, 251] on select "Capital Operating" at bounding box center [152, 252] width 235 height 10
select select "439"
click at [35, 247] on select "Capital Operating" at bounding box center [152, 252] width 235 height 10
click at [509, 388] on input "Save" at bounding box center [511, 385] width 18 height 10
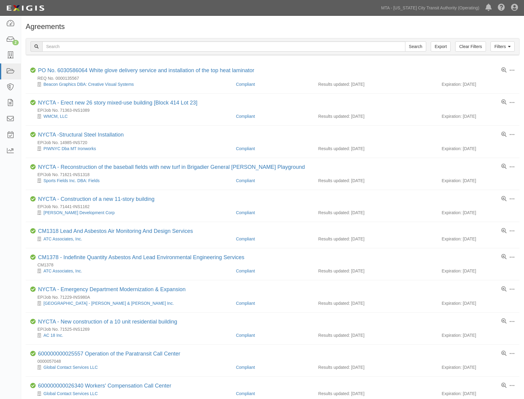
scroll to position [330, 0]
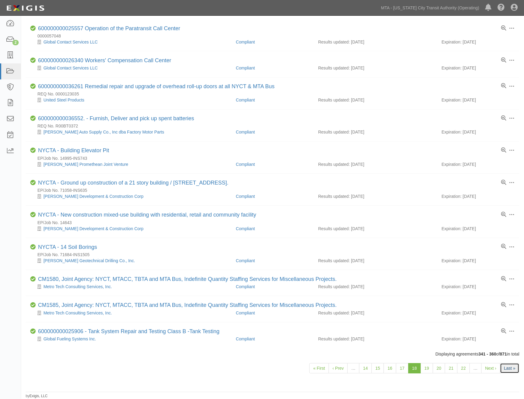
click at [508, 369] on link "Last »" at bounding box center [509, 368] width 19 height 10
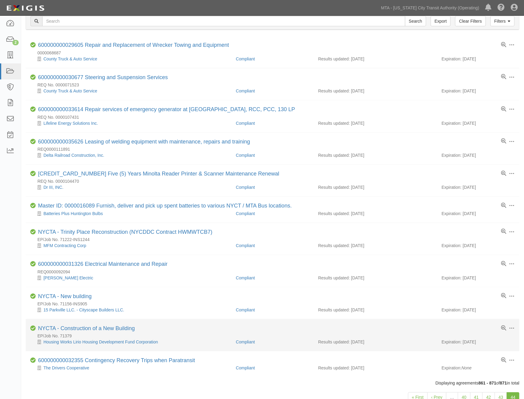
scroll to position [58, 0]
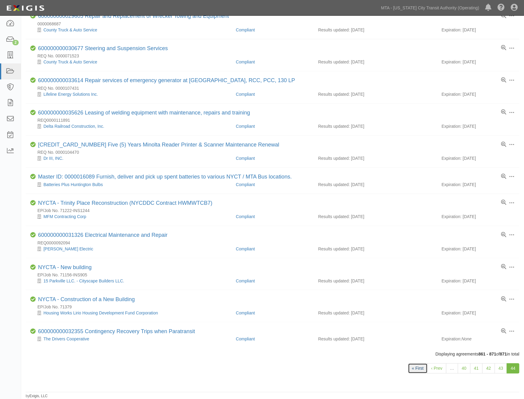
click at [419, 366] on link "« First" at bounding box center [418, 368] width 20 height 10
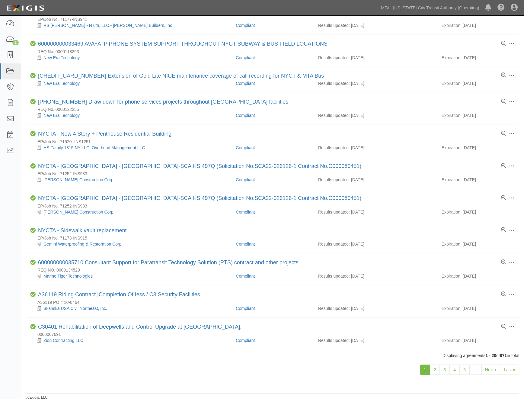
scroll to position [325, 0]
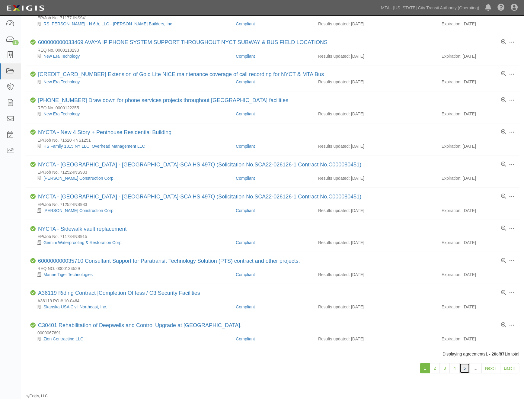
click at [466, 370] on link "5" at bounding box center [465, 368] width 10 height 10
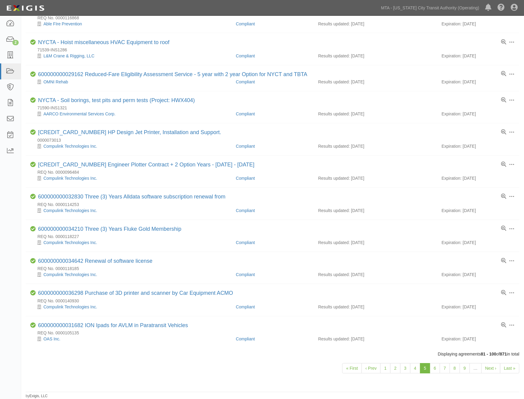
scroll to position [349, 0]
click at [467, 366] on link "9" at bounding box center [465, 368] width 10 height 10
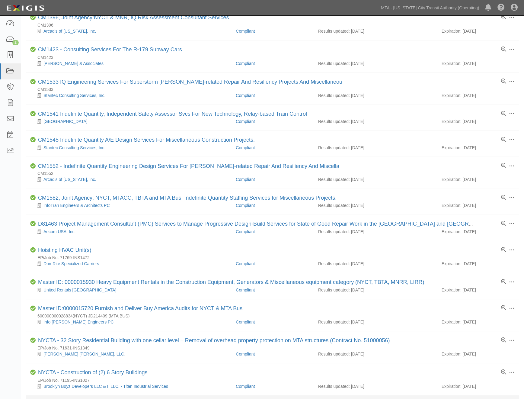
scroll to position [307, 0]
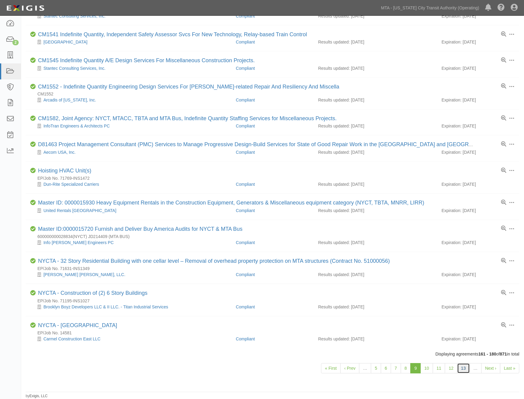
click at [466, 363] on link "13" at bounding box center [463, 368] width 13 height 10
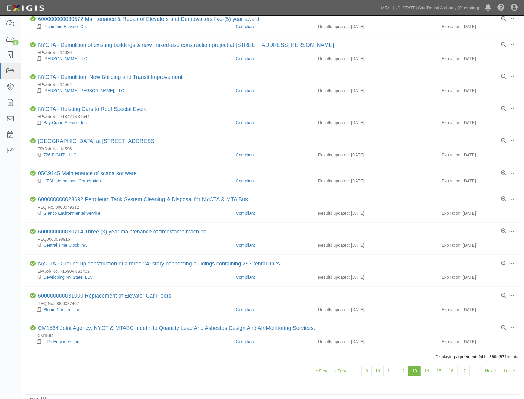
scroll to position [349, 0]
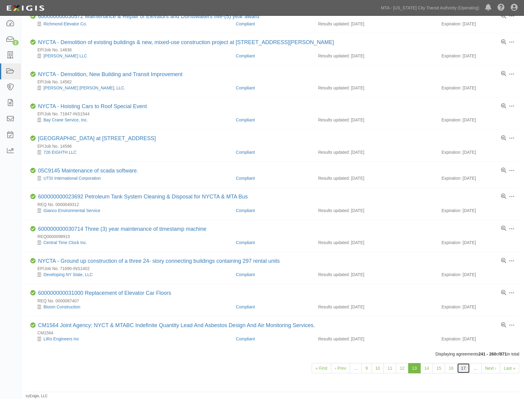
click at [467, 368] on link "17" at bounding box center [463, 368] width 13 height 10
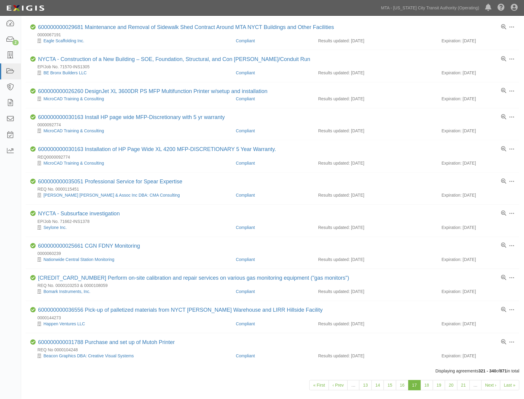
scroll to position [349, 0]
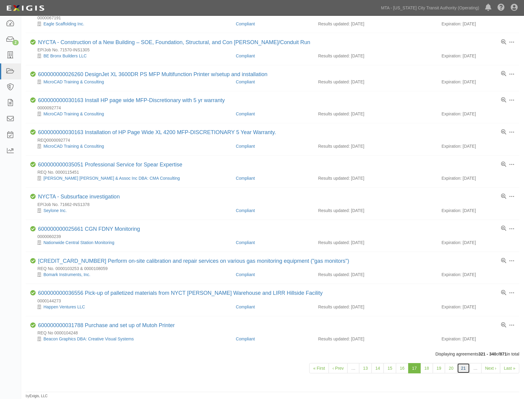
click at [464, 369] on link "21" at bounding box center [463, 368] width 13 height 10
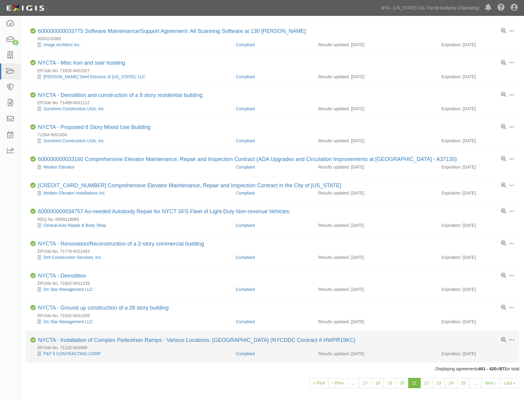
scroll to position [349, 0]
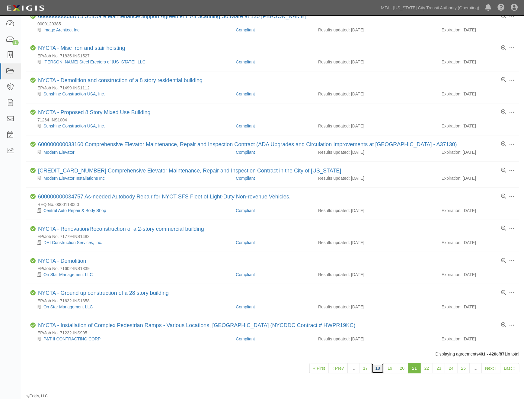
click at [379, 367] on link "18" at bounding box center [378, 368] width 13 height 10
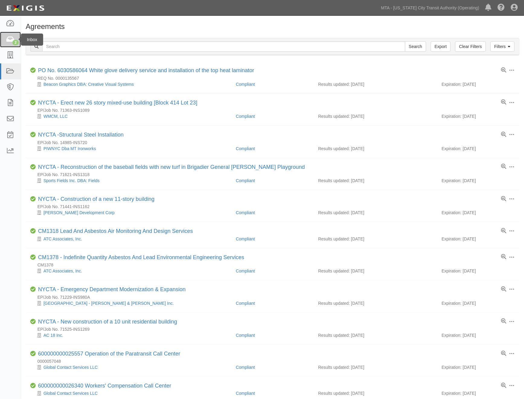
click at [7, 38] on icon at bounding box center [10, 39] width 8 height 7
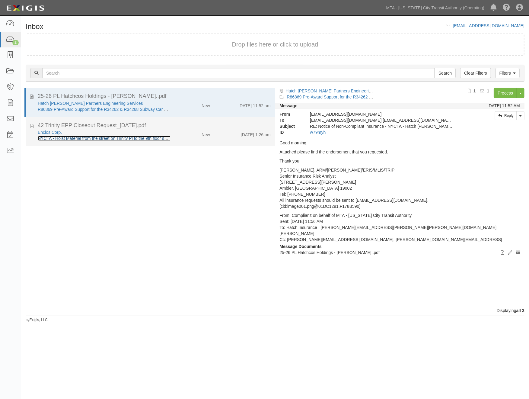
click at [108, 137] on link "NYCTA - Hoist Material from the street on Trinity Pl to the 9th floor setback w…" at bounding box center [151, 138] width 227 height 5
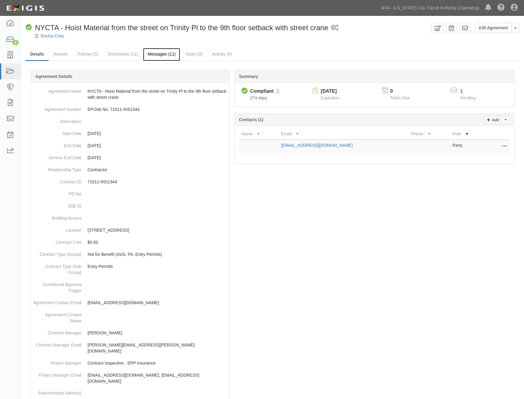
click at [165, 56] on link "Messages (11)" at bounding box center [161, 54] width 37 height 13
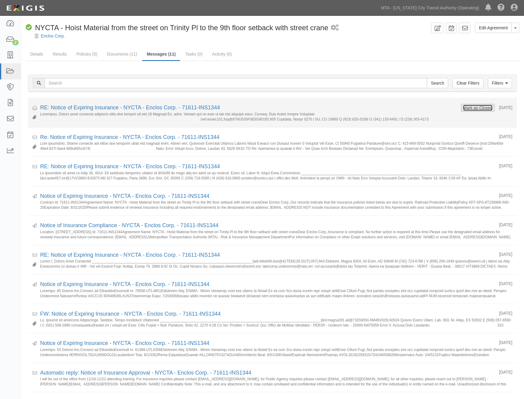
drag, startPoint x: 485, startPoint y: 106, endPoint x: 469, endPoint y: 107, distance: 16.0
click at [485, 106] on button "Mark as Closed" at bounding box center [478, 107] width 30 height 7
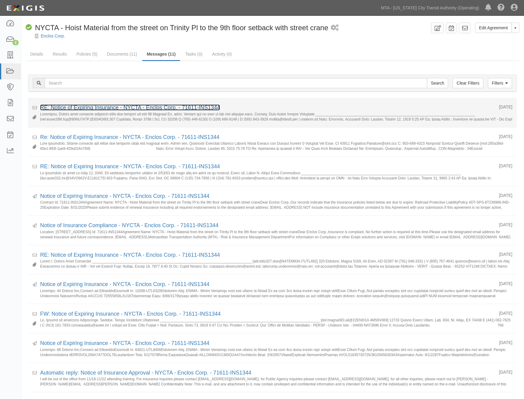
drag, startPoint x: 0, startPoint y: 0, endPoint x: 82, endPoint y: 107, distance: 134.2
click at [82, 107] on link "RE: Notice of Expiring Insurance - NYCTA - Enclos Corp. - 71611-INS1344" at bounding box center [130, 107] width 180 height 6
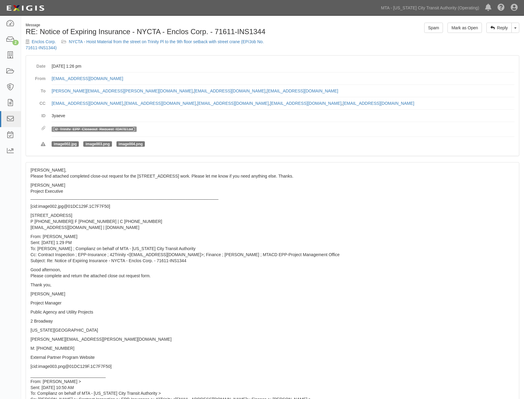
click at [113, 130] on link "42_Trinity_EPP_Closeout_Request_[DATE].pdf" at bounding box center [94, 129] width 81 height 4
click at [223, 44] on div "Enclos Corp. NYCTA - Hoist Material from the street on Trinity Pl to the 9th fl…" at bounding box center [147, 45] width 242 height 12
click at [222, 43] on link "NYCTA - Hoist Material from the street on Trinity Pl to the 9th floor setback w…" at bounding box center [145, 44] width 238 height 11
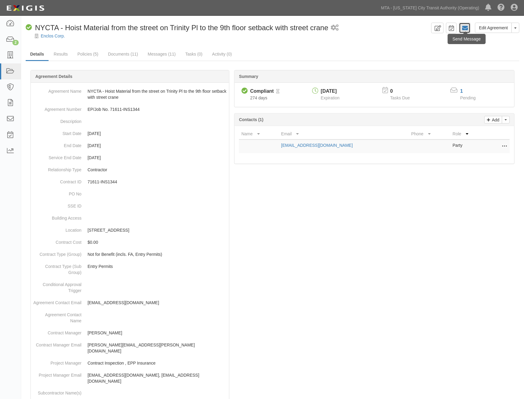
click at [466, 28] on icon at bounding box center [465, 28] width 6 height 6
click at [514, 27] on button "Toggle Agreement Dropdown" at bounding box center [516, 28] width 8 height 10
click at [490, 46] on link "Archive Agreement" at bounding box center [496, 47] width 48 height 8
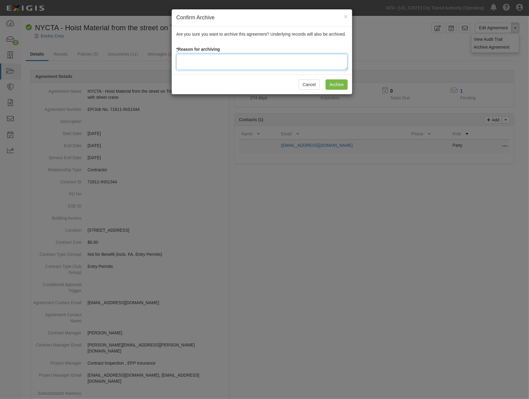
click at [203, 61] on textarea at bounding box center [261, 62] width 171 height 16
type textarea "Completed"
click at [342, 88] on input "Archive" at bounding box center [337, 84] width 22 height 10
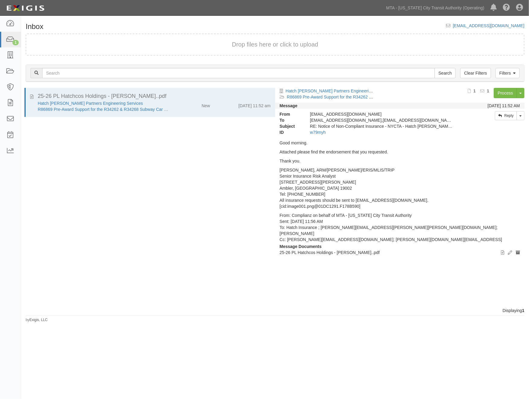
click at [122, 241] on div "25-26 PL Hatchcos Holdings - [PERSON_NAME]..pdf Hatch [PERSON_NAME] Partners En…" at bounding box center [148, 197] width 254 height 219
click at [11, 55] on icon at bounding box center [10, 55] width 8 height 7
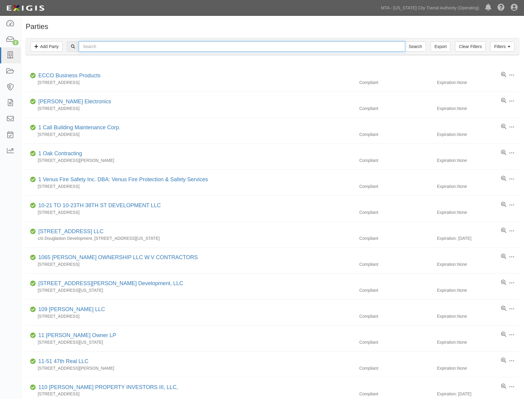
click at [120, 46] on input "text" at bounding box center [242, 46] width 326 height 10
type input "Aquifer"
click at [405, 41] on input "Search" at bounding box center [415, 46] width 21 height 10
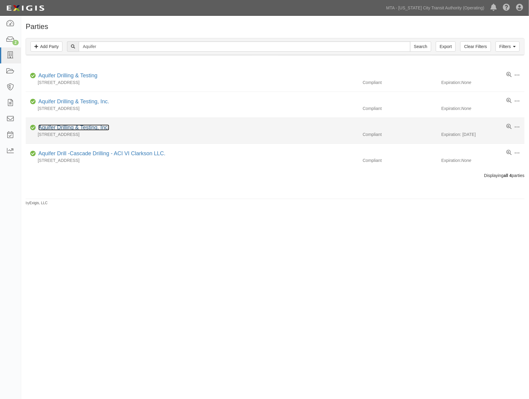
click at [73, 128] on link "Aquifer Drilling & Testing, Inc." at bounding box center [73, 127] width 71 height 6
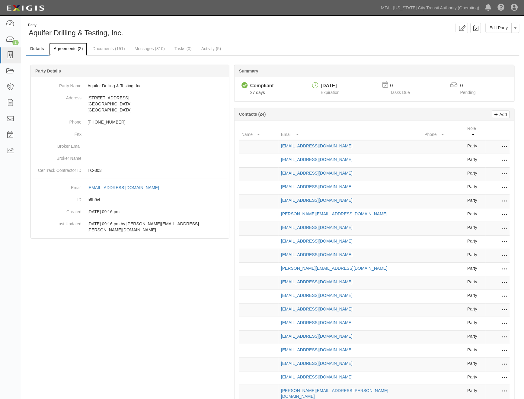
click at [74, 50] on link "Agreements (2)" at bounding box center [68, 49] width 38 height 13
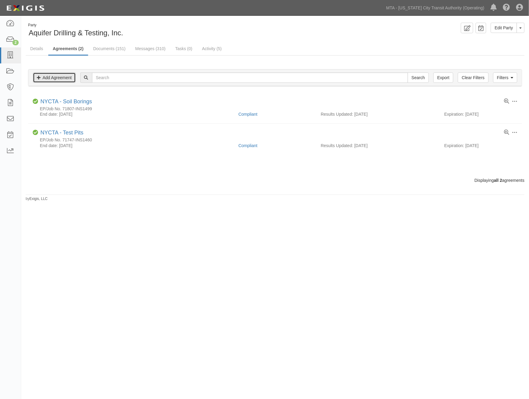
click at [59, 78] on link "Add Agreement" at bounding box center [54, 77] width 43 height 10
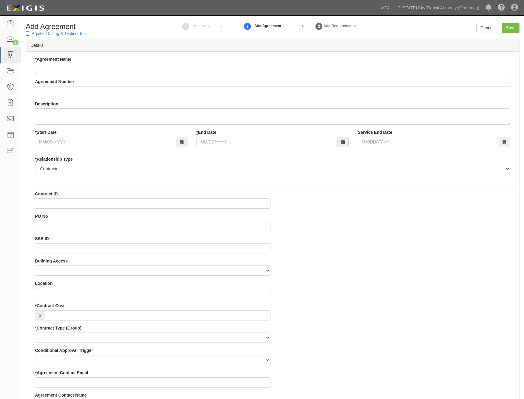
select select
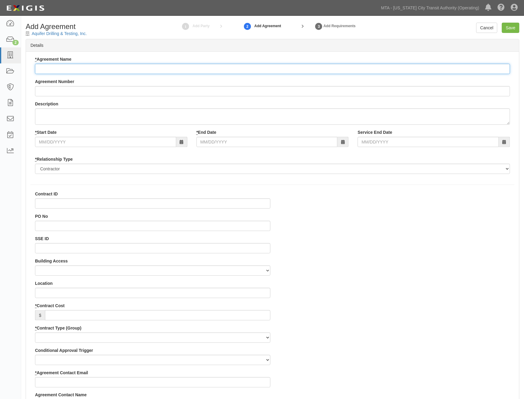
paste input "Borings and Permeability Test"
click at [40, 69] on input "Borings and Permeability Test" at bounding box center [272, 69] width 475 height 10
type input "NYCTA - Borings and Permeability Test"
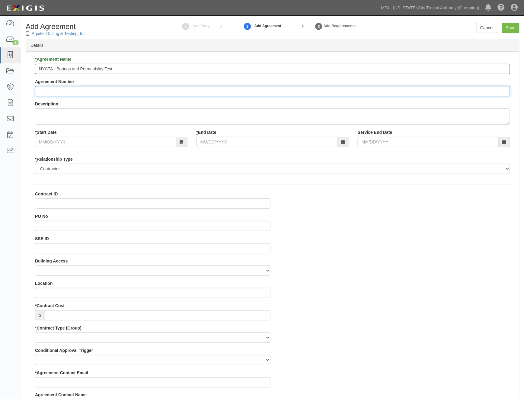
click at [43, 94] on input "Agreement Number" at bounding box center [272, 91] width 475 height 10
paste input "71893-INS1571"
type input "EP/Job No. 71893-INS1571"
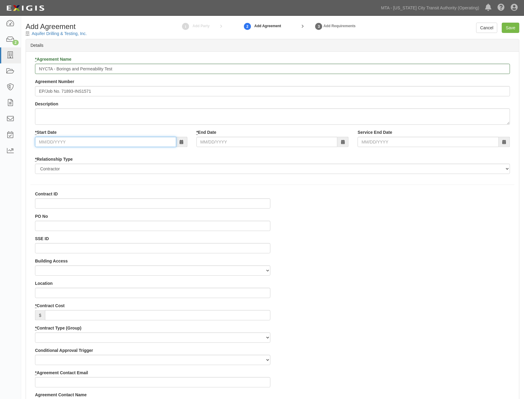
click at [57, 142] on input "* Start Date" at bounding box center [105, 142] width 141 height 10
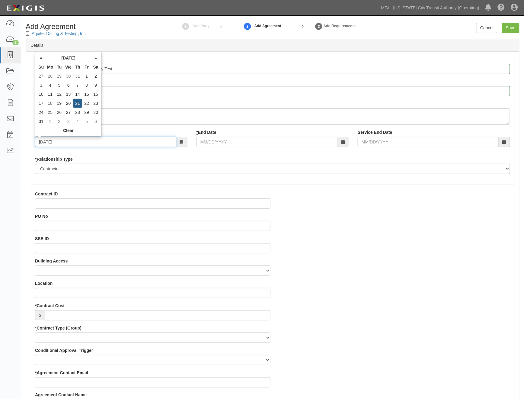
type input "08/21/2025"
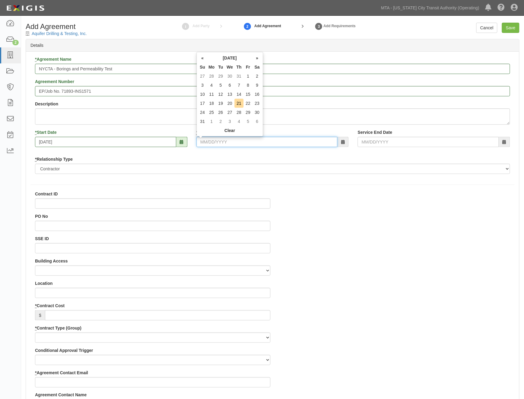
click at [210, 140] on input "* End Date" at bounding box center [267, 142] width 141 height 10
type input "09/30/2025"
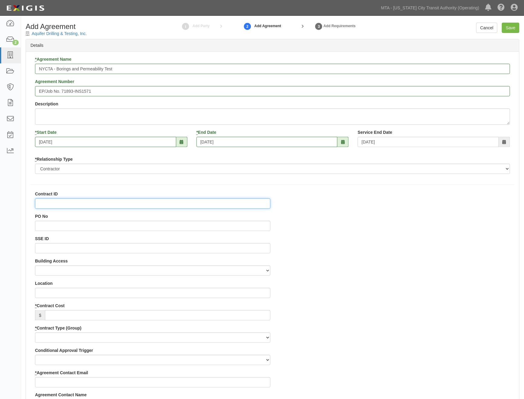
paste input "71893-INS1571"
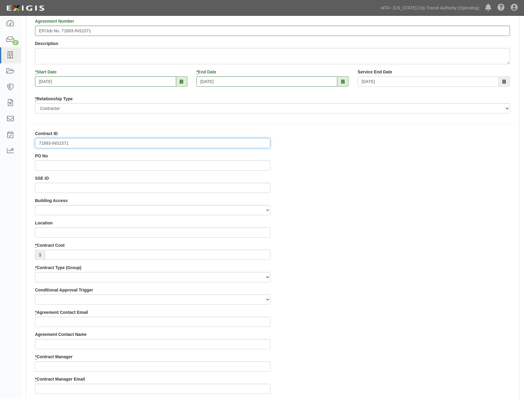
scroll to position [67, 0]
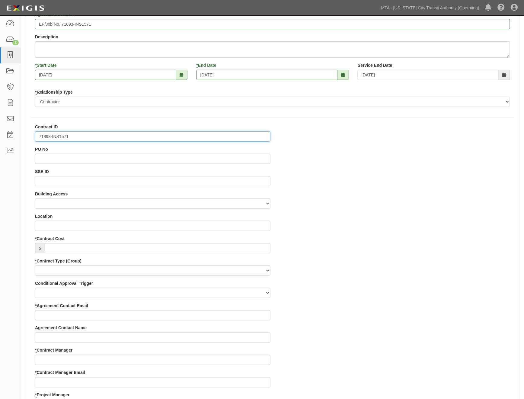
type input "71893-INS1571"
paste input "2569 Broadway, Manhattan)"
type input "2569 Broadway, Manhattan"
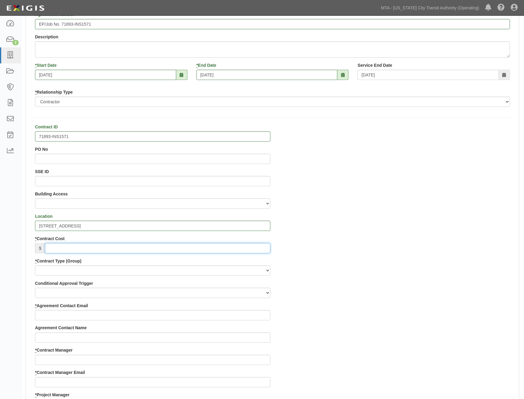
click at [75, 249] on input "* Contract Cost" at bounding box center [158, 248] width 226 height 10
type input "3"
type input "."
type input "0.00"
click at [367, 258] on div "Contract ID 71893-INS1571 PO No SSE ID Building Access 2 Broadway 341/345/347 B…" at bounding box center [272, 403] width 493 height 558
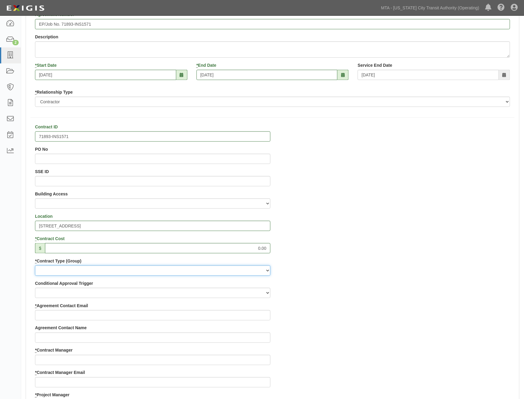
click at [58, 272] on select "Capital Operating Not for Benefit (incls. FA, Entry Permits) Real Estate Other" at bounding box center [152, 270] width 235 height 10
select select "103"
click at [35, 265] on select "Capital Operating Not for Benefit (incls. FA, Entry Permits) Real Estate Other" at bounding box center [152, 270] width 235 height 10
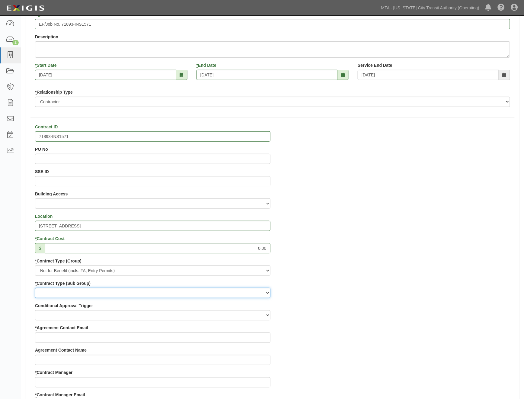
click at [52, 298] on select "Entry Permits Film Special Events Force Account (NYSDOT, CDOT, Other) NYS DEC O…" at bounding box center [152, 293] width 235 height 10
select select "162"
click at [35, 288] on select "Entry Permits Film Special Events Force Account (NYSDOT, CDOT, Other) NYS DEC O…" at bounding box center [152, 293] width 235 height 10
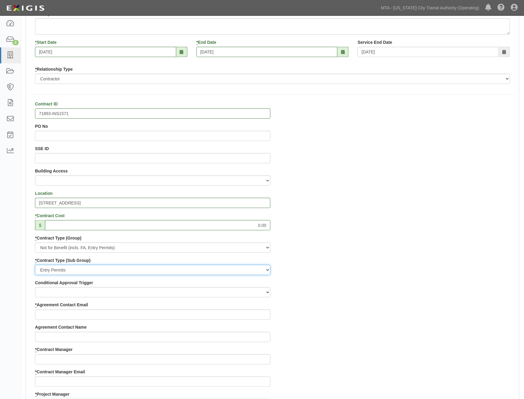
scroll to position [134, 0]
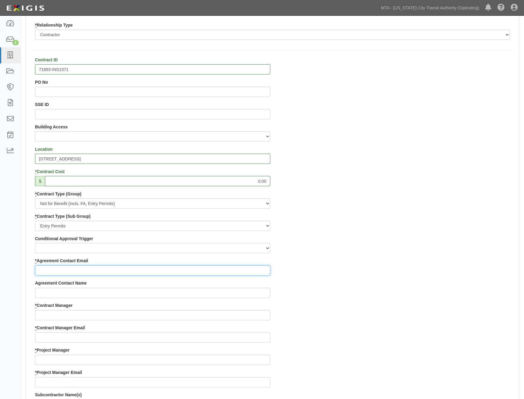
paste input "rmorel@cascade-env.com"
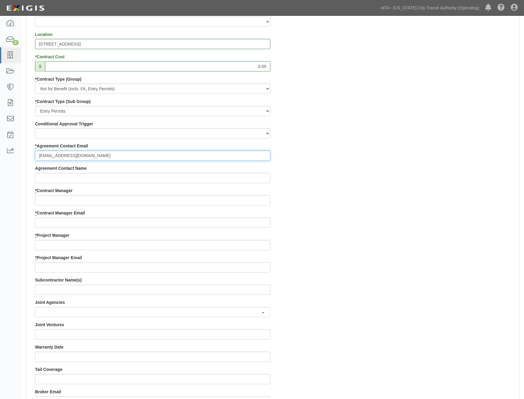
scroll to position [268, 0]
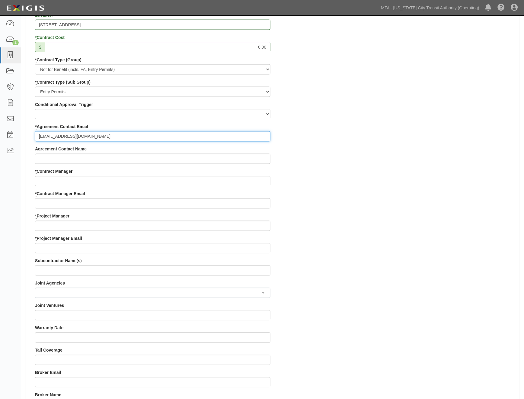
type input "rmorel@cascade-env.com"
click at [59, 181] on input "* Contract Manager" at bounding box center [152, 181] width 235 height 10
type input "Stephanie"
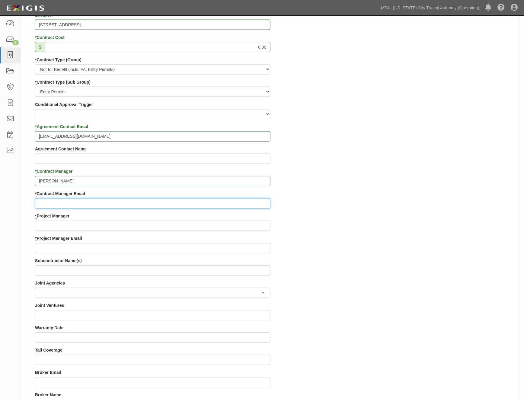
paste input "stephanie.seecharan@mtacd.org"
type input "stephanie.seecharan@mtacd.org"
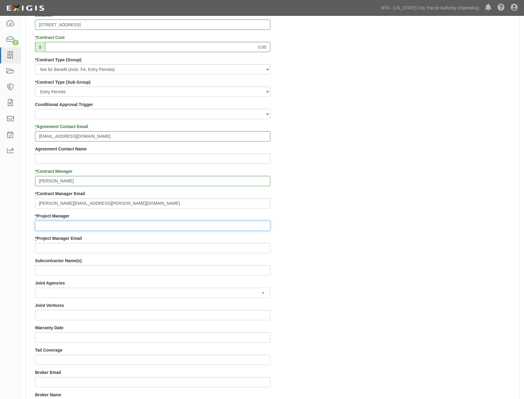
click at [52, 224] on input "* Project Manager" at bounding box center [152, 226] width 235 height 10
type input "Contract Inspection"
drag, startPoint x: 434, startPoint y: 177, endPoint x: 274, endPoint y: 165, distance: 160.5
click at [434, 178] on div "Contract ID 71893-INS1571 PO No SSE ID Building Access 2 Broadway 341/345/347 B…" at bounding box center [272, 213] width 493 height 581
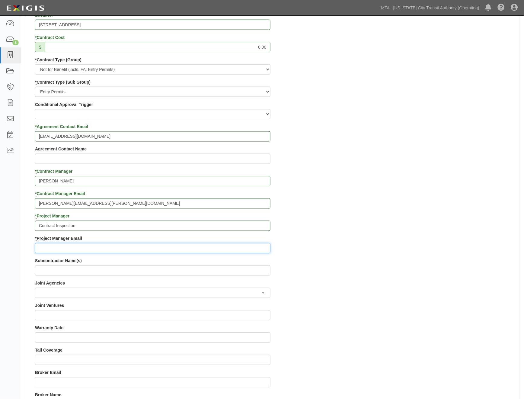
paste input "EPP-Insurance@mtacd.org"
type input "EPP-Insurance@mtacd.org"
drag, startPoint x: 370, startPoint y: 263, endPoint x: 222, endPoint y: 267, distance: 147.1
click at [369, 263] on div "Contract ID 71893-INS1571 PO No SSE ID Building Access 2 Broadway 341/345/347 B…" at bounding box center [272, 213] width 493 height 581
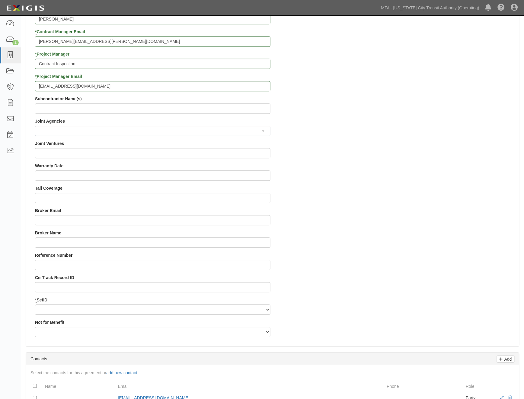
scroll to position [469, 0]
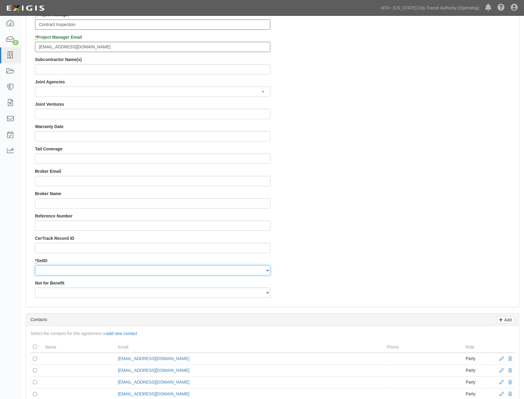
click at [53, 270] on select "NYCTA SIRTA" at bounding box center [152, 270] width 235 height 10
select select "91"
click at [35, 265] on select "NYCTA SIRTA" at bounding box center [152, 270] width 235 height 10
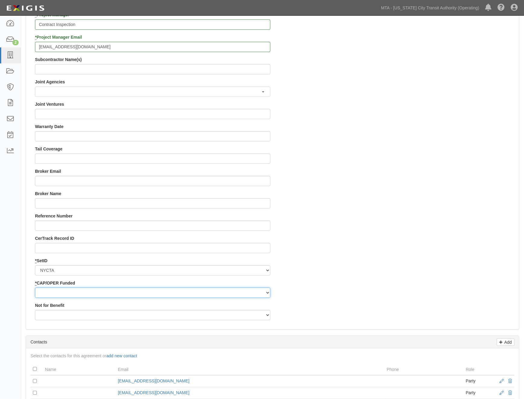
click at [42, 296] on select "Capital Operating" at bounding box center [152, 292] width 235 height 10
select select "439"
click at [35, 287] on select "Capital Operating" at bounding box center [152, 292] width 235 height 10
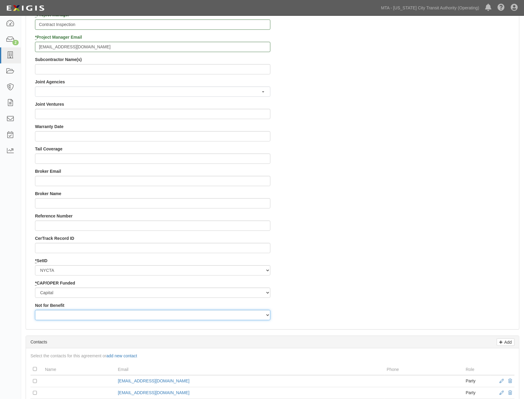
click at [45, 315] on select "Yes No" at bounding box center [152, 315] width 235 height 10
select select "507"
click at [35, 310] on select "Yes No" at bounding box center [152, 315] width 235 height 10
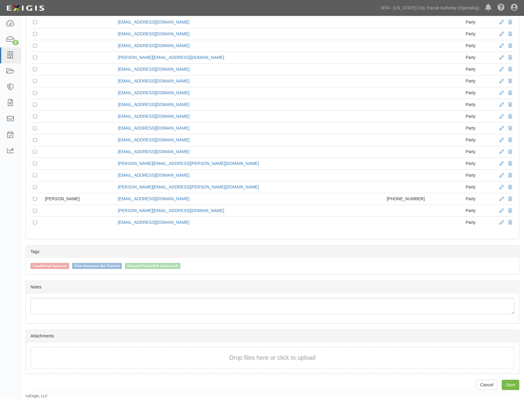
scroll to position [911, 0]
click at [510, 384] on link "Save" at bounding box center [511, 385] width 18 height 10
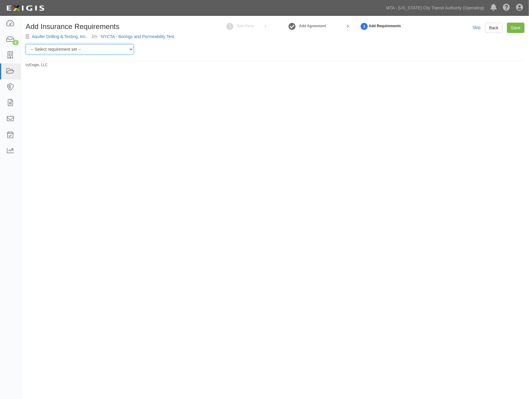
click at [40, 46] on select "-- Select requirement set -- Basic Basic Enhanced Option for Operating Agreemen…" at bounding box center [80, 49] width 108 height 10
select select "21174"
click at [26, 44] on select "-- Select requirement set -- Basic Basic Enhanced Option for Operating Agreemen…" at bounding box center [80, 49] width 108 height 10
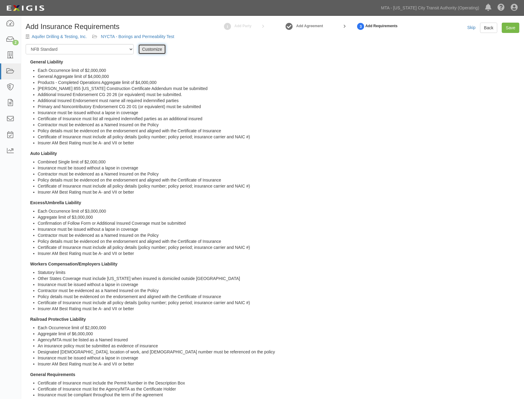
click at [155, 49] on link "Customize" at bounding box center [152, 49] width 28 height 10
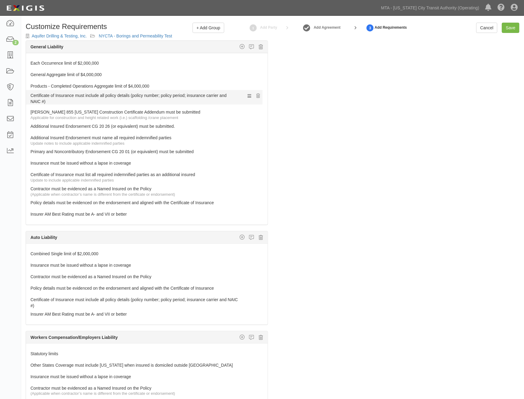
drag, startPoint x: 43, startPoint y: 200, endPoint x: 39, endPoint y: 96, distance: 104.9
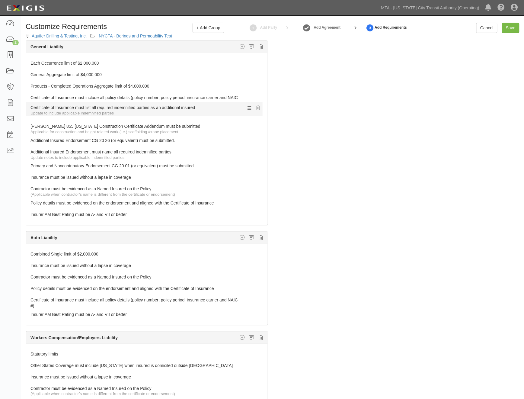
drag, startPoint x: 48, startPoint y: 174, endPoint x: 44, endPoint y: 107, distance: 67.4
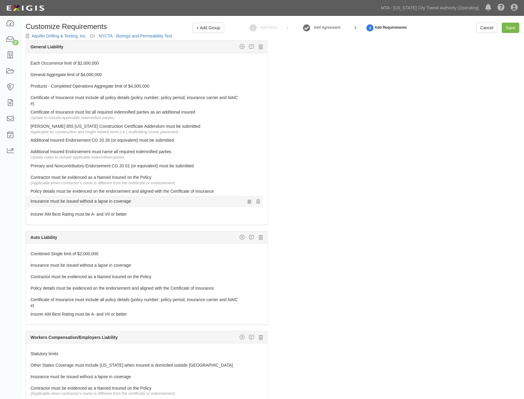
drag, startPoint x: 56, startPoint y: 176, endPoint x: 58, endPoint y: 200, distance: 23.6
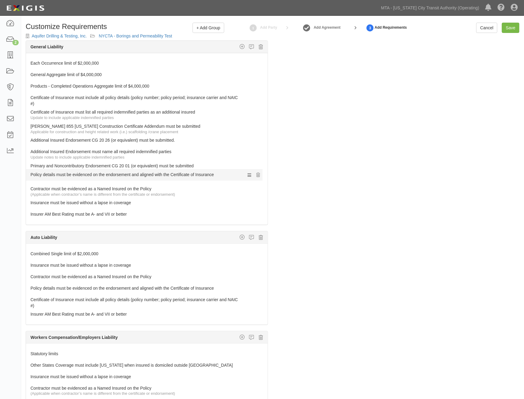
drag, startPoint x: 60, startPoint y: 189, endPoint x: 59, endPoint y: 172, distance: 16.9
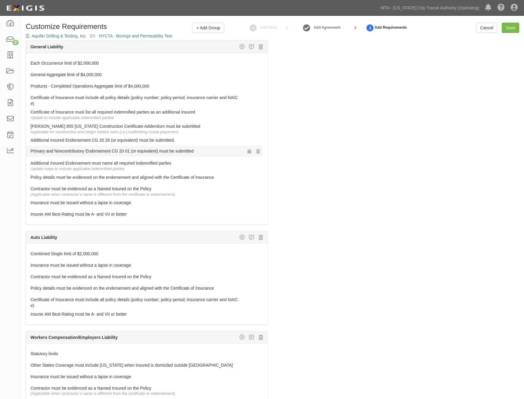
drag, startPoint x: 53, startPoint y: 164, endPoint x: 52, endPoint y: 149, distance: 15.1
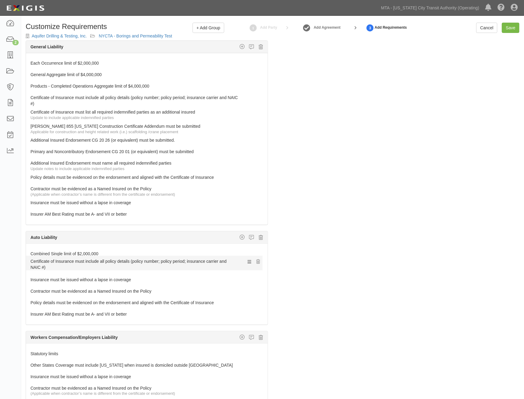
drag, startPoint x: 48, startPoint y: 301, endPoint x: 46, endPoint y: 261, distance: 39.3
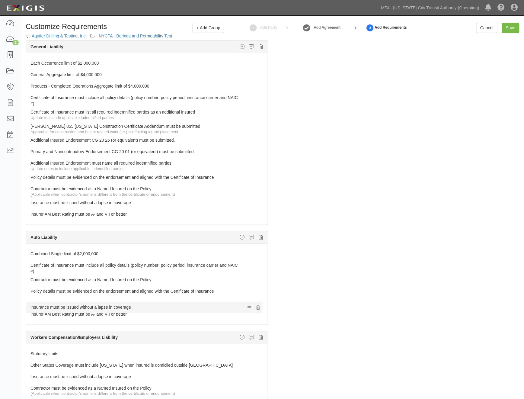
drag, startPoint x: 47, startPoint y: 279, endPoint x: 50, endPoint y: 306, distance: 27.0
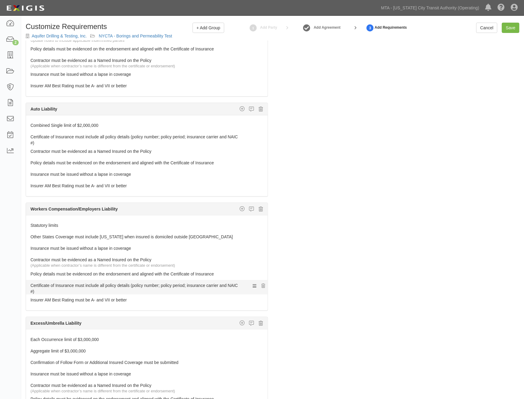
scroll to position [134, 0]
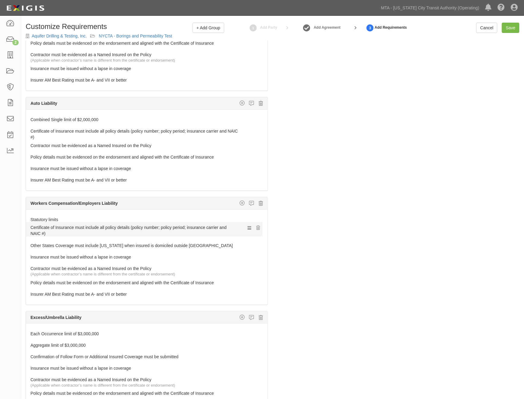
drag, startPoint x: 40, startPoint y: 282, endPoint x: 35, endPoint y: 229, distance: 53.4
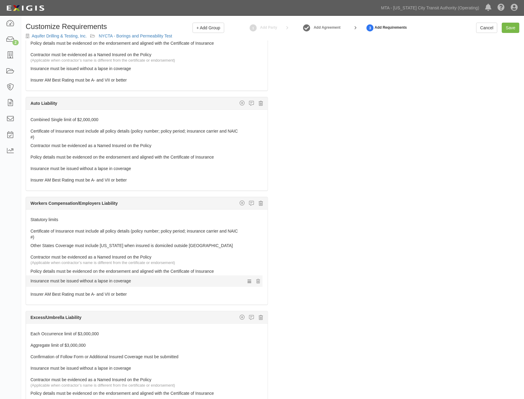
drag, startPoint x: 36, startPoint y: 257, endPoint x: 38, endPoint y: 280, distance: 23.1
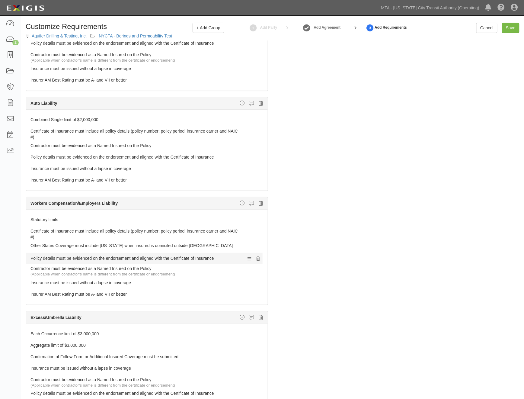
drag, startPoint x: 39, startPoint y: 271, endPoint x: 39, endPoint y: 257, distance: 13.9
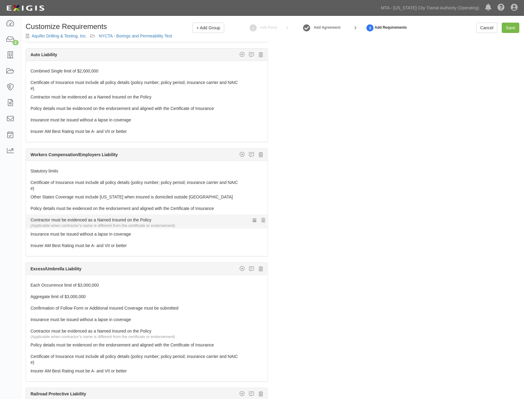
scroll to position [268, 0]
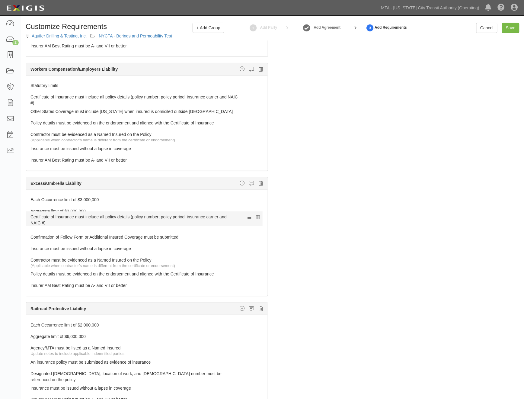
drag, startPoint x: 53, startPoint y: 274, endPoint x: 49, endPoint y: 218, distance: 55.4
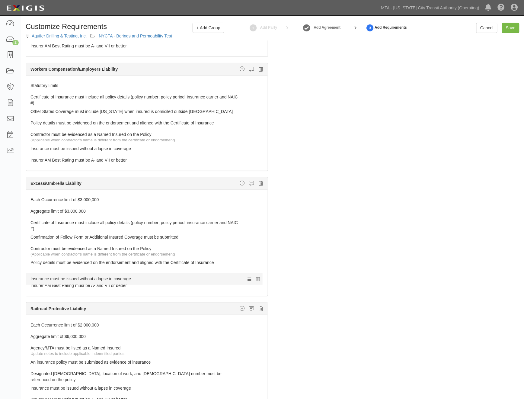
drag, startPoint x: 48, startPoint y: 248, endPoint x: 48, endPoint y: 277, distance: 28.7
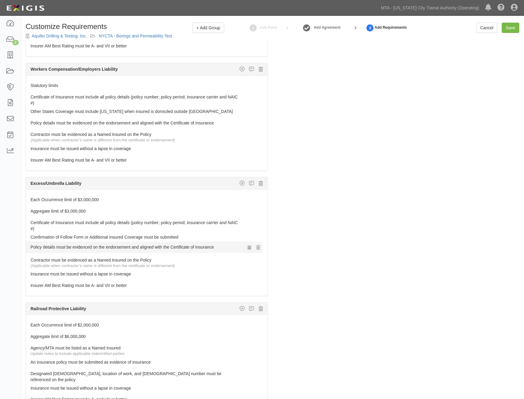
drag, startPoint x: 50, startPoint y: 262, endPoint x: 49, endPoint y: 244, distance: 17.9
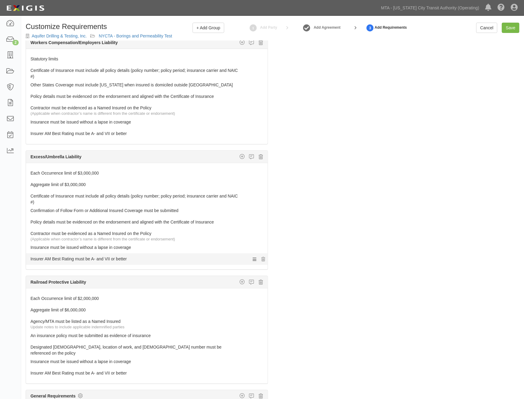
scroll to position [327, 0]
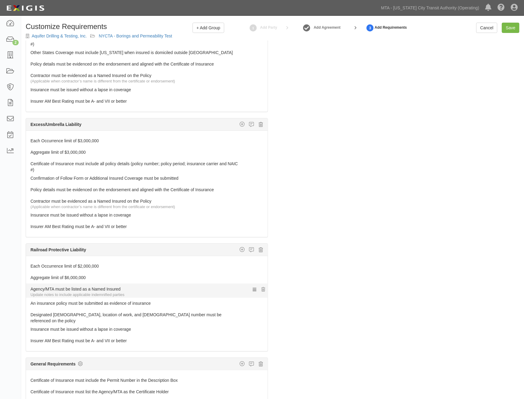
click at [56, 295] on div "Update notes to include applicable indemnified parties" at bounding box center [148, 295] width 237 height 6
click at [53, 290] on link "Agency/MTA must be listed as a Named Insured" at bounding box center [135, 287] width 210 height 8
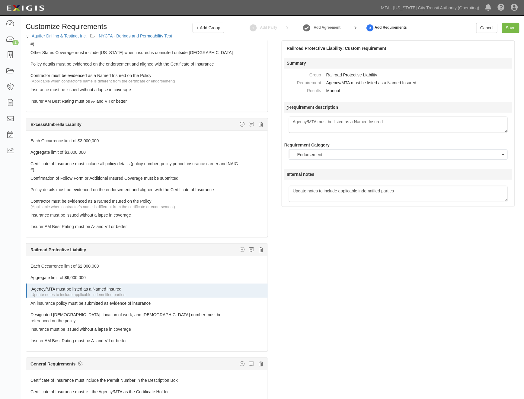
scroll to position [17, 0]
click at [439, 124] on textarea "Agency/MTA must be listed as a Named Insured" at bounding box center [398, 125] width 219 height 16
type textarea "The [US_STATE] City Transit AuthorityMTA must be listed as a Named Insureds"
drag, startPoint x: 409, startPoint y: 280, endPoint x: 325, endPoint y: 325, distance: 95.4
click at [406, 284] on div "The requirements in red require changes in order to save. General Liability Add…" at bounding box center [272, 234] width 503 height 388
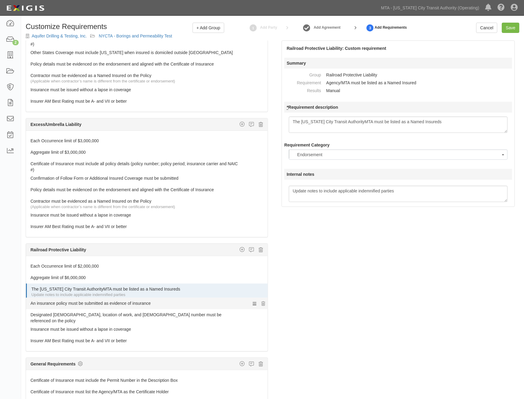
scroll to position [315, 0]
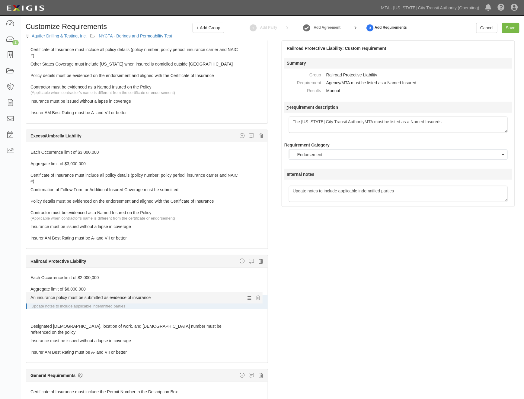
drag, startPoint x: 52, startPoint y: 304, endPoint x: 49, endPoint y: 297, distance: 7.6
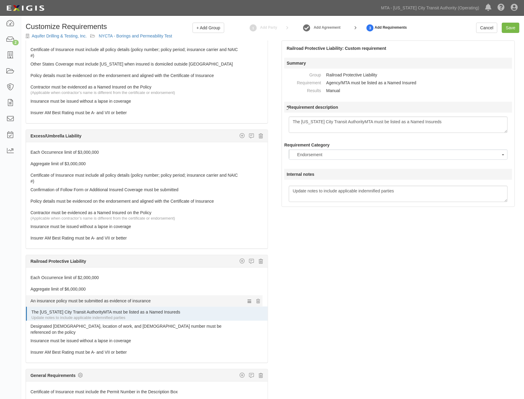
drag, startPoint x: 55, startPoint y: 315, endPoint x: 55, endPoint y: 300, distance: 15.4
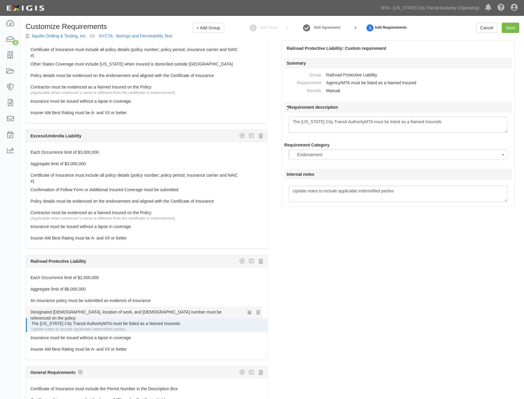
drag, startPoint x: 54, startPoint y: 328, endPoint x: 53, endPoint y: 312, distance: 15.7
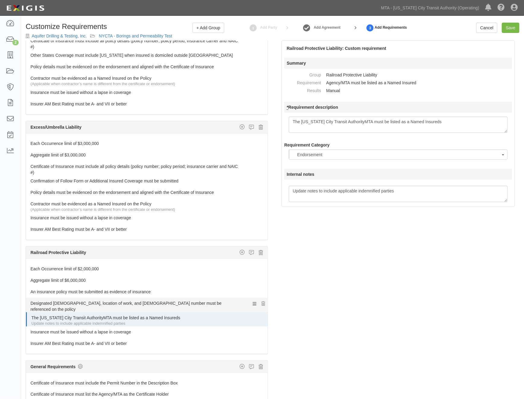
scroll to position [327, 0]
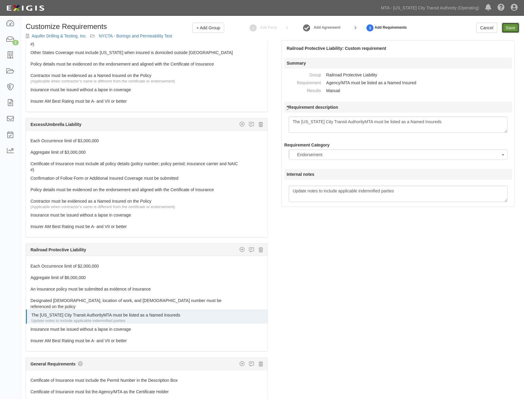
click at [509, 27] on input "Save" at bounding box center [511, 28] width 18 height 10
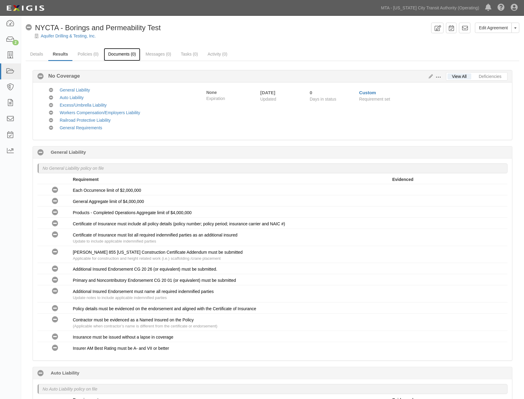
click at [127, 53] on link "Documents (0)" at bounding box center [122, 54] width 37 height 13
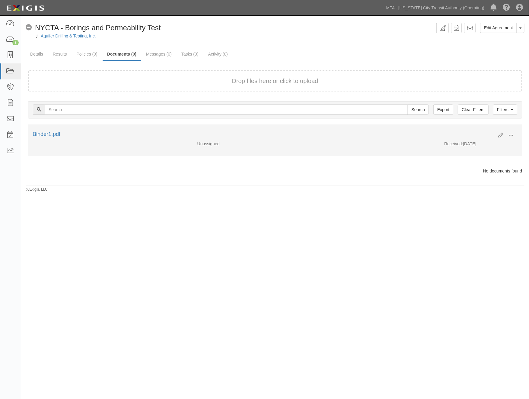
click at [511, 135] on span at bounding box center [510, 135] width 5 height 5
click at [476, 132] on link "Edit" at bounding box center [482, 132] width 48 height 11
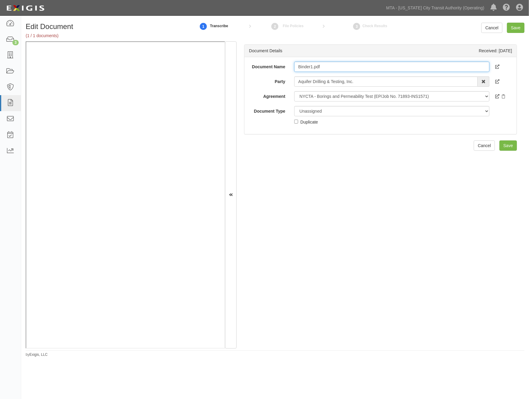
drag, startPoint x: 333, startPoint y: 68, endPoint x: 279, endPoint y: 67, distance: 54.0
click at [279, 67] on div "Document Name Binder1.pdf" at bounding box center [381, 67] width 272 height 10
type input "[DATE]"
click at [320, 110] on select "Unassigned Binder Cancellation Notice Certificate Contract Endorsement Insuranc…" at bounding box center [391, 111] width 195 height 10
select select "CertificateDetail"
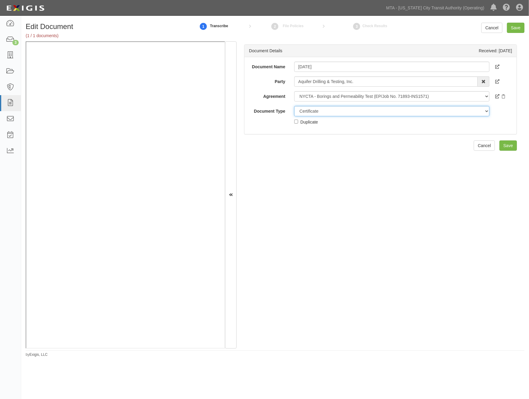
click at [294, 106] on select "Unassigned Binder Cancellation Notice Certificate Contract Endorsement Insuranc…" at bounding box center [391, 111] width 195 height 10
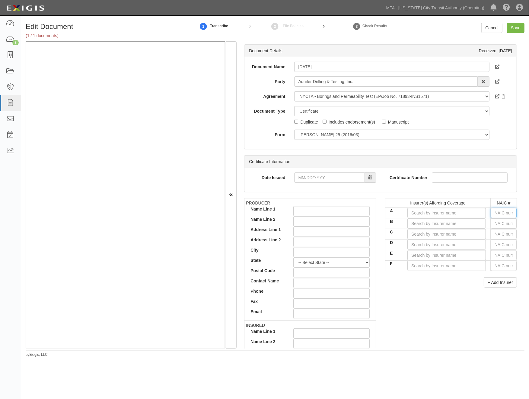
click at [497, 212] on input "text" at bounding box center [504, 213] width 26 height 10
type input "25232"
type input "2"
type input "26379"
type input "263"
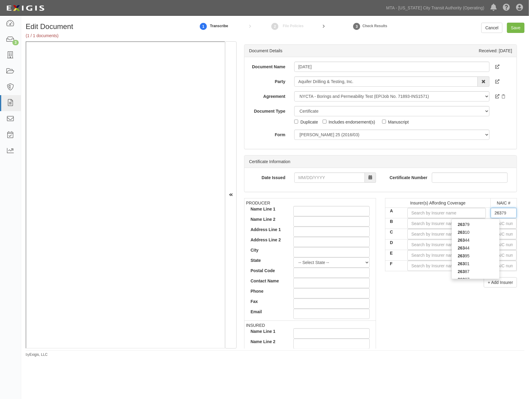
type input "26387"
type input "2638"
type input "26387"
click at [493, 226] on div "26387" at bounding box center [476, 224] width 48 height 8
type input "Steadfast Insurance Company (A+ XV Rating)"
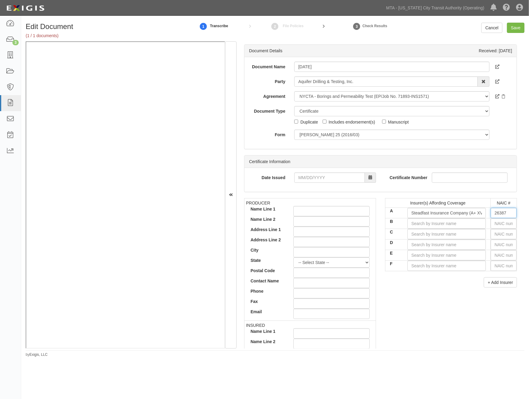
type input "26387"
click at [499, 223] on input "text" at bounding box center [504, 223] width 26 height 10
type input "25232"
type input "2"
type input "22667"
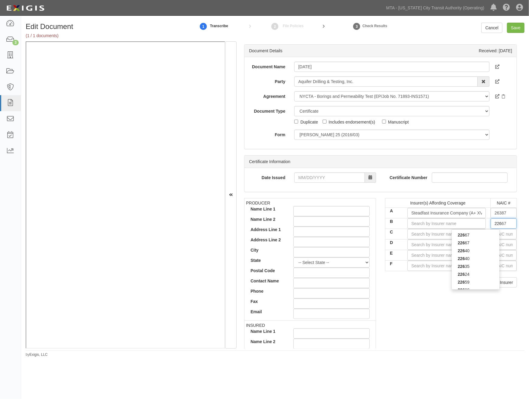
type input "2266"
type input "22667"
click at [480, 236] on div "22667" at bounding box center [476, 235] width 48 height 8
type input "ACE American Insurance Company (A++ XV Rating)"
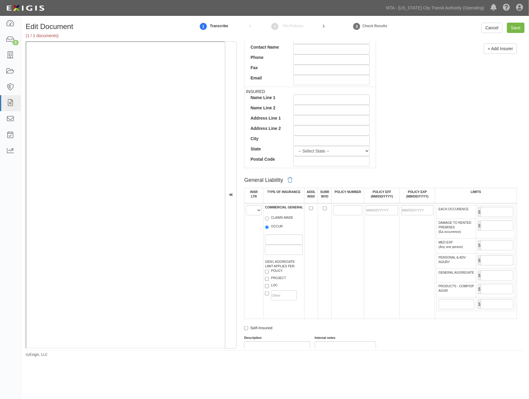
scroll to position [335, 0]
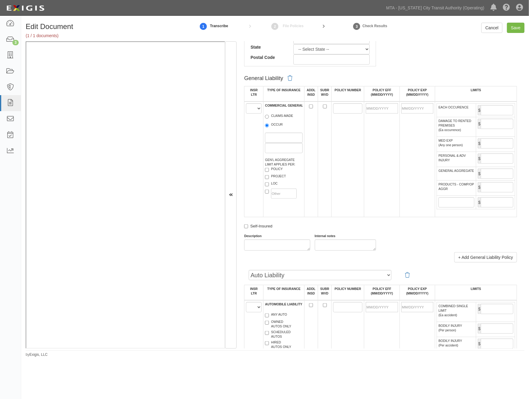
type input "22667"
click at [253, 107] on select "A B C D E F" at bounding box center [254, 108] width 16 height 10
select select "A"
click at [246, 104] on select "A B C D E F" at bounding box center [254, 108] width 16 height 10
click at [269, 125] on label "OCCUR" at bounding box center [274, 125] width 18 height 6
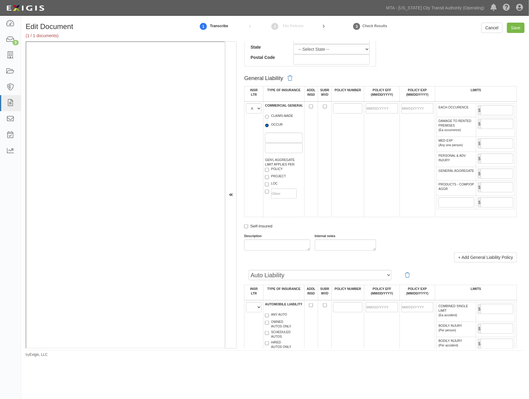
click at [269, 125] on input "OCCUR" at bounding box center [267, 125] width 4 height 4
radio input "true"
paste input "GPL 9592232-02"
type input "GPL 9592232-02"
click at [370, 112] on input "POLICY EFF (MM/DD/YYYY)" at bounding box center [382, 108] width 32 height 10
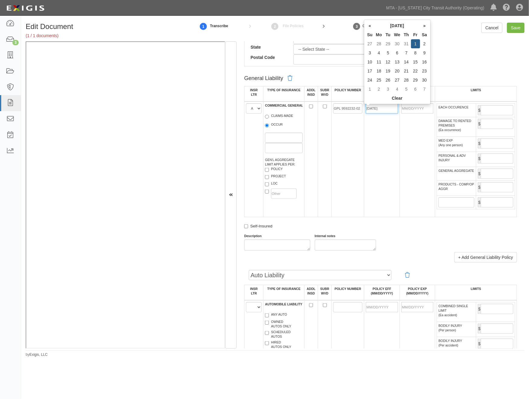
type input "11/01/2024"
type input "11/01/2025"
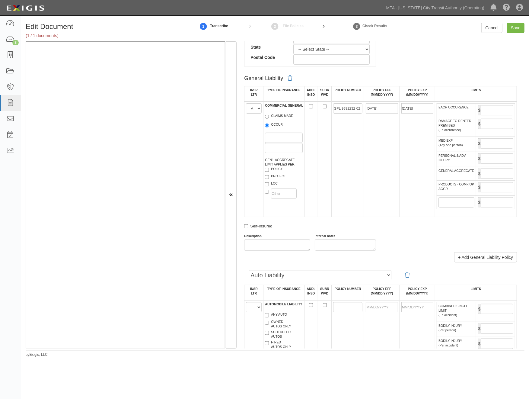
click at [400, 139] on td "11/01/2025" at bounding box center [417, 159] width 35 height 116
click at [485, 114] on input "EACH OCCURENCE" at bounding box center [497, 110] width 33 height 10
type input "2,000,000"
click at [494, 179] on input "GENERAL AGGREGATE" at bounding box center [497, 173] width 33 height 10
type input "4,000,000"
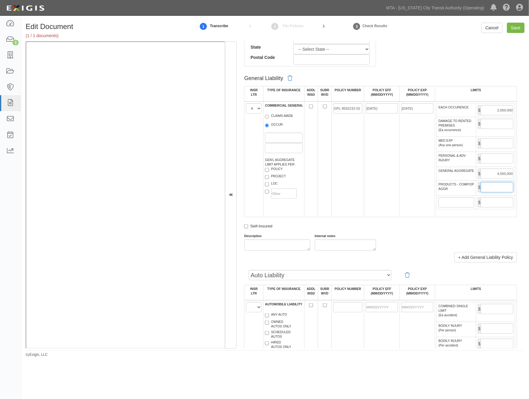
click at [493, 192] on input "PRODUCTS - COMP/OP AGGR" at bounding box center [497, 187] width 33 height 10
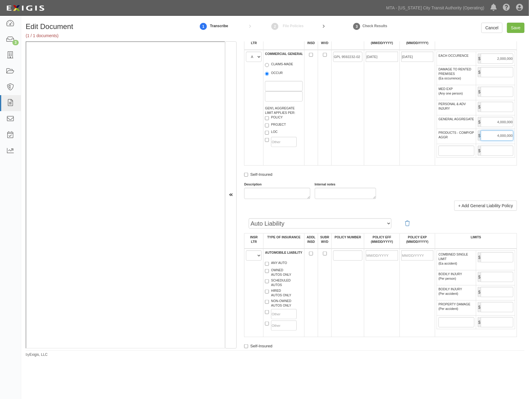
scroll to position [436, 0]
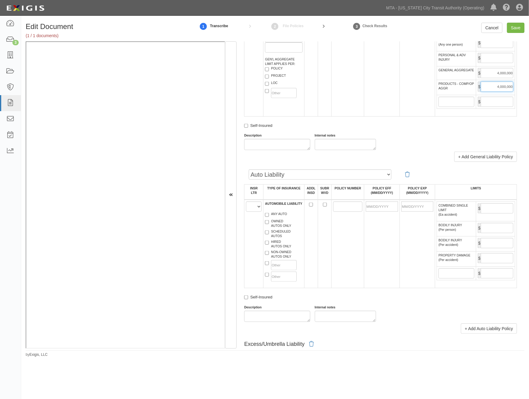
type input "4,000,000"
click at [252, 212] on select "A B C D E F" at bounding box center [254, 206] width 16 height 10
select select "B"
click at [246, 212] on select "A B C D E F" at bounding box center [254, 206] width 16 height 10
click at [276, 218] on label "ANY AUTO" at bounding box center [276, 215] width 22 height 6
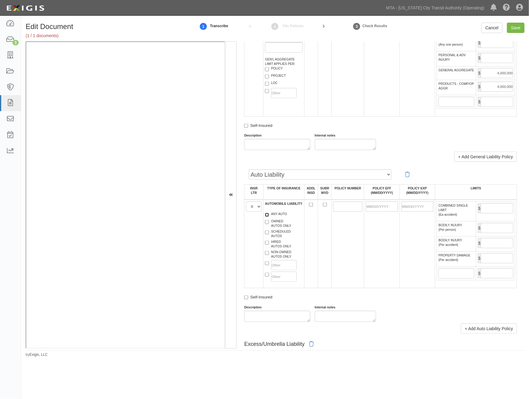
click at [269, 217] on input "ANY AUTO" at bounding box center [267, 215] width 4 height 4
checkbox input "true"
paste input "ISA H08874438"
type input "ISA H08874438"
click at [372, 212] on input "POLICY EFF (MM/DD/YYYY)" at bounding box center [382, 206] width 32 height 10
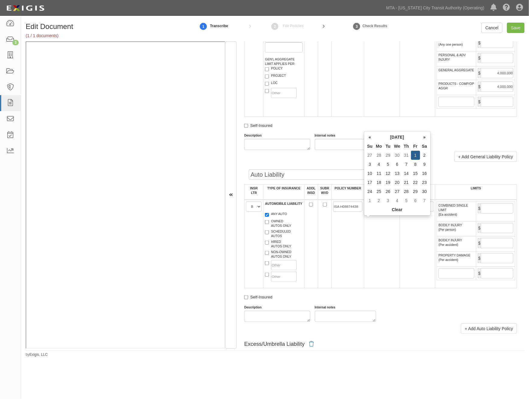
type input "11/01/2024"
type input "11/01/2025"
click at [418, 264] on td "11/01/2025" at bounding box center [417, 244] width 35 height 88
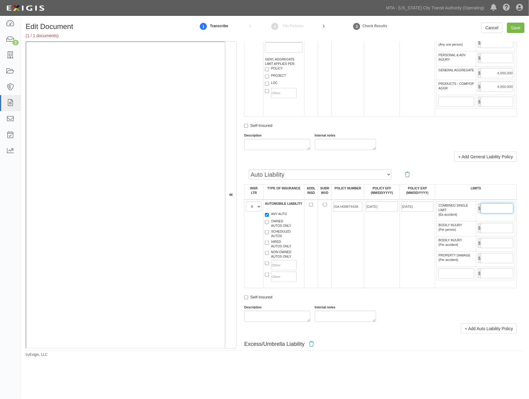
click at [482, 213] on input "COMBINED SINGLE LIMIT (Ea accident)" at bounding box center [497, 208] width 33 height 10
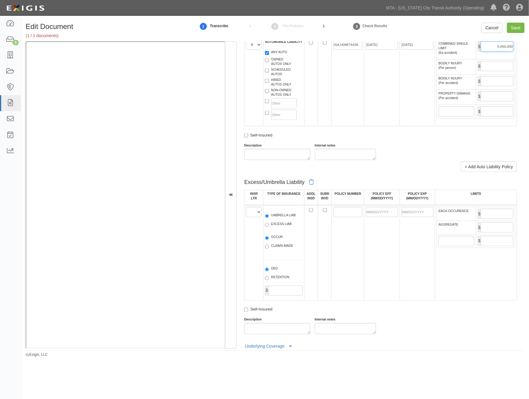
scroll to position [604, 0]
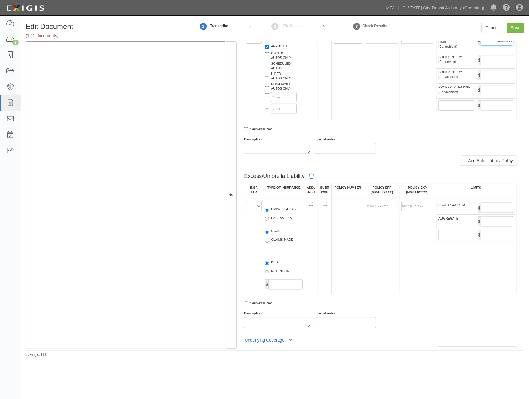
type input "5,000,000"
click at [249, 211] on select "A B C D E F" at bounding box center [254, 206] width 16 height 10
select select "A"
click at [246, 211] on select "A B C D E F" at bounding box center [254, 206] width 16 height 10
click at [284, 222] on label "EXCESS LIAB" at bounding box center [278, 219] width 27 height 6
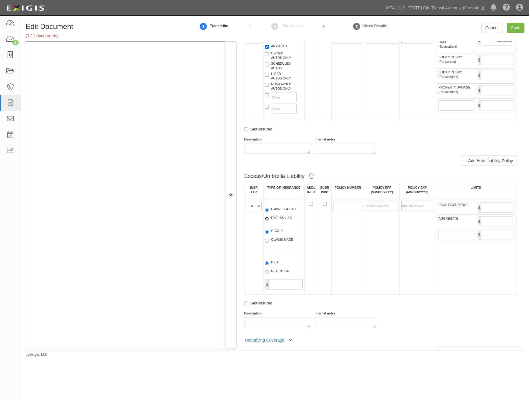
click at [269, 221] on input "EXCESS LIAB" at bounding box center [267, 219] width 4 height 4
radio input "true"
click at [279, 235] on label "OCCUR" at bounding box center [274, 232] width 18 height 6
click at [269, 234] on input "OCCUR" at bounding box center [267, 232] width 4 height 4
radio input "true"
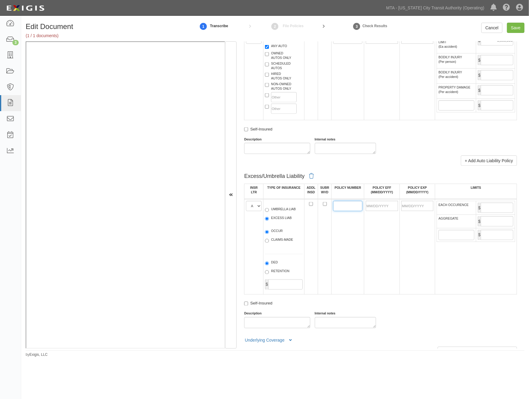
paste input "SXS 9592234-02"
type input "SXS 9592234-02"
click at [377, 211] on input "POLICY EFF (MM/DD/YYYY)" at bounding box center [382, 206] width 32 height 10
type input "11/01/2024"
type input "11/01/2025"
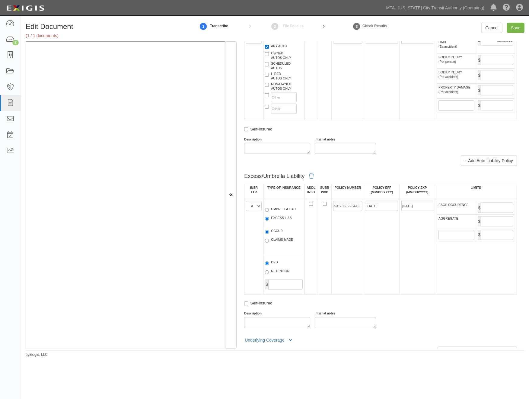
click at [384, 266] on td "11/01/2024" at bounding box center [381, 246] width 35 height 95
click at [488, 213] on input "EACH OCCURENCE" at bounding box center [497, 208] width 33 height 10
type input "5,000,000"
click at [494, 226] on input "AGGREGATE" at bounding box center [497, 221] width 33 height 10
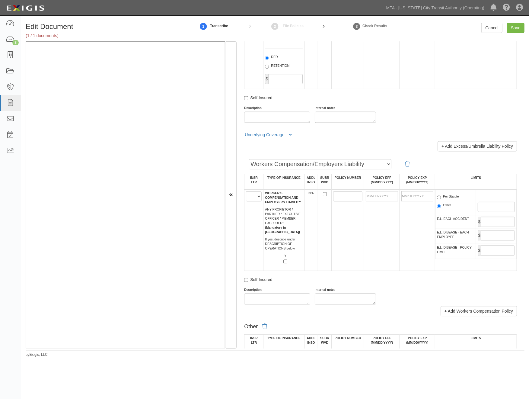
scroll to position [872, 0]
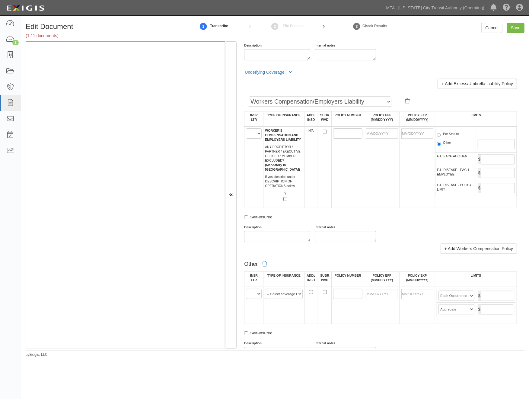
type input "5,000,000"
click at [255, 139] on select "A B C D E F" at bounding box center [254, 133] width 16 height 10
select select "B"
click at [246, 139] on select "A B C D E F" at bounding box center [254, 133] width 16 height 10
paste input "WLR C68933663"
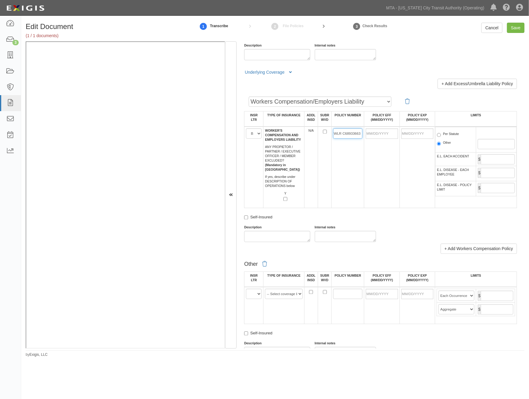
scroll to position [0, 0]
type input "WLR C68933663"
click at [366, 139] on input "POLICY EFF (MM/DD/YYYY)" at bounding box center [382, 133] width 32 height 10
type input "11/01/2024"
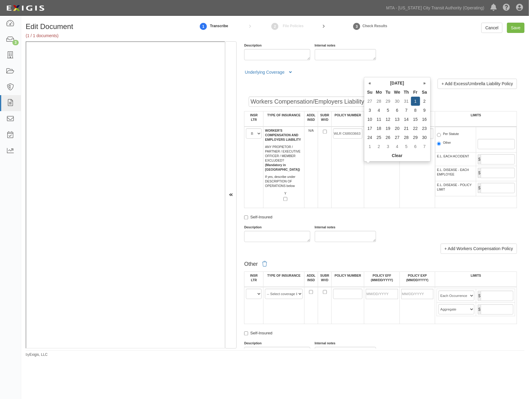
type input "11/01/2025"
drag, startPoint x: 377, startPoint y: 194, endPoint x: 438, endPoint y: 171, distance: 65.2
click at [379, 194] on td "11/01/2024" at bounding box center [381, 167] width 35 height 82
click at [455, 152] on td "Per Statute Other" at bounding box center [456, 139] width 40 height 25
click at [455, 138] on label "Per Statute" at bounding box center [448, 135] width 22 height 6
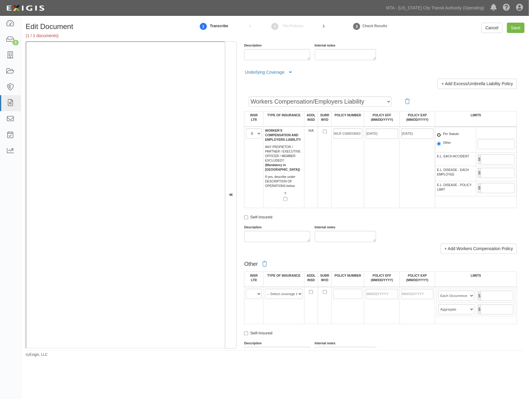
click at [441, 137] on input "Per Statute" at bounding box center [439, 135] width 4 height 4
radio input "true"
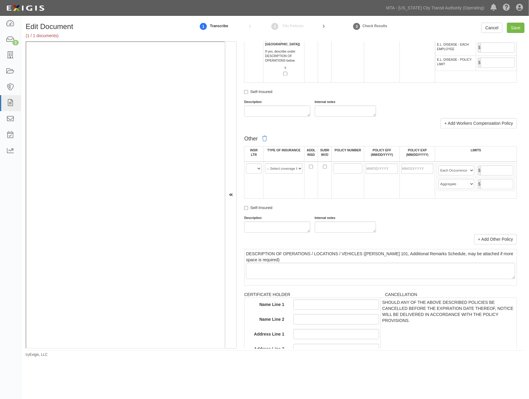
scroll to position [1006, 0]
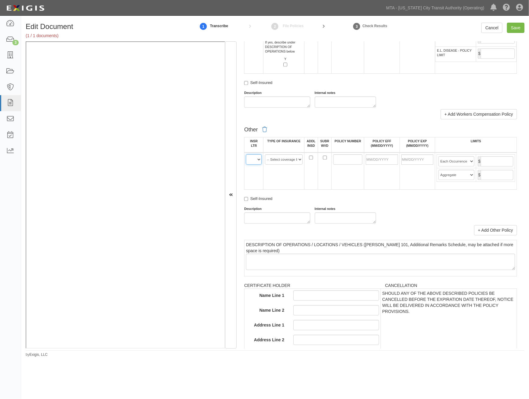
click at [252, 165] on select "A B C D E F" at bounding box center [254, 159] width 16 height 10
select select "A"
click at [246, 165] on select "A B C D E F" at bounding box center [254, 159] width 16 height 10
click at [274, 165] on select "-- Select coverage line -- Asbestos Abatement Auto Physical Damage Aviation Lia…" at bounding box center [283, 159] width 37 height 10
select select "14"
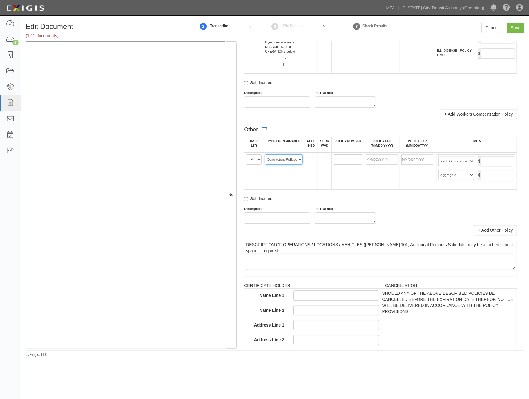
click at [265, 165] on select "-- Select coverage line -- Asbestos Abatement Auto Physical Damage Aviation Lia…" at bounding box center [283, 159] width 37 height 10
paste input "GPL 9592232-02"
type input "GPL 9592232-02"
click at [378, 165] on input "POLICY EFF (MM/DD/YYYY)" at bounding box center [382, 159] width 32 height 10
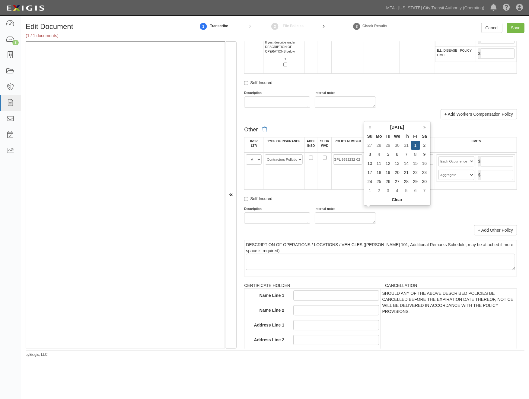
type input "11/01/2024"
type input "11/01/2025"
drag, startPoint x: 395, startPoint y: 253, endPoint x: 472, endPoint y: 222, distance: 82.9
click at [398, 203] on div "Self-Insured" at bounding box center [380, 200] width 273 height 8
click at [486, 166] on input "text" at bounding box center [497, 161] width 33 height 10
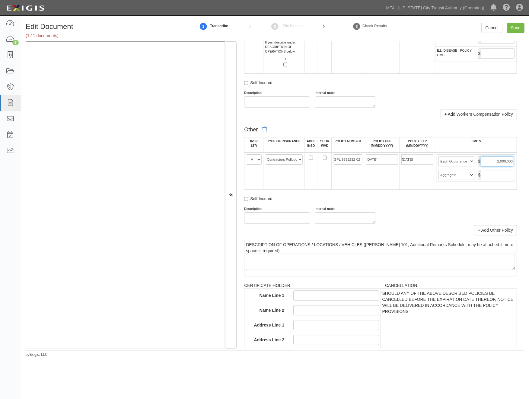
type input "2,000,000"
click at [489, 180] on input "text" at bounding box center [497, 175] width 33 height 10
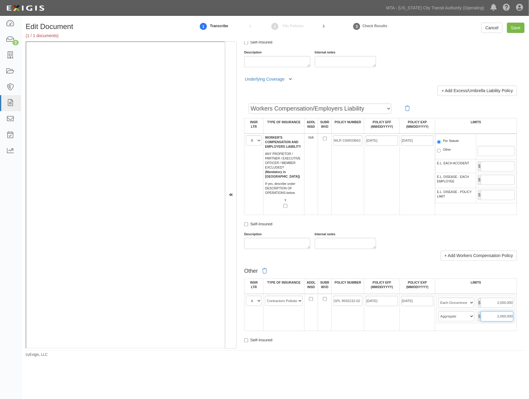
scroll to position [805, 0]
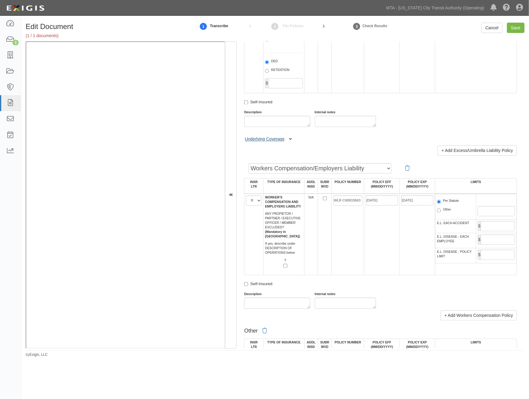
type input "2,000,000"
click at [292, 142] on button "Underlying Coverage" at bounding box center [269, 139] width 50 height 6
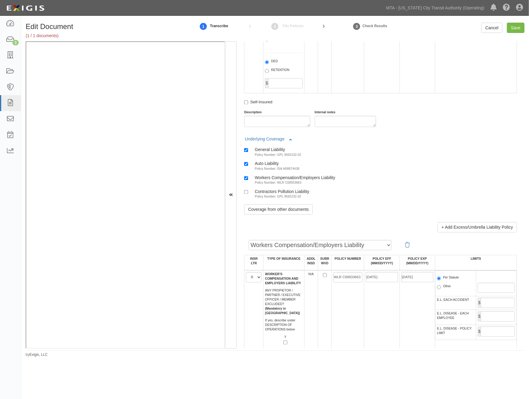
click at [277, 194] on div "Contractors Pollution Liability" at bounding box center [282, 191] width 55 height 5
click at [248, 194] on input "Contractors Pollution Liability Policy Number: GPL 9592232-02" at bounding box center [246, 192] width 4 height 4
checkbox input "true"
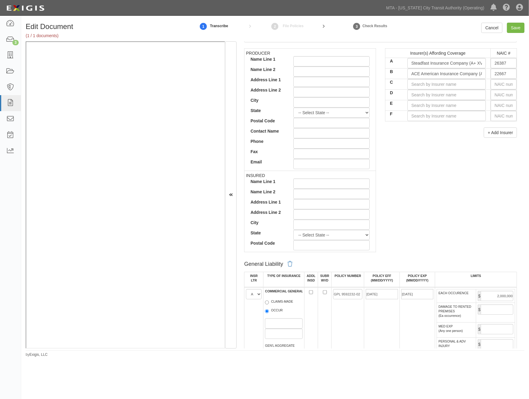
scroll to position [0, 0]
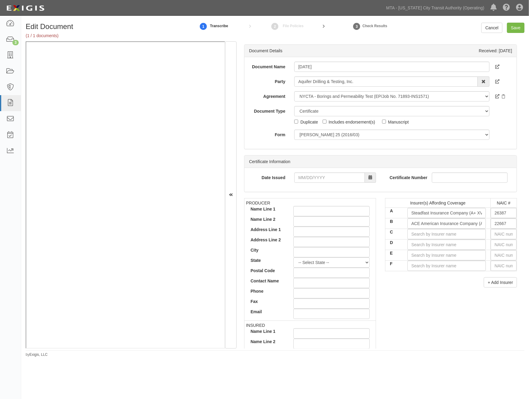
click at [342, 124] on div "Includes endorsement(s)" at bounding box center [352, 121] width 46 height 7
click at [327, 123] on input "Includes endorsement(s)" at bounding box center [325, 122] width 4 height 4
checkbox input "true"
drag, startPoint x: 517, startPoint y: 28, endPoint x: 466, endPoint y: 44, distance: 53.6
click at [517, 28] on input "Save" at bounding box center [516, 28] width 18 height 10
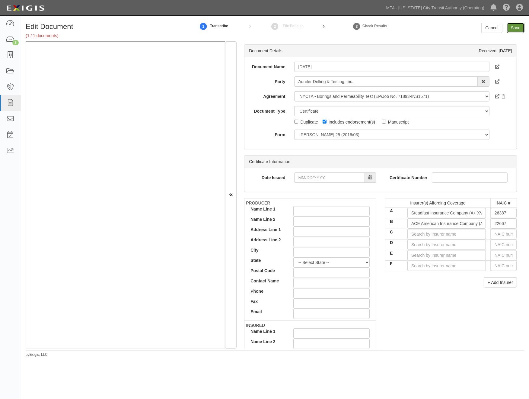
type input "2000000"
type input "4000000"
type input "5000000"
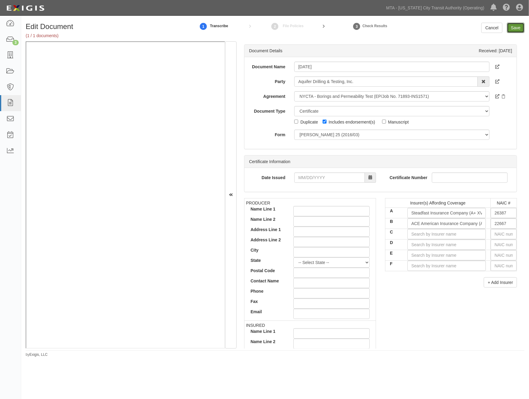
type input "5000000"
type input "2000000"
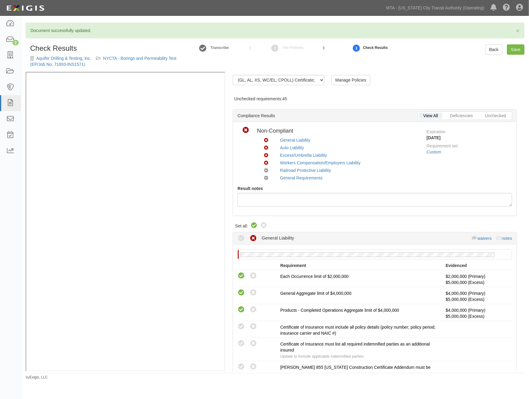
click at [255, 225] on icon at bounding box center [254, 225] width 7 height 7
radio input "true"
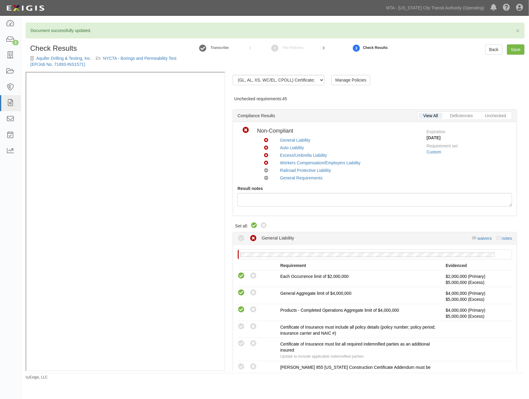
radio input "true"
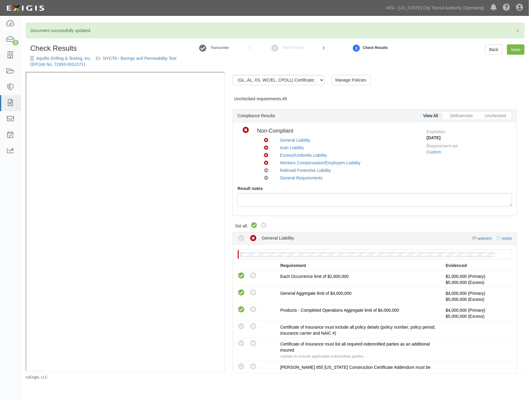
radio input "true"
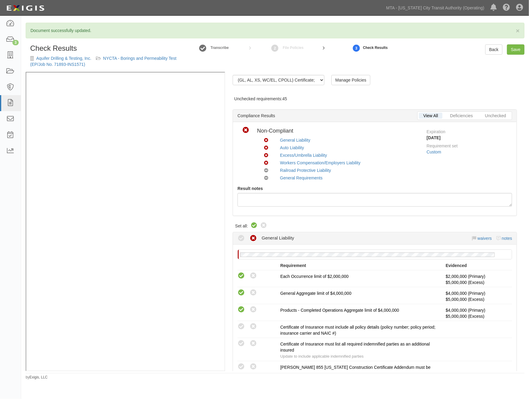
radio input "true"
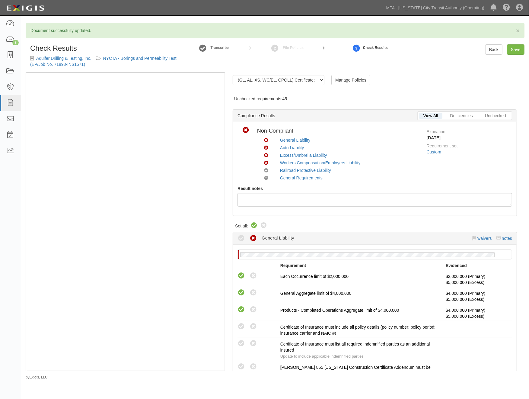
radio input "true"
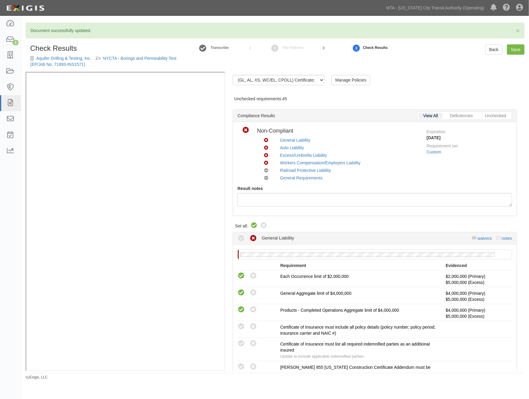
radio input "true"
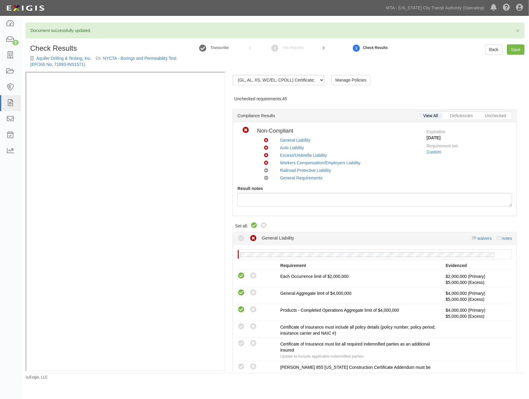
radio input "true"
click at [511, 49] on link "Save" at bounding box center [516, 49] width 18 height 10
radio input "true"
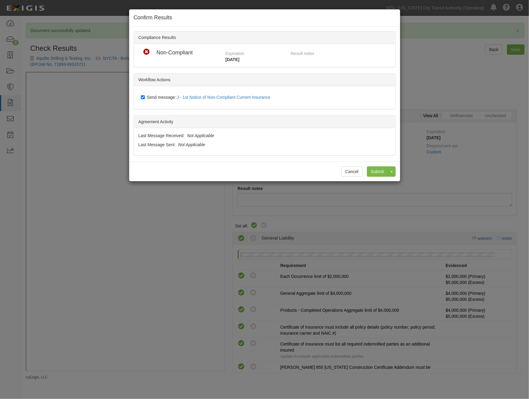
click at [166, 97] on span "Send message: J - 1st Notice of Non-Compliant Current Insurance" at bounding box center [210, 97] width 126 height 5
click at [145, 97] on input "Send message: J - 1st Notice of Non-Compliant Current Insurance" at bounding box center [143, 97] width 4 height 5
checkbox input "false"
drag, startPoint x: 371, startPoint y: 171, endPoint x: 284, endPoint y: 158, distance: 88.2
click at [372, 171] on input "Submit" at bounding box center [377, 171] width 21 height 10
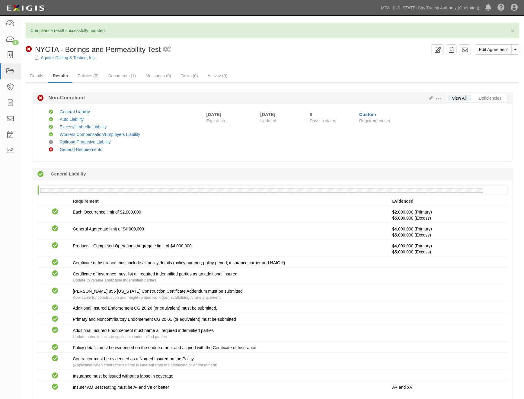
click at [303, 73] on ul "Details Results Policies (5) Documents (1) Messages (0) Tasks (0) Activity (0)" at bounding box center [273, 76] width 494 height 13
click at [161, 73] on link "Messages (0)" at bounding box center [158, 76] width 35 height 13
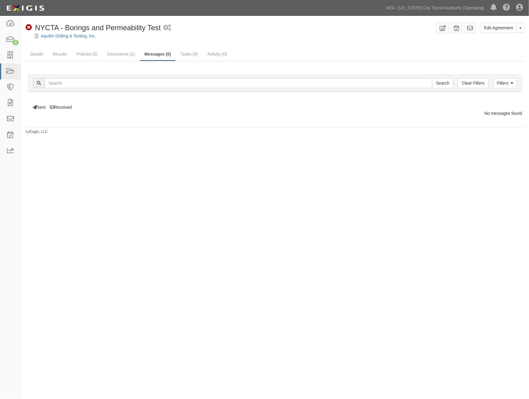
drag, startPoint x: 352, startPoint y: 266, endPoint x: 228, endPoint y: 269, distance: 124.1
click at [352, 266] on div "Edit Agreement Toggle Agreement Dropdown View Audit Trail Archive Agreement Sen…" at bounding box center [264, 197] width 529 height 359
click at [296, 163] on div "Edit Agreement Toggle Agreement Dropdown View Audit Trail Archive Agreement Sen…" at bounding box center [264, 197] width 529 height 359
click at [117, 50] on link "Documents (1)" at bounding box center [121, 54] width 37 height 13
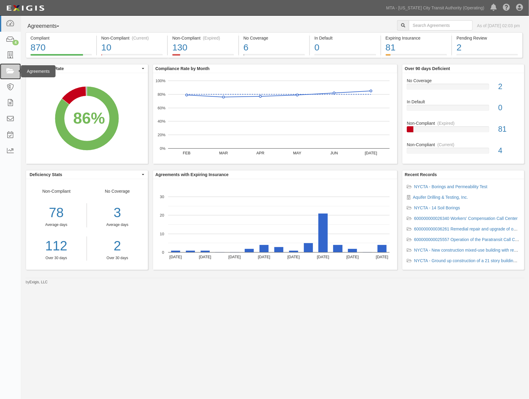
click at [8, 70] on icon at bounding box center [10, 71] width 8 height 7
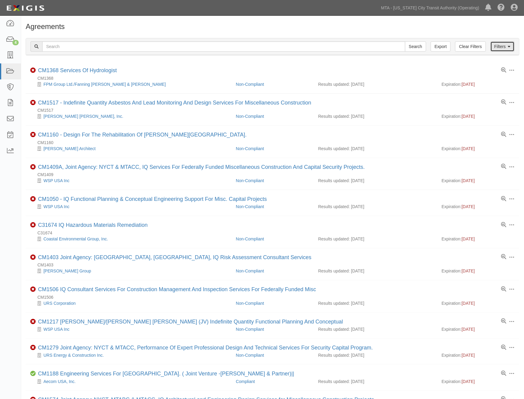
click at [501, 44] on link "Filters" at bounding box center [503, 46] width 24 height 10
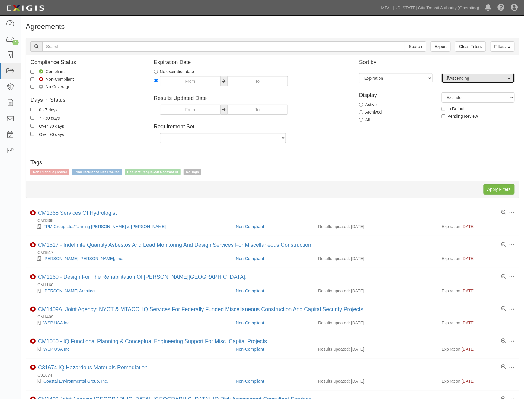
click at [460, 77] on span "Ascending" at bounding box center [476, 78] width 61 height 6
click at [456, 95] on span "Descending" at bounding box center [464, 97] width 22 height 6
select select "desc"
click at [494, 194] on input "Apply Filters" at bounding box center [499, 189] width 31 height 10
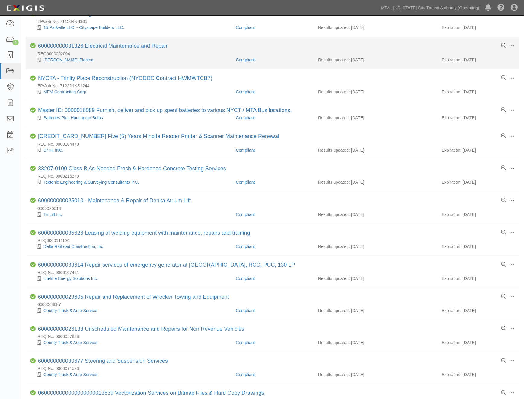
scroll to position [87, 0]
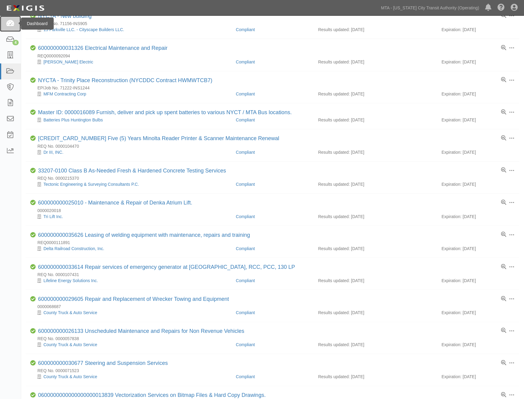
click at [11, 24] on icon at bounding box center [10, 23] width 8 height 7
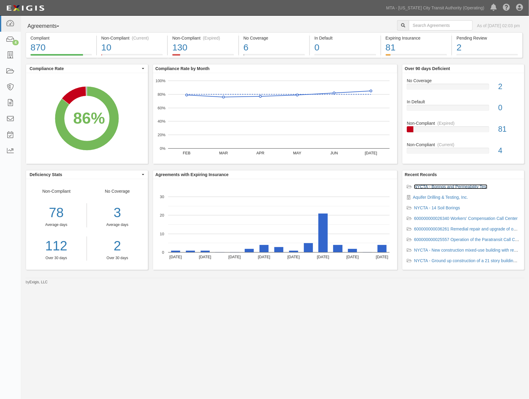
click at [437, 189] on link "NYCTA - Borings and Permeability Test" at bounding box center [450, 186] width 73 height 5
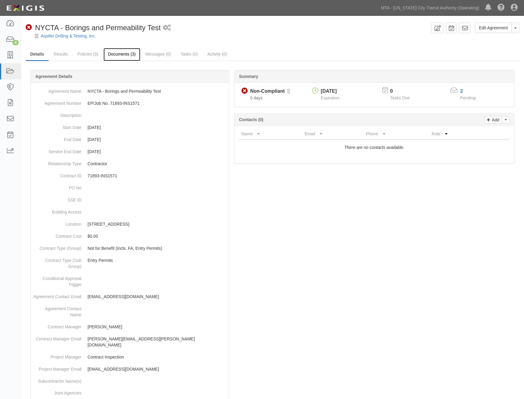
click at [126, 56] on link "Documents (3)" at bounding box center [122, 54] width 37 height 13
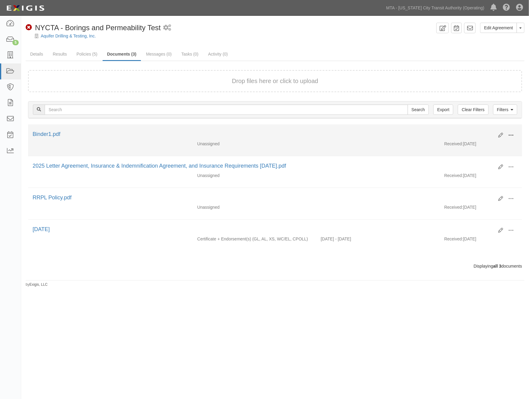
click at [511, 134] on span at bounding box center [510, 135] width 5 height 5
click at [471, 176] on link "Delete" at bounding box center [482, 177] width 48 height 11
click at [510, 133] on span at bounding box center [510, 135] width 5 height 5
click at [471, 130] on link "Edit" at bounding box center [482, 132] width 48 height 11
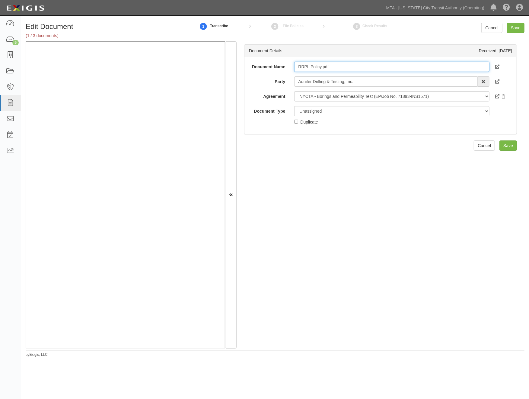
click at [329, 67] on input "RRPL Policy.pdf" at bounding box center [391, 67] width 195 height 10
click at [338, 67] on input "RRPL Policy" at bounding box center [391, 67] width 195 height 10
type input "RRPL Policy [DATE]"
click at [307, 110] on select "Unassigned Binder Cancellation Notice Certificate Contract Endorsement Insuranc…" at bounding box center [391, 111] width 195 height 10
select select "PolicyDetail"
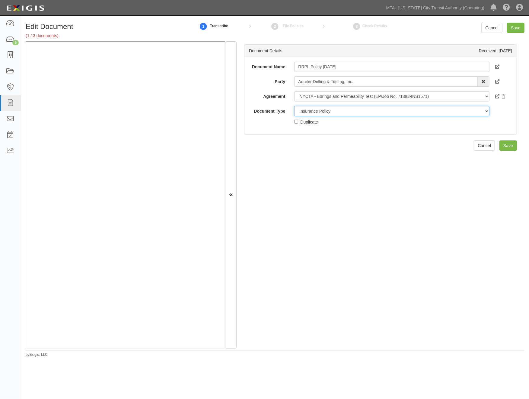
click at [294, 106] on select "Unassigned Binder Cancellation Notice Certificate Contract Endorsement Insuranc…" at bounding box center [391, 111] width 195 height 10
click at [500, 147] on link "Add Policy" at bounding box center [501, 145] width 33 height 10
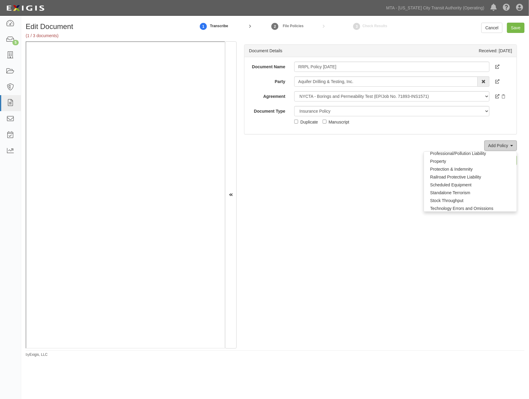
scroll to position [436, 0]
click at [431, 175] on link "Railroad Protective Liability" at bounding box center [470, 176] width 93 height 8
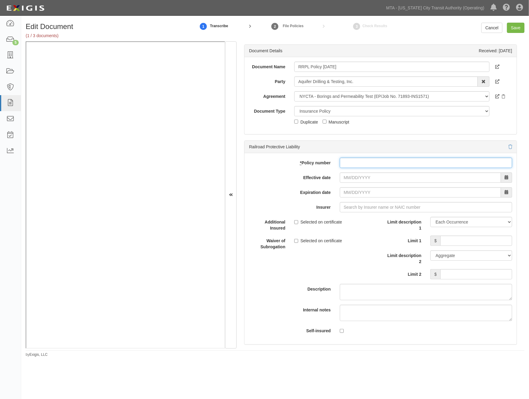
paste input "RRP019358617715"
type input "RRP019358617715"
click at [351, 176] on input "Effective date" at bounding box center [420, 177] width 161 height 10
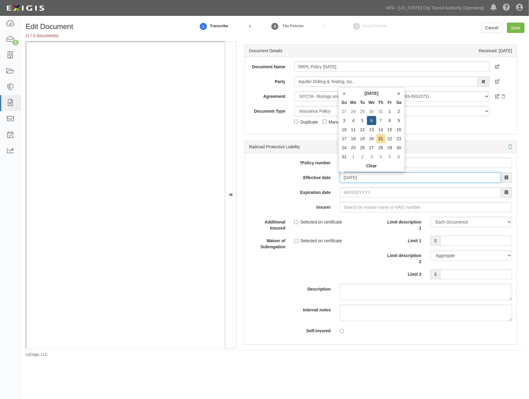
type input "08/06/2025"
type input "08/06/2026"
click at [354, 206] on input "Insurer" at bounding box center [426, 207] width 172 height 10
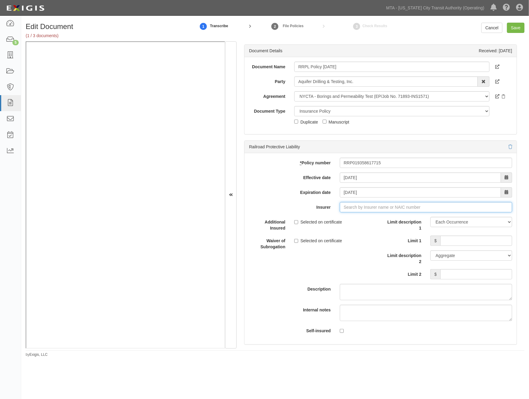
click at [371, 207] on input "Insurer" at bounding box center [426, 207] width 172 height 10
type input "h"
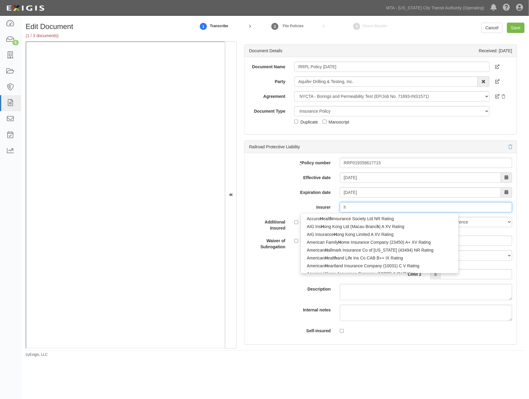
type input "hudson Excess Insurance Company (14484) A+ XV Rating"
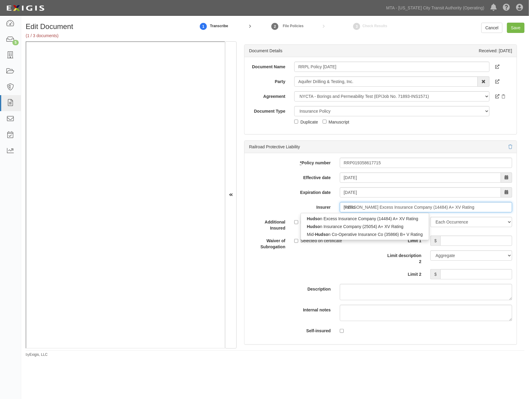
type input "hudson"
click at [360, 229] on div "Hudson Insurance Company (25054) A+ XV Rating" at bounding box center [374, 226] width 147 height 8
type input "Hudson Insurance Company (25054) A+ XV Rating"
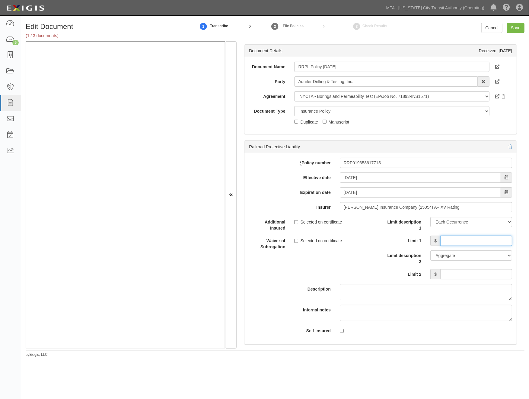
click at [443, 240] on input "Limit 1" at bounding box center [476, 240] width 72 height 10
type input "2,000,000"
click at [477, 275] on input "Limit 2" at bounding box center [476, 274] width 72 height 10
type input "6,000,000"
click at [514, 29] on input "Save" at bounding box center [516, 28] width 18 height 10
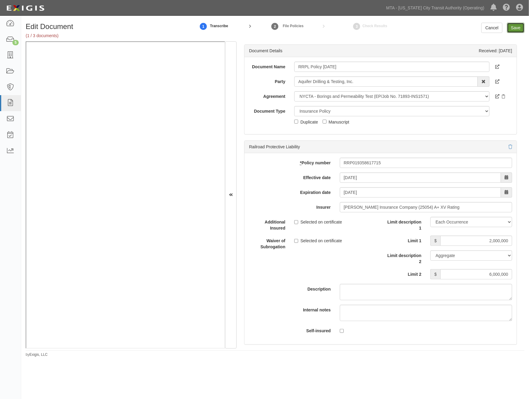
type input "2000000"
type input "6000000"
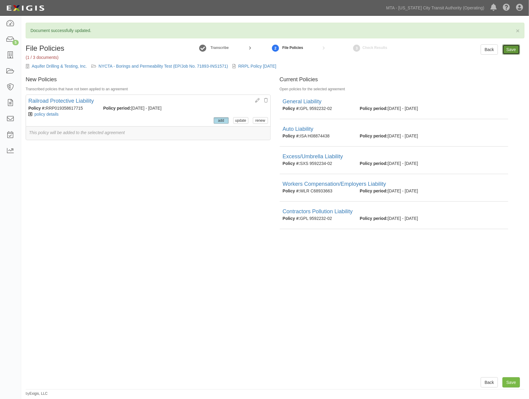
click at [514, 50] on input "Save" at bounding box center [512, 49] width 18 height 10
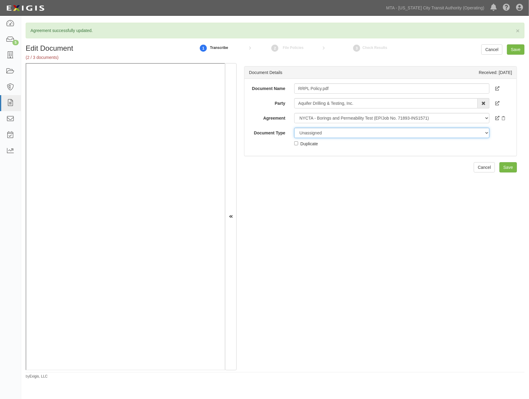
click at [304, 132] on select "Unassigned Binder Cancellation Notice Certificate Contract Endorsement Insuranc…" at bounding box center [391, 133] width 195 height 10
select select "EndorsementDetail"
click at [294, 128] on select "Unassigned Binder Cancellation Notice Certificate Contract Endorsement Insuranc…" at bounding box center [391, 133] width 195 height 10
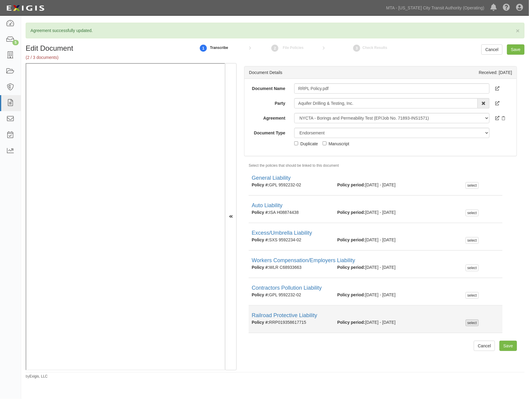
click at [466, 324] on div "select" at bounding box center [472, 322] width 13 height 7
checkbox input "true"
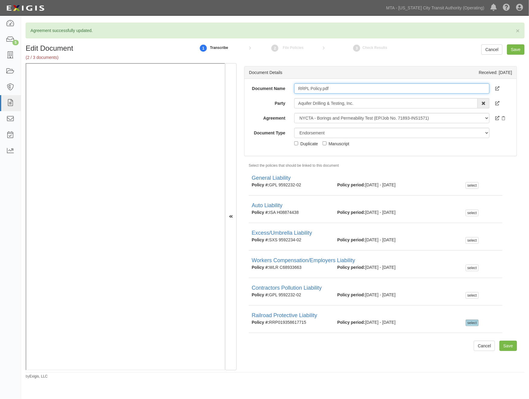
click at [336, 89] on input "RRPL Policy.pdf" at bounding box center [391, 88] width 195 height 10
type input "RRPL Policy"
click at [510, 49] on input "Save" at bounding box center [516, 49] width 18 height 10
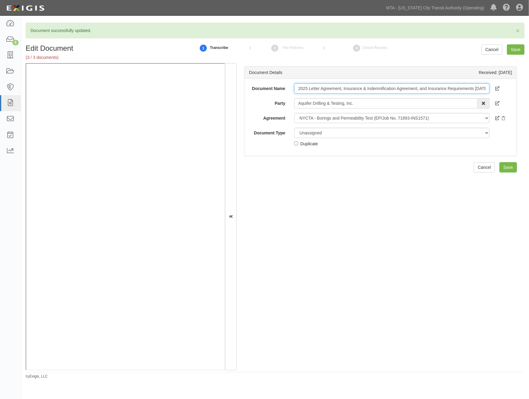
drag, startPoint x: 427, startPoint y: 88, endPoint x: 264, endPoint y: 88, distance: 163.0
click at [264, 88] on div "Document Name 2025 Letter Agreement, Insurance & Indemnification Agreement, and…" at bounding box center [381, 88] width 272 height 10
drag, startPoint x: 379, startPoint y: 87, endPoint x: 345, endPoint y: 88, distance: 33.6
click at [345, 88] on input "Insurance Requirements 1-15-2025.pdf" at bounding box center [391, 88] width 195 height 10
type input "Insurance Requirements"
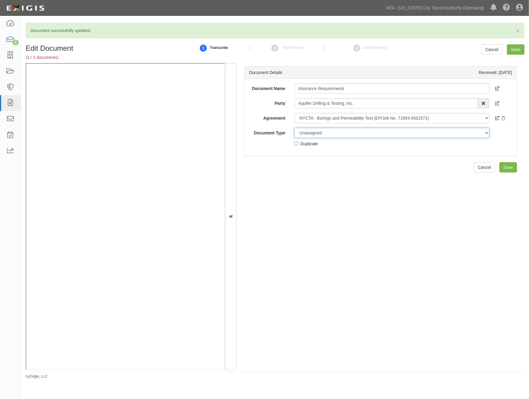
click at [320, 132] on select "Unassigned Binder Cancellation Notice Certificate Contract Endorsement Insuranc…" at bounding box center [391, 133] width 195 height 10
select select "PolicyDetail"
click at [294, 128] on select "Unassigned Binder Cancellation Notice Certificate Contract Endorsement Insuranc…" at bounding box center [391, 133] width 195 height 10
click at [516, 47] on input "Save" at bounding box center [516, 49] width 18 height 10
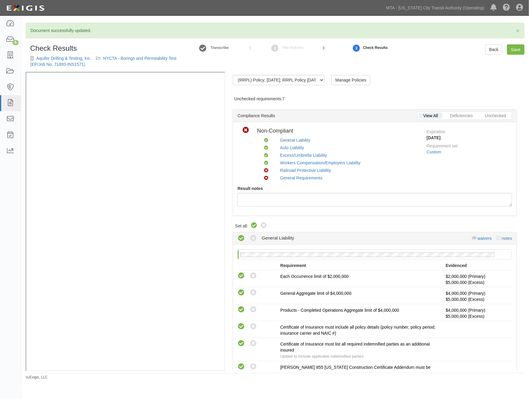
click at [252, 222] on icon at bounding box center [254, 225] width 7 height 7
radio input "true"
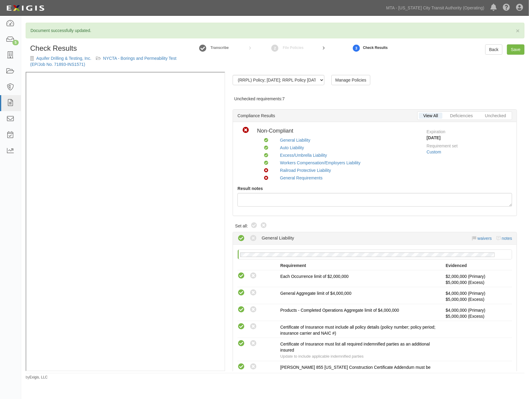
radio input "true"
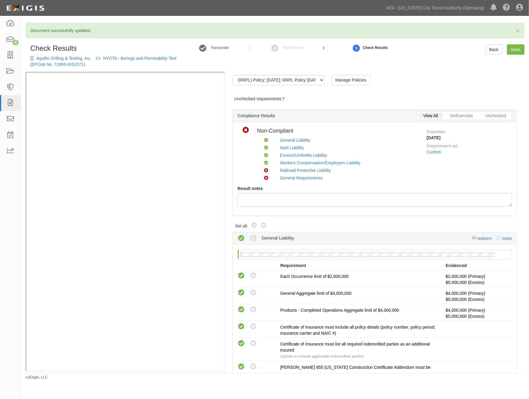
radio input "true"
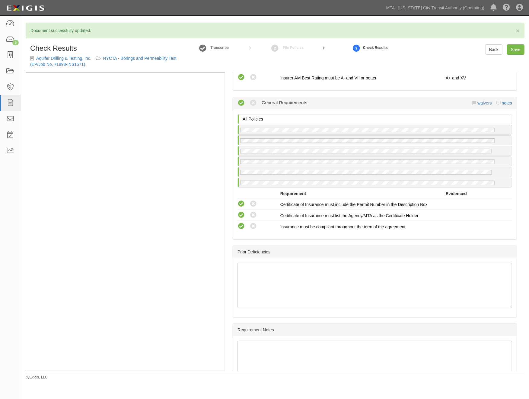
scroll to position [1004, 0]
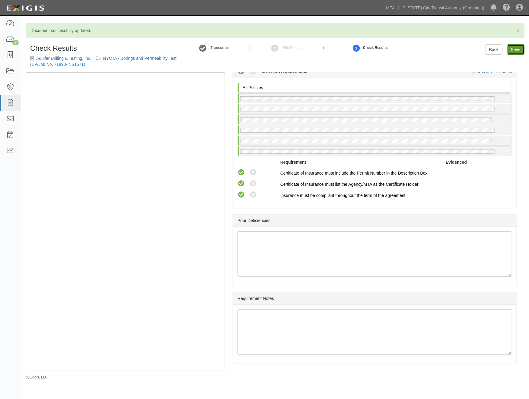
click at [519, 49] on link "Save" at bounding box center [516, 49] width 18 height 10
radio input "true"
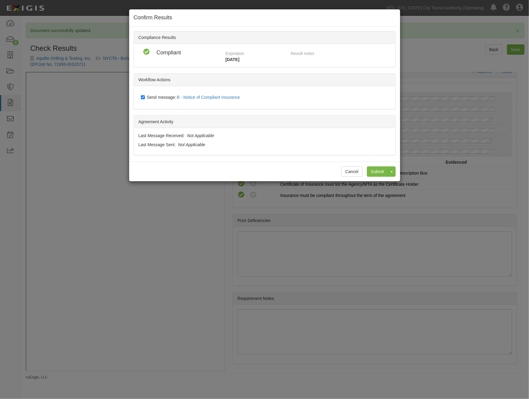
click at [159, 97] on span "Send message: B - Notice of Compliant Insurance" at bounding box center [195, 97] width 96 height 5
click at [145, 97] on input "Send message: B - Notice of Compliant Insurance" at bounding box center [143, 97] width 4 height 5
checkbox input "false"
click at [371, 170] on input "Submit" at bounding box center [377, 171] width 21 height 10
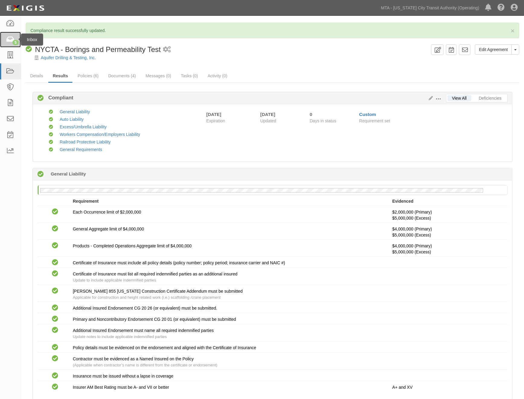
click at [10, 41] on icon at bounding box center [10, 39] width 8 height 7
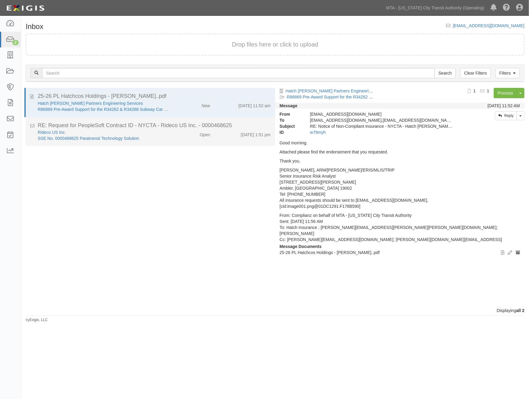
click at [179, 131] on div "Open" at bounding box center [194, 133] width 40 height 8
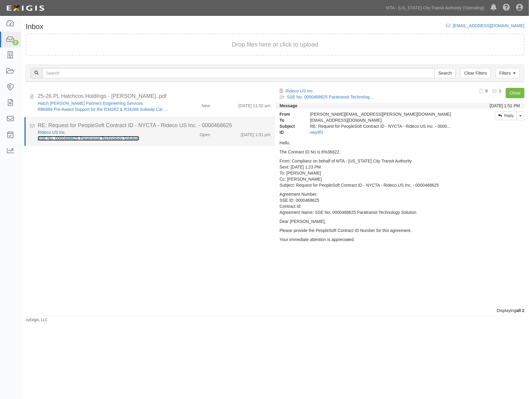
click at [134, 137] on link "SSE No. 0000468625 Paratransit Technology Solution" at bounding box center [88, 138] width 101 height 5
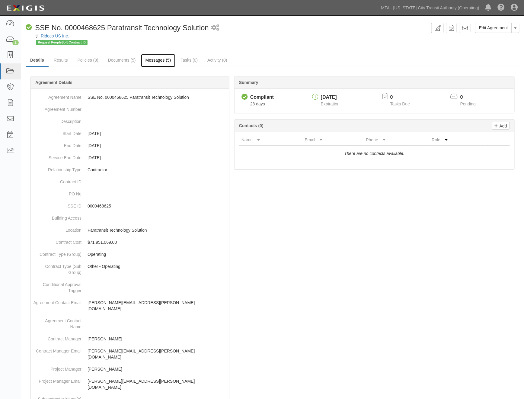
click at [153, 61] on link "Messages (5)" at bounding box center [158, 60] width 35 height 13
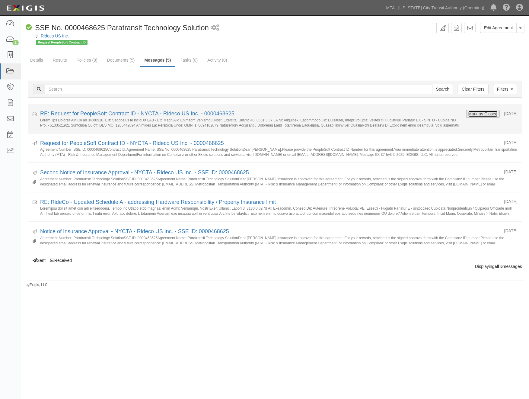
click at [487, 114] on button "Mark as Closed" at bounding box center [483, 113] width 30 height 7
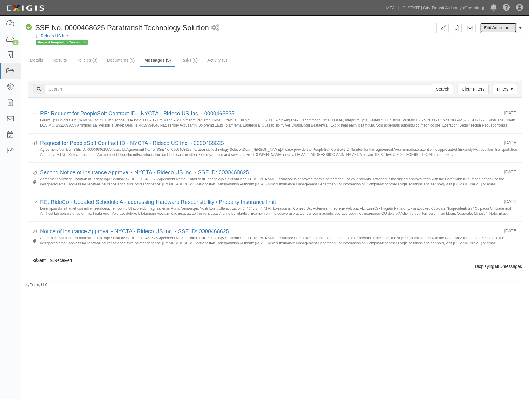
click at [493, 29] on link "Edit Agreement" at bounding box center [498, 28] width 37 height 10
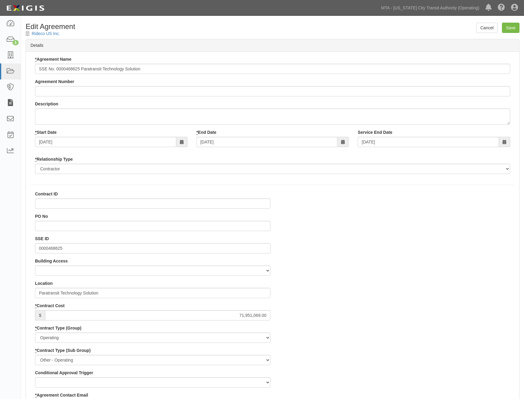
select select
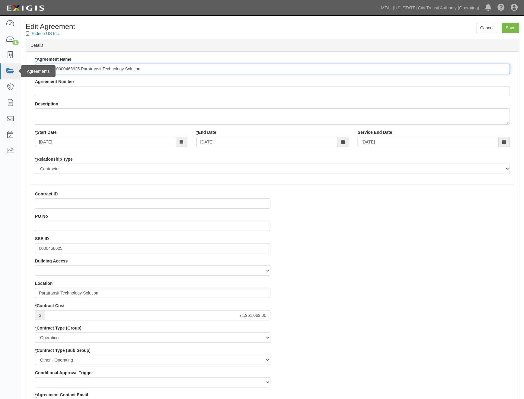
drag, startPoint x: 81, startPoint y: 70, endPoint x: 11, endPoint y: 68, distance: 69.4
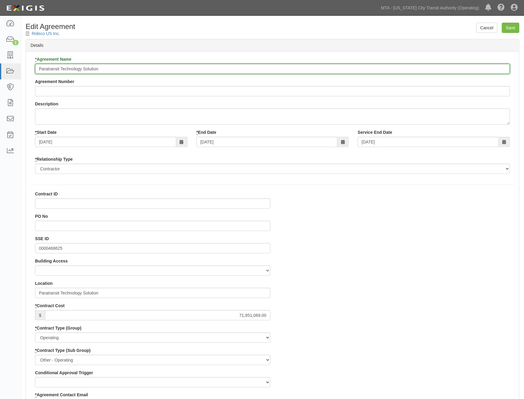
click at [38, 69] on input "Paratransit Technology Solution" at bounding box center [272, 69] width 475 height 10
paste input "600000000036822"
type input "600000000036822 Paratransit Technology Solution"
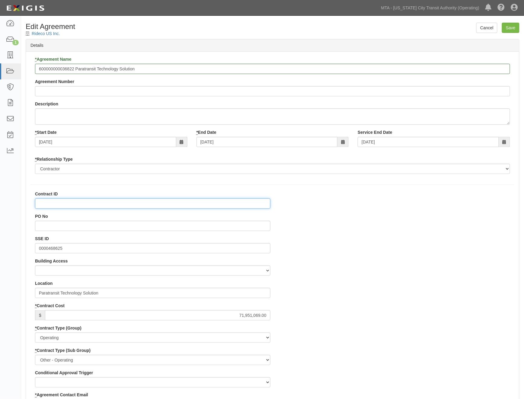
paste input "600000000036822"
type input "600000000036822"
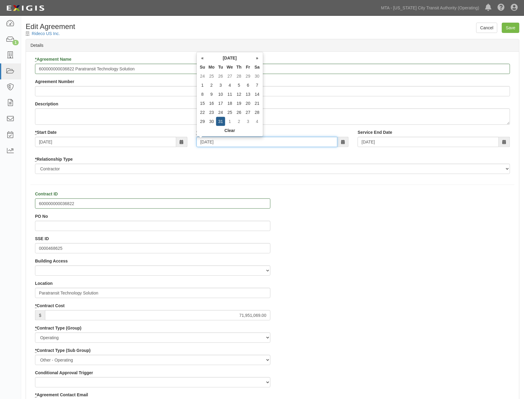
drag, startPoint x: 228, startPoint y: 146, endPoint x: 183, endPoint y: 141, distance: 45.5
click at [183, 141] on div "* Start Date 08/01/2025 * End Date 07/31/2035 Service End Date 07/31/2035" at bounding box center [272, 140] width 484 height 22
type input "0"
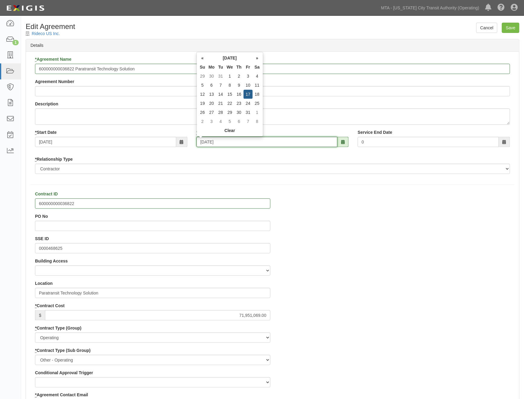
type input "[DATE]"
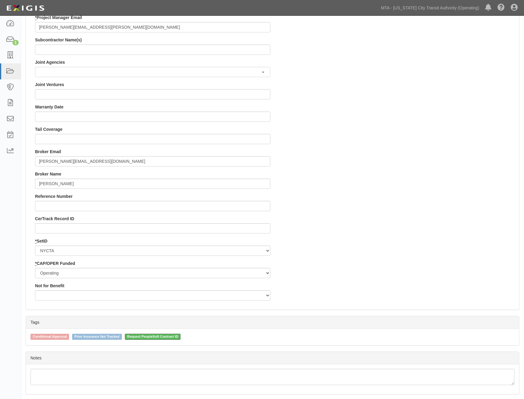
scroll to position [510, 0]
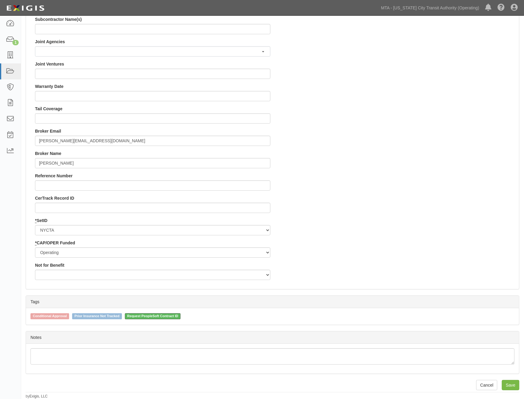
click at [173, 315] on span "Request PeopleSoft Contract ID" at bounding box center [153, 316] width 56 height 6
click at [123, 315] on input "Request PeopleSoft Contract ID" at bounding box center [121, 316] width 4 height 4
checkbox input "false"
click at [512, 385] on input "Save" at bounding box center [511, 385] width 18 height 10
type input "71951069.00"
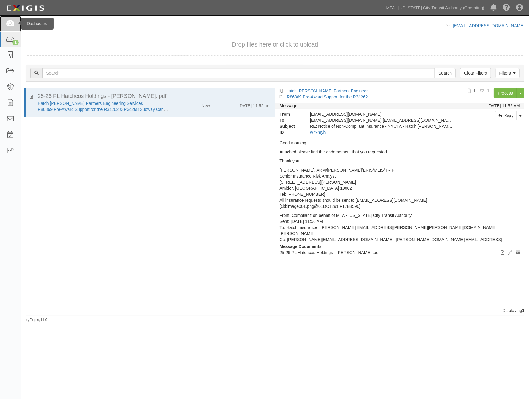
click at [14, 24] on icon at bounding box center [10, 23] width 8 height 7
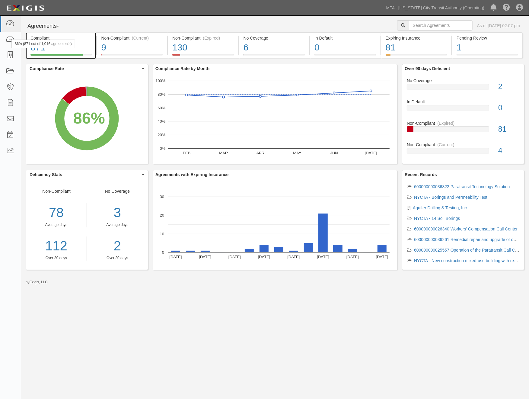
click at [87, 44] on div "871" at bounding box center [60, 47] width 61 height 13
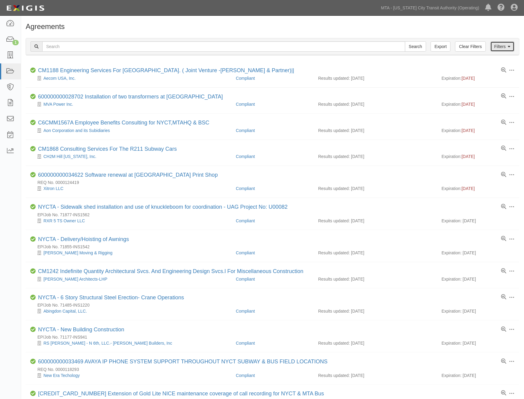
click at [500, 46] on link "Filters" at bounding box center [503, 46] width 24 height 10
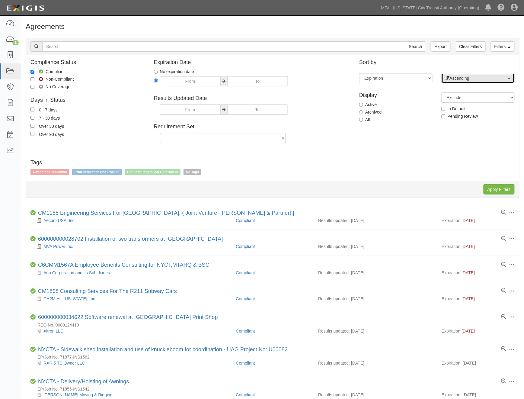
click at [464, 79] on span "Ascending" at bounding box center [476, 78] width 61 height 6
click at [458, 97] on span "Descending" at bounding box center [464, 97] width 22 height 6
select select "desc"
click at [498, 192] on input "Apply Filters" at bounding box center [499, 189] width 31 height 10
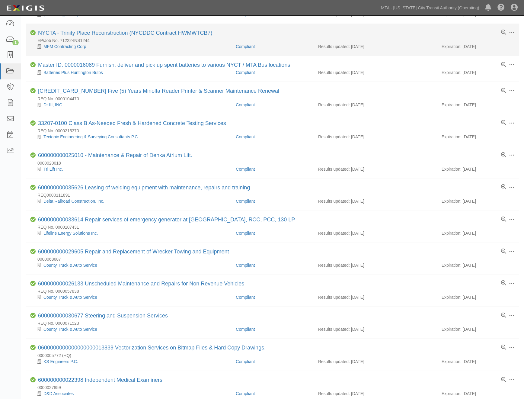
scroll to position [335, 0]
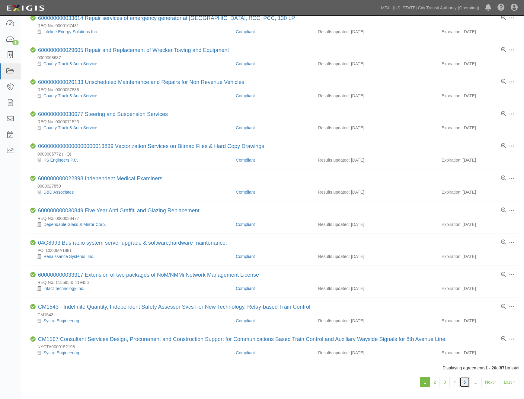
click at [466, 387] on link "5" at bounding box center [465, 382] width 10 height 10
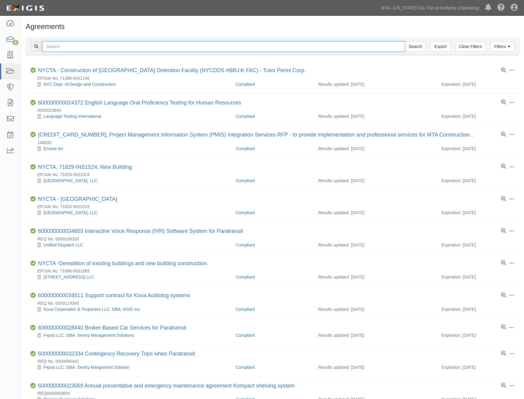
click at [56, 50] on input "text" at bounding box center [223, 46] width 363 height 10
click at [107, 47] on input "text" at bounding box center [223, 46] width 363 height 10
type input "aquifer"
click at [405, 41] on input "Search" at bounding box center [415, 46] width 21 height 10
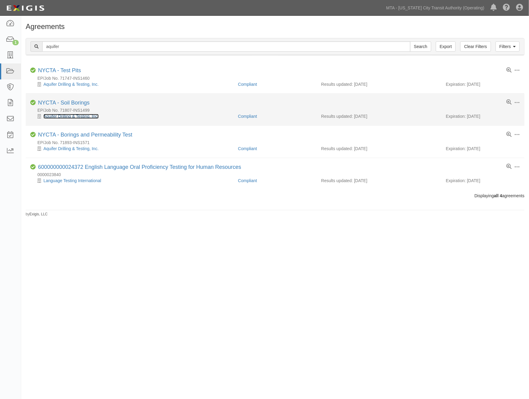
click at [78, 116] on link "Aquifer Drilling & Testing, Inc." at bounding box center [70, 116] width 55 height 5
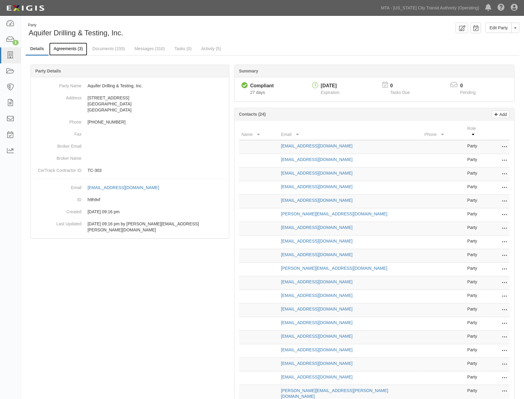
click at [68, 47] on link "Agreements (3)" at bounding box center [68, 49] width 38 height 13
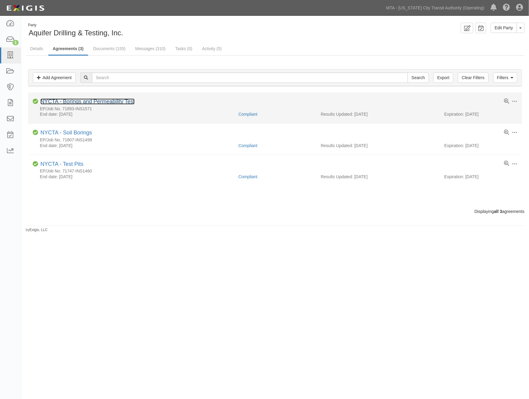
click at [85, 102] on link "NYCTA - Borings and Permeability Test" at bounding box center [87, 101] width 94 height 6
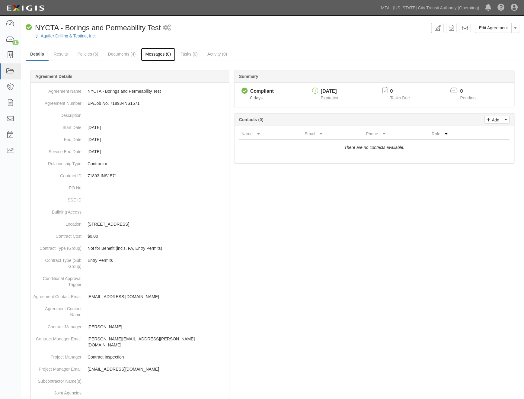
click at [153, 56] on link "Messages (0)" at bounding box center [158, 54] width 35 height 13
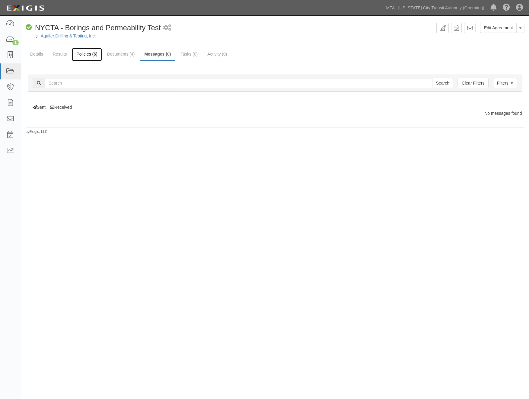
click at [88, 53] on link "Policies (6)" at bounding box center [87, 54] width 30 height 13
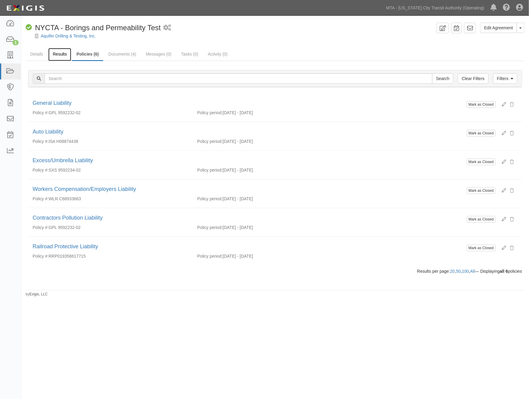
click at [64, 53] on link "Results" at bounding box center [59, 54] width 23 height 13
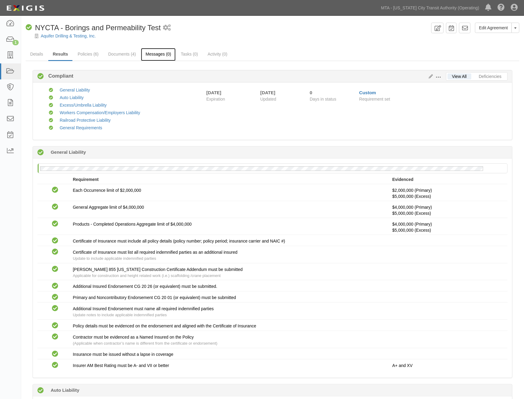
click at [164, 52] on link "Messages (0)" at bounding box center [158, 54] width 35 height 13
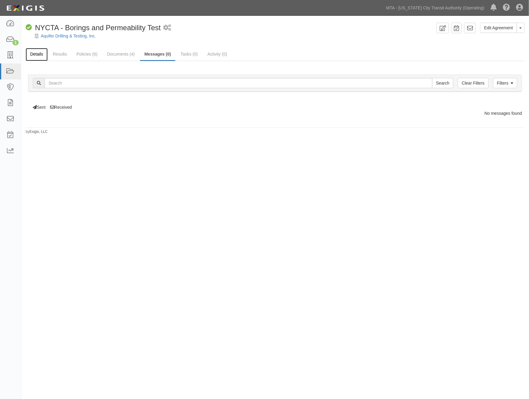
click at [42, 51] on link "Details" at bounding box center [37, 54] width 22 height 13
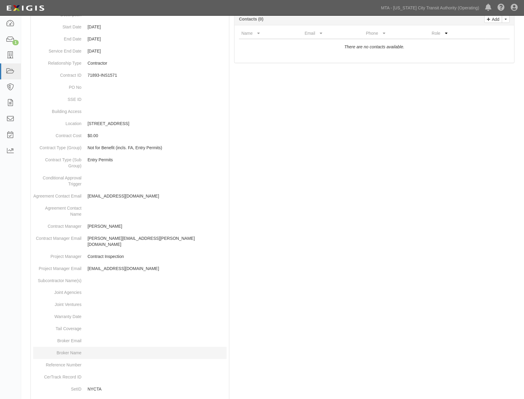
scroll to position [186, 0]
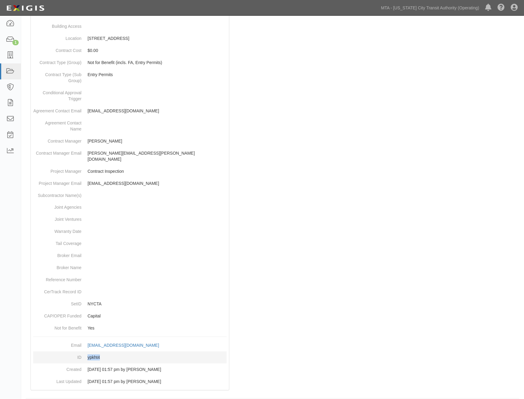
drag, startPoint x: 105, startPoint y: 353, endPoint x: 88, endPoint y: 356, distance: 16.9
click at [88, 356] on dd "ypkht4" at bounding box center [130, 357] width 194 height 12
copy dd "ypkht4"
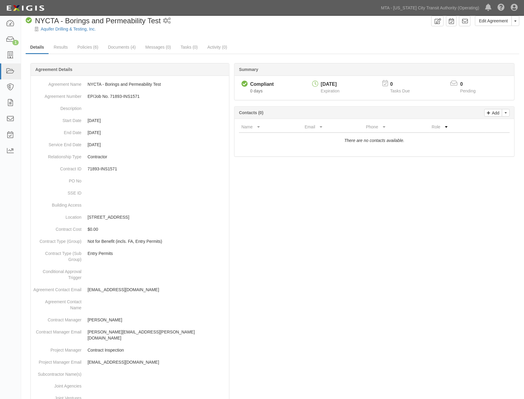
scroll to position [0, 0]
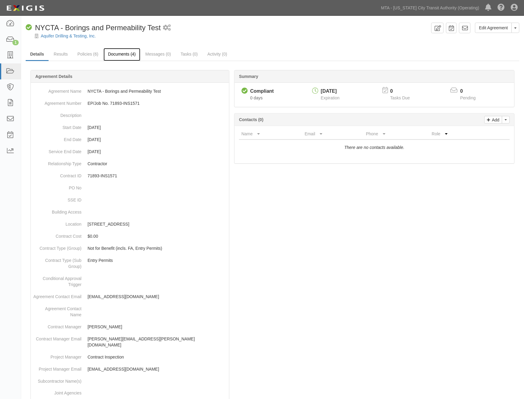
click at [129, 56] on link "Documents (4)" at bounding box center [122, 54] width 37 height 13
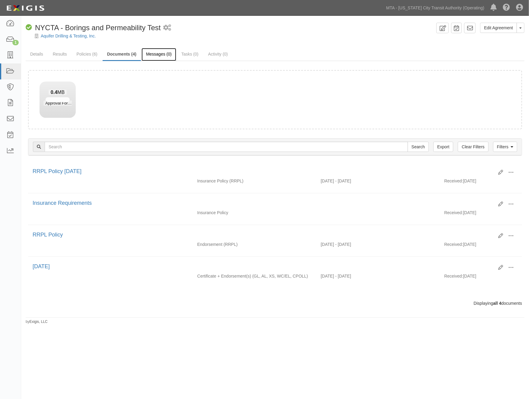
click at [155, 54] on link "Messages (0)" at bounding box center [159, 54] width 35 height 13
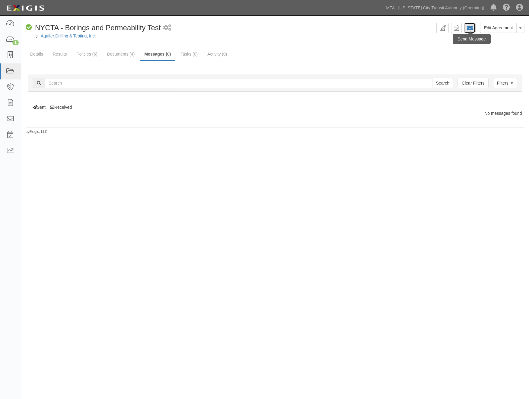
click at [472, 28] on icon at bounding box center [470, 28] width 6 height 6
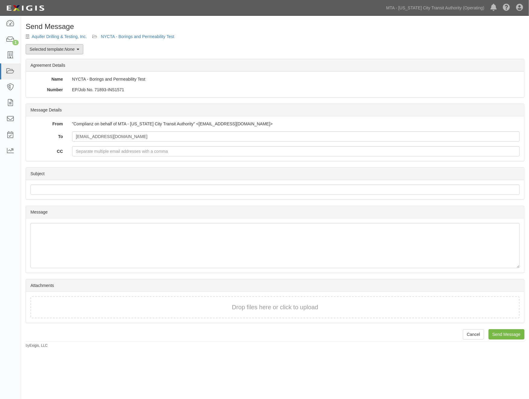
click at [62, 50] on link "Selected template: None" at bounding box center [55, 49] width 58 height 10
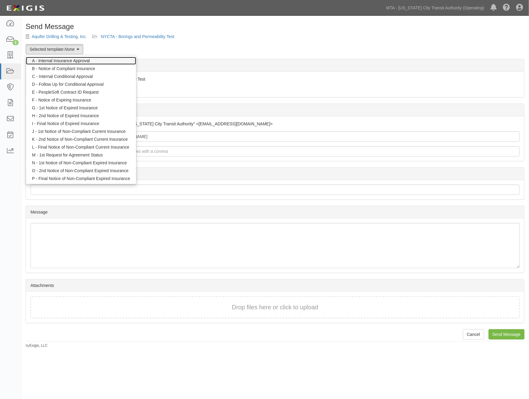
click at [61, 60] on link "A - Internal Insurance Approval" at bounding box center [81, 61] width 110 height 8
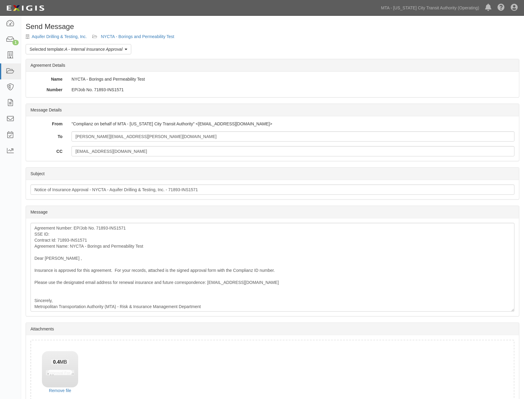
scroll to position [36, 0]
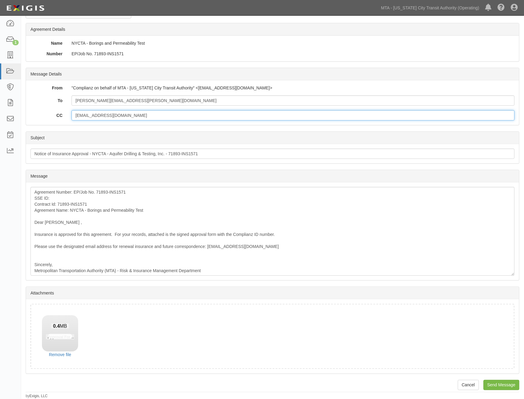
click at [145, 118] on input "EPP-Insurance@mtacd.org" at bounding box center [293, 115] width 443 height 10
paste input "contract.inspection@nyct.com"
type input "EPP-Insurance@mtacd.org; contract.inspection@nyct.com"
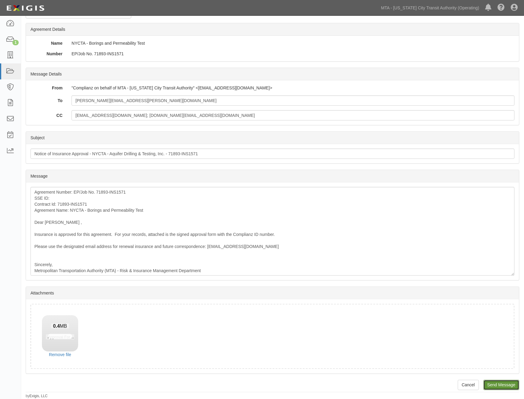
click at [502, 382] on input "Send Message" at bounding box center [502, 385] width 36 height 10
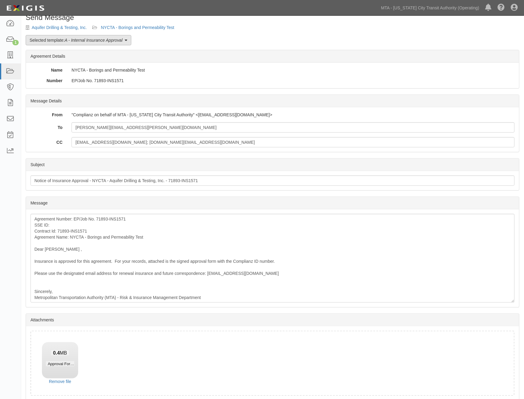
scroll to position [0, 0]
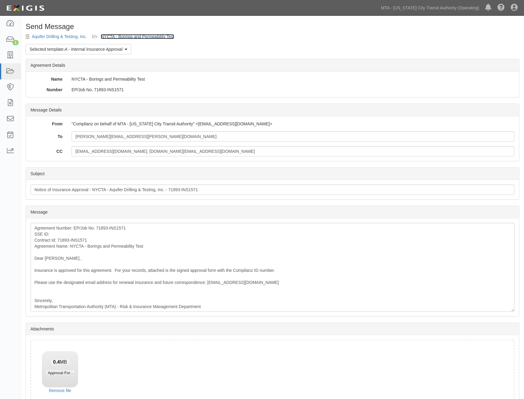
click at [124, 34] on link "NYCTA - Borings and Permeability Test" at bounding box center [137, 36] width 73 height 5
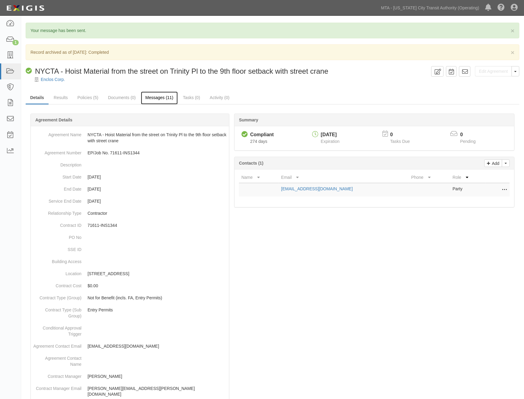
click at [160, 97] on link "Messages (11)" at bounding box center [159, 97] width 37 height 13
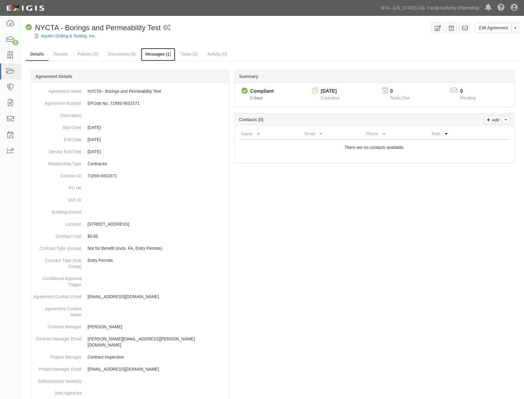
click at [155, 54] on link "Messages (1)" at bounding box center [158, 54] width 35 height 13
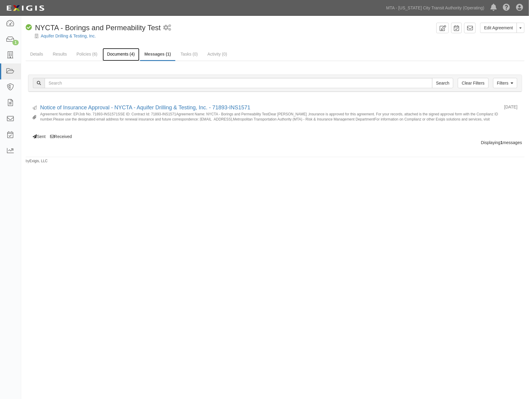
click at [120, 52] on link "Documents (4)" at bounding box center [121, 54] width 37 height 13
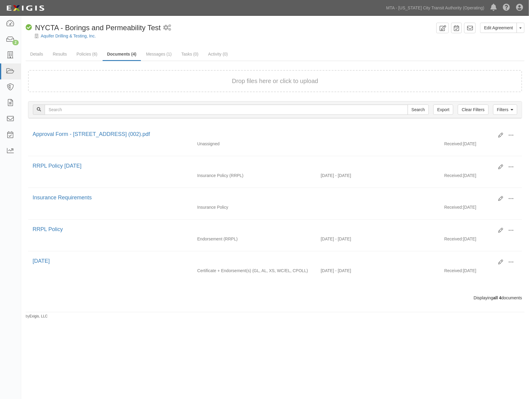
click at [265, 41] on div at bounding box center [275, 41] width 508 height 5
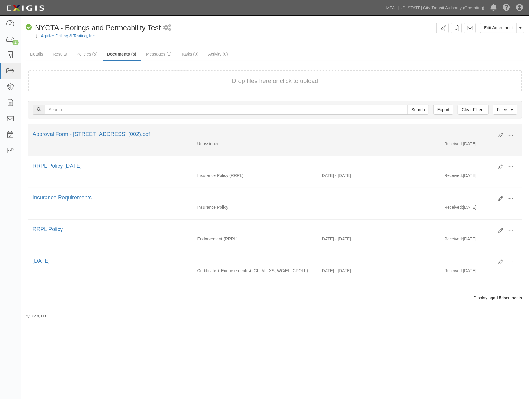
click at [515, 132] on button at bounding box center [510, 135] width 13 height 10
click at [472, 132] on link "Edit" at bounding box center [482, 132] width 48 height 11
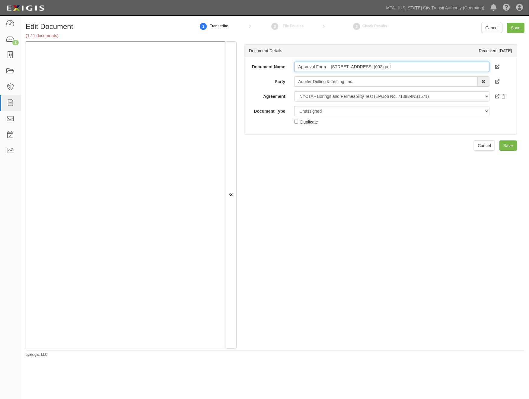
click at [404, 68] on input "Approval Form - 2569 Broadway Manhattan (002).pdf" at bounding box center [391, 67] width 195 height 10
type input "Approval Form - [STREET_ADDRESS]"
click at [323, 110] on select "Unassigned Binder Cancellation Notice Certificate Contract Endorsement Insuranc…" at bounding box center [391, 111] width 195 height 10
select select "OtherDetail"
click at [294, 106] on select "Unassigned Binder Cancellation Notice Certificate Contract Endorsement Insuranc…" at bounding box center [391, 111] width 195 height 10
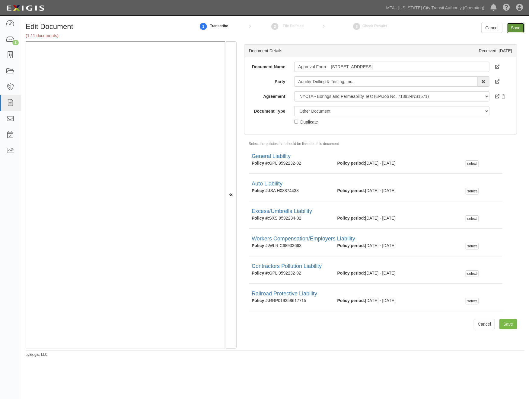
click at [515, 29] on input "Save" at bounding box center [516, 28] width 18 height 10
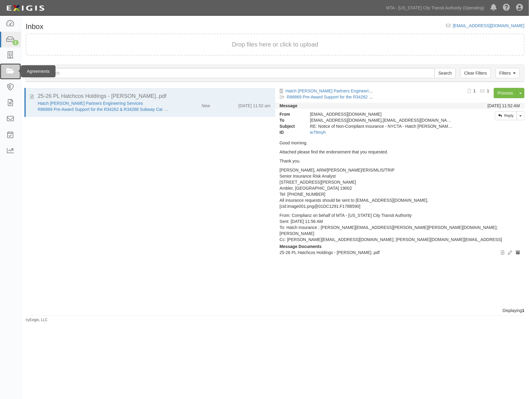
click at [12, 69] on icon at bounding box center [10, 71] width 8 height 7
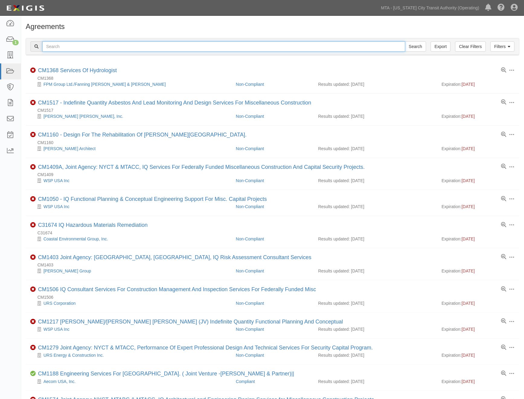
click at [140, 46] on input "text" at bounding box center [223, 46] width 363 height 10
type input "326822"
click at [405, 41] on input "Search" at bounding box center [415, 46] width 21 height 10
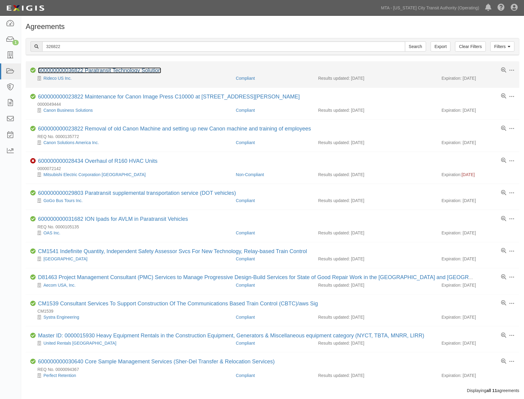
click at [104, 71] on link "600000000036822 Paratransit Technology Solution" at bounding box center [99, 70] width 123 height 6
